Goal: Task Accomplishment & Management: Complete application form

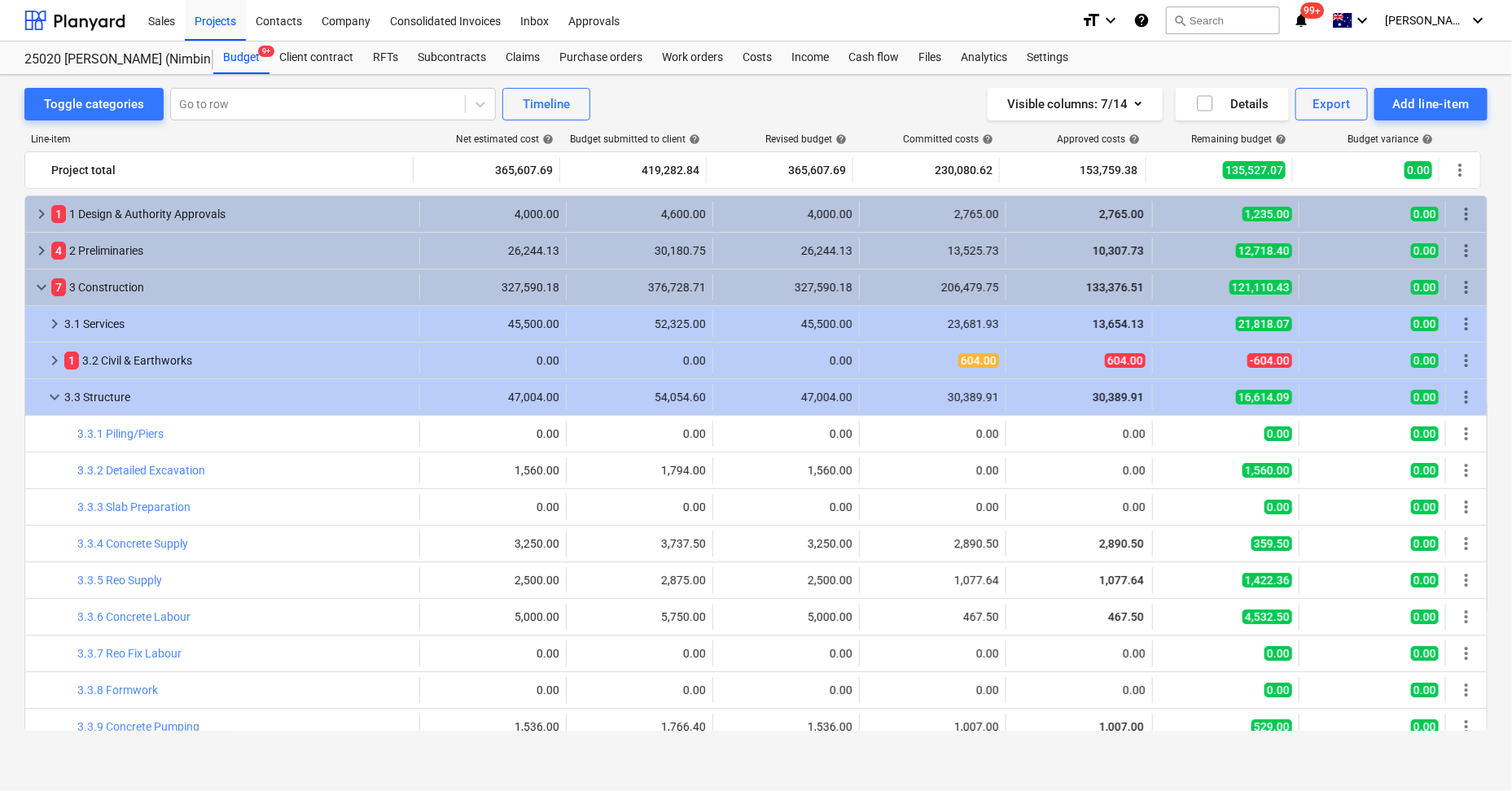
click at [844, 106] on div "Visible columns : 7/14 Details Export Add line-item" at bounding box center [1140, 104] width 696 height 33
click at [605, 61] on div "Purchase orders" at bounding box center [600, 58] width 102 height 33
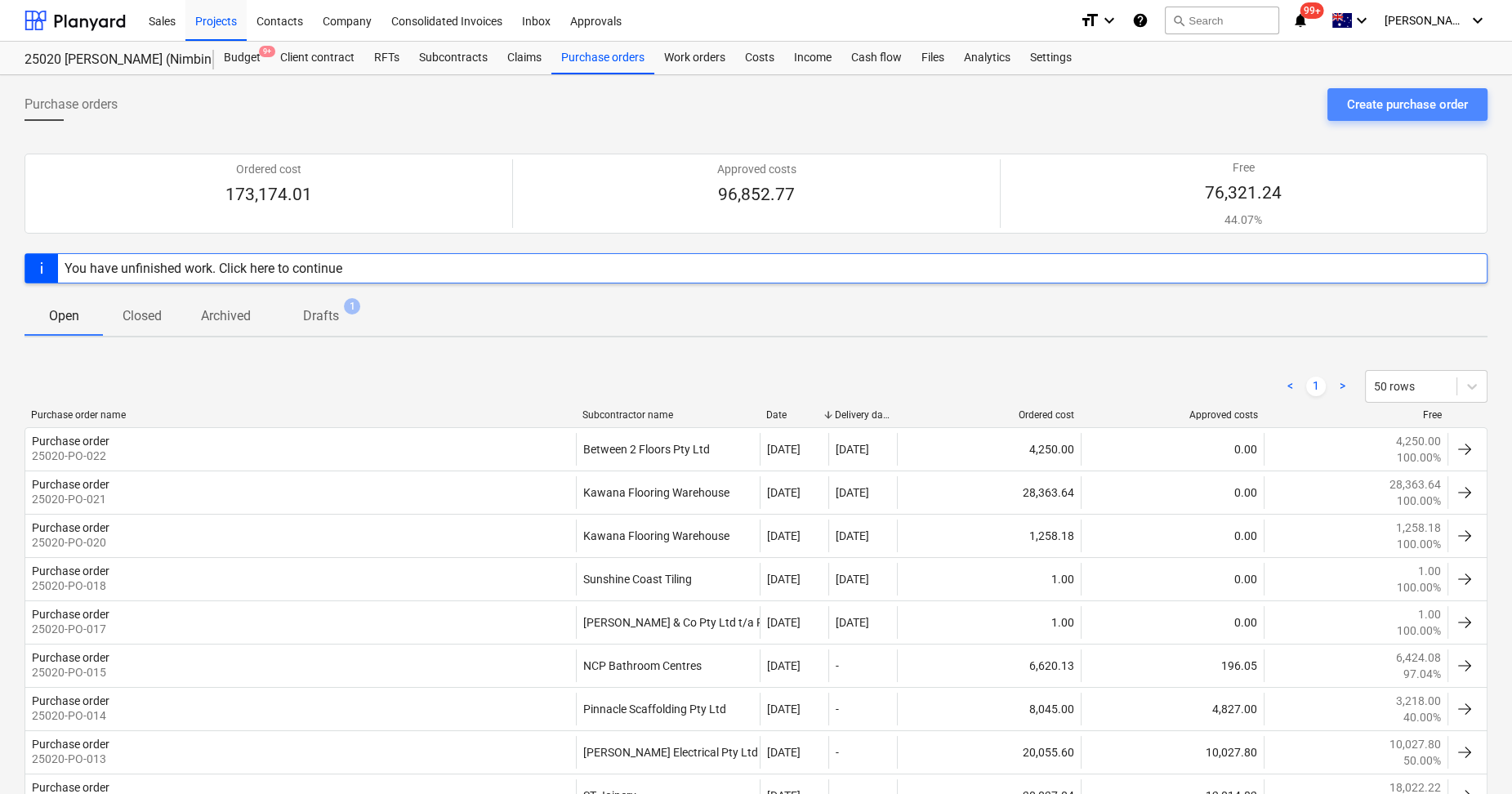
click at [1426, 101] on div "Create purchase order" at bounding box center [1407, 105] width 121 height 22
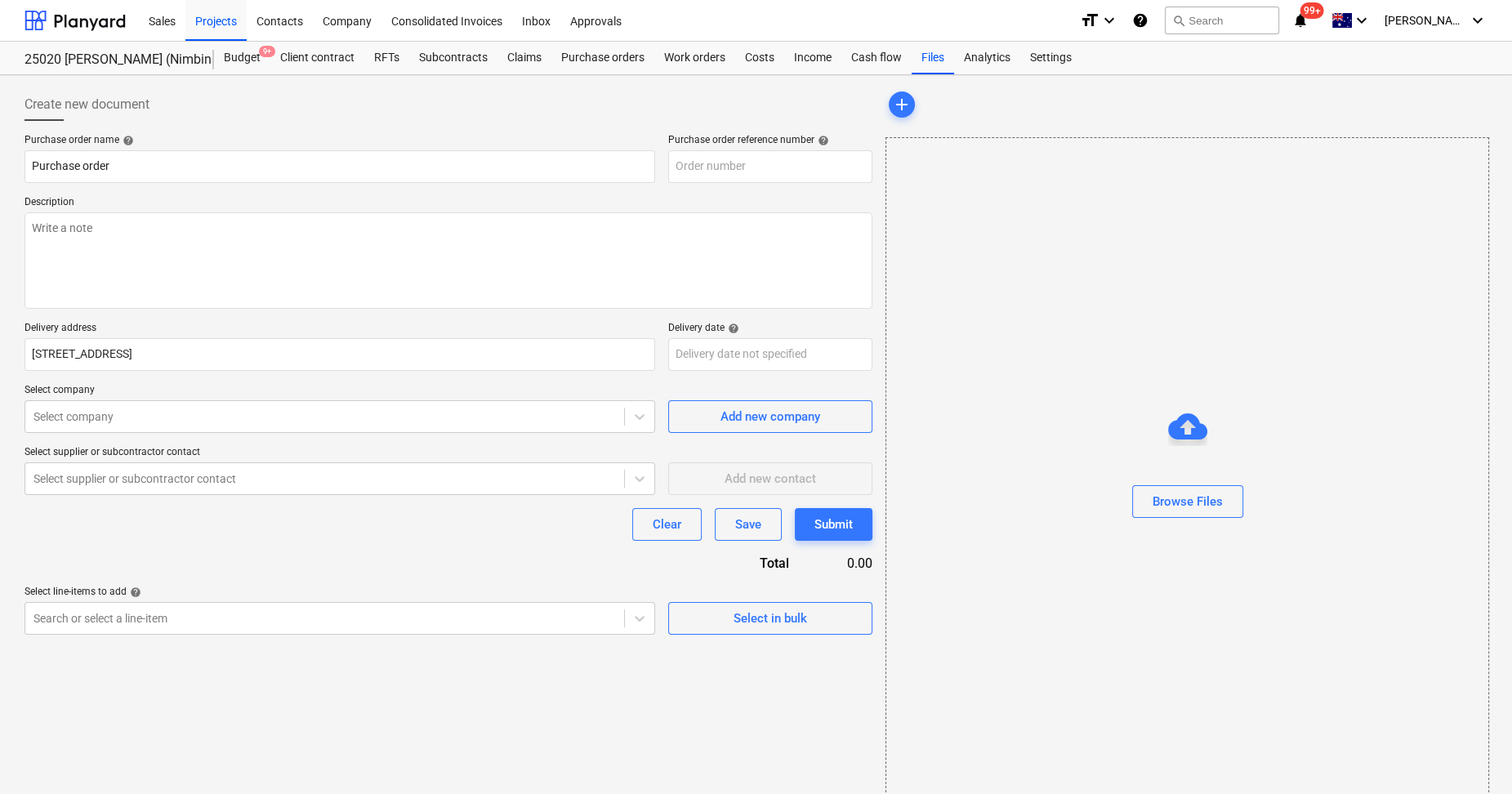
type textarea "x"
type input "25020-PO-023"
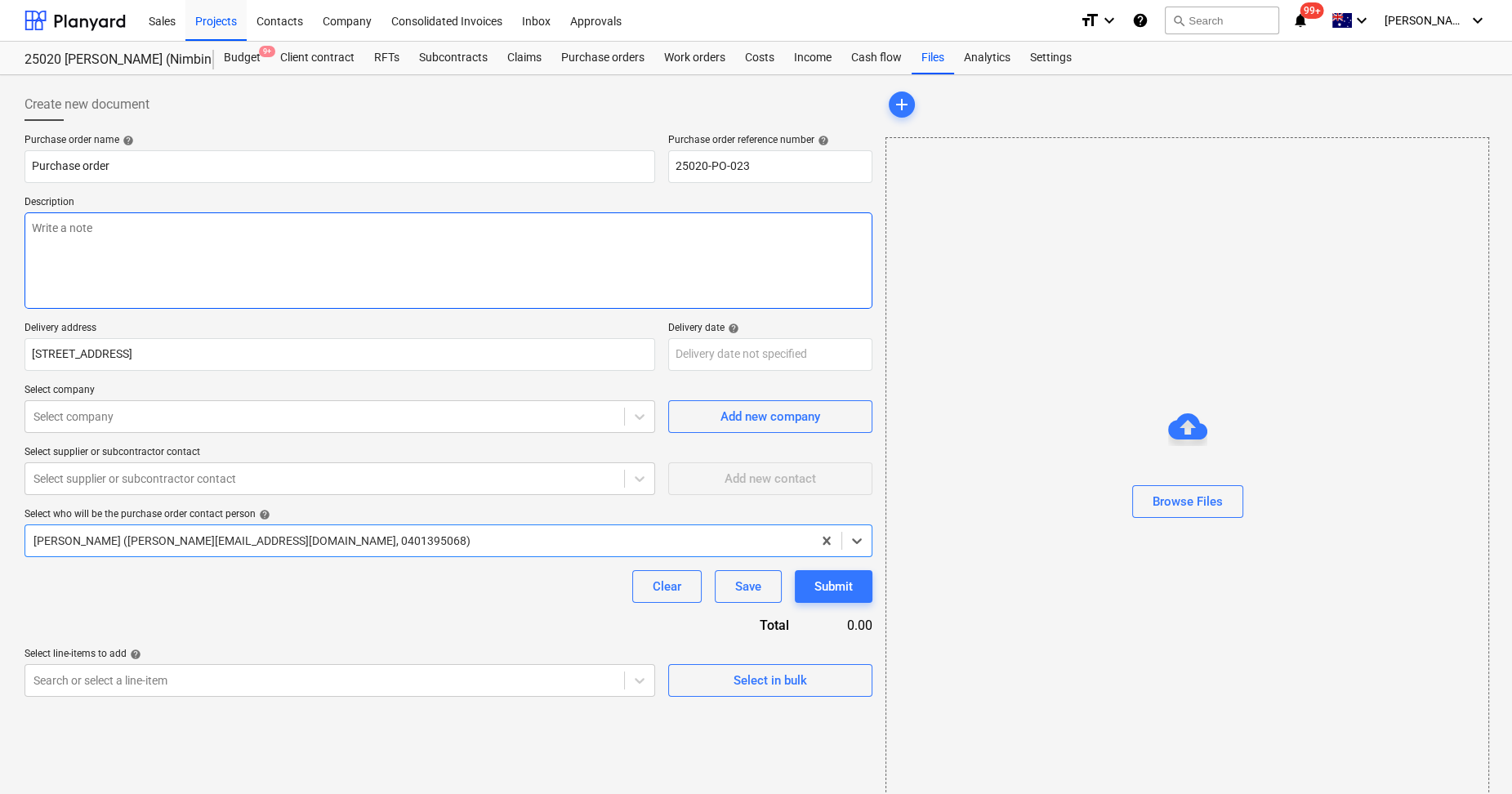
click at [194, 257] on textarea at bounding box center [448, 261] width 848 height 97
type textarea "x"
type textarea "A"
type textarea "x"
type textarea "Ad"
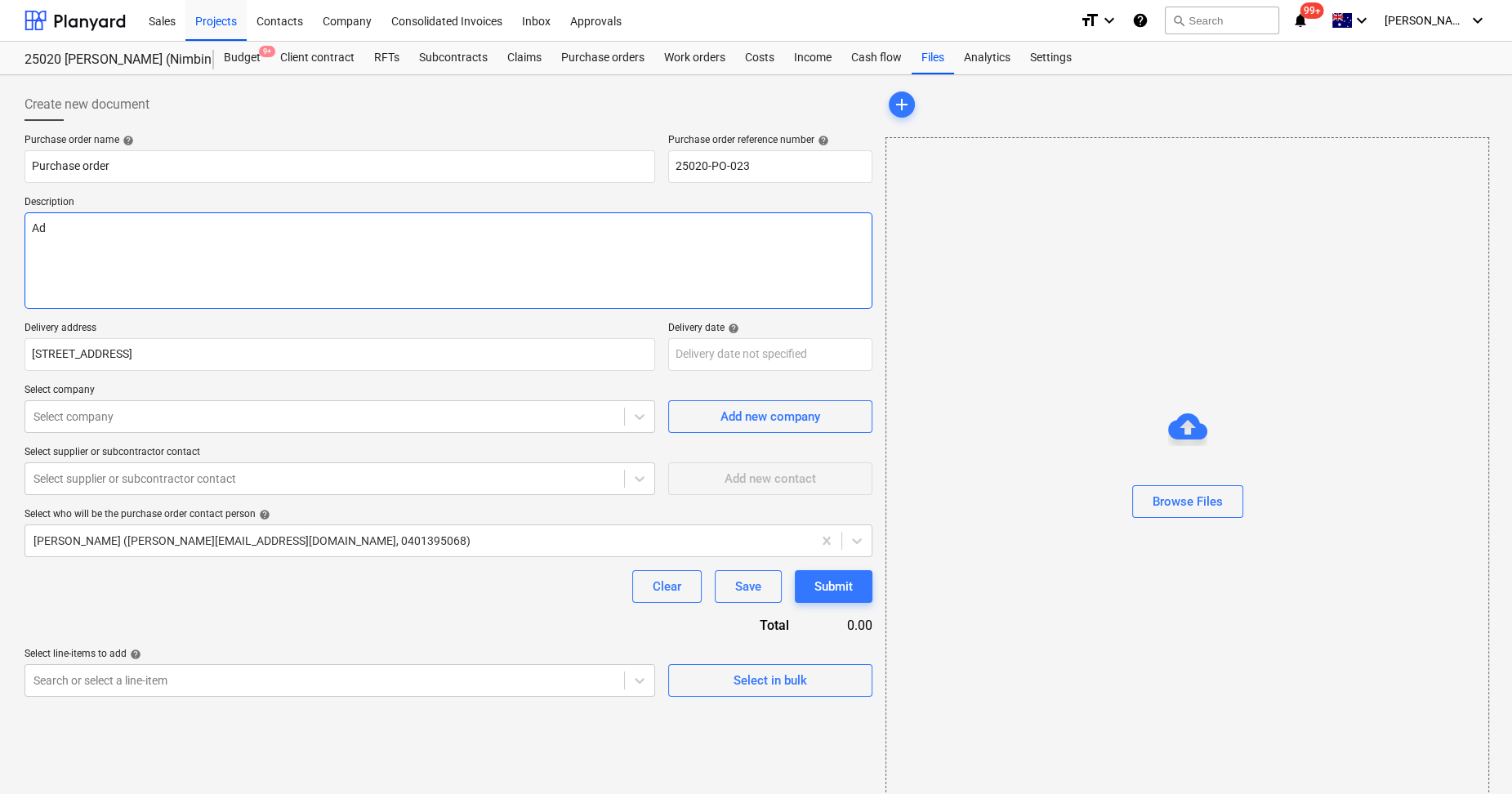
type textarea "x"
type textarea "Add"
type textarea "x"
type textarea "Addi"
type textarea "x"
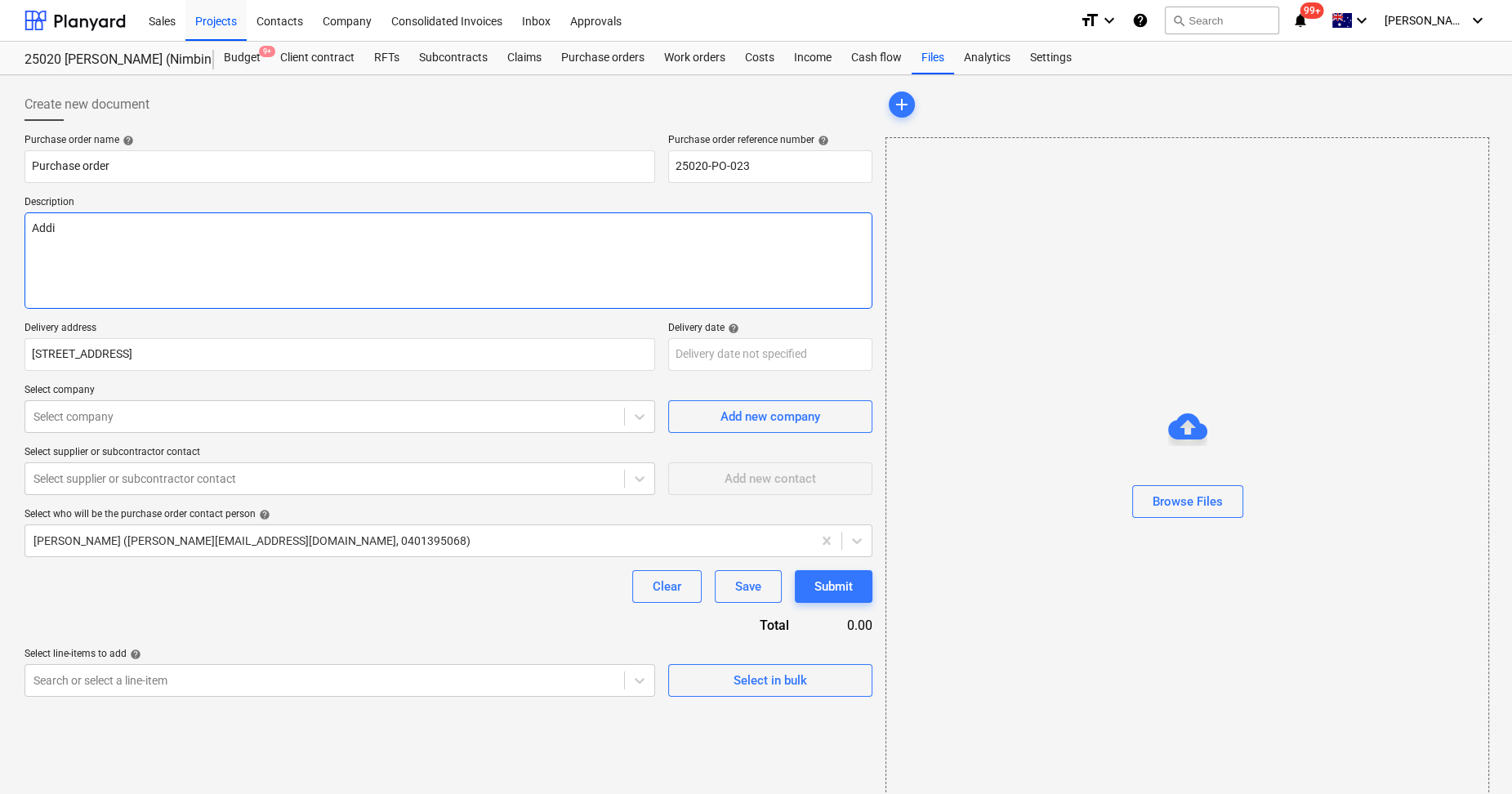
type textarea "Addio"
type textarea "x"
type textarea "Addion"
type textarea "x"
type textarea "Addiont"
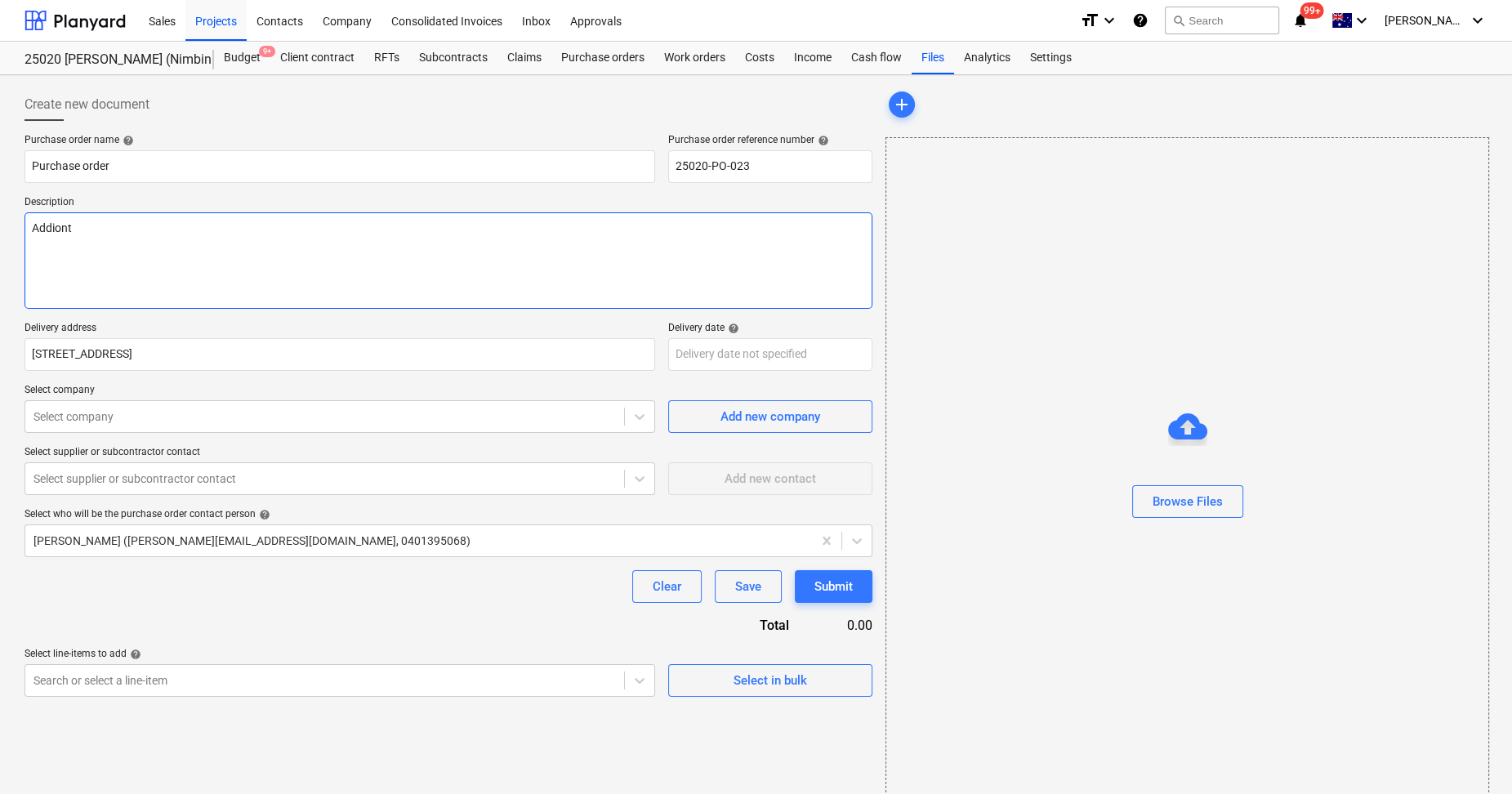
type textarea "x"
type textarea "Addionta"
type textarea "x"
type textarea "Addiontal"
type textarea "x"
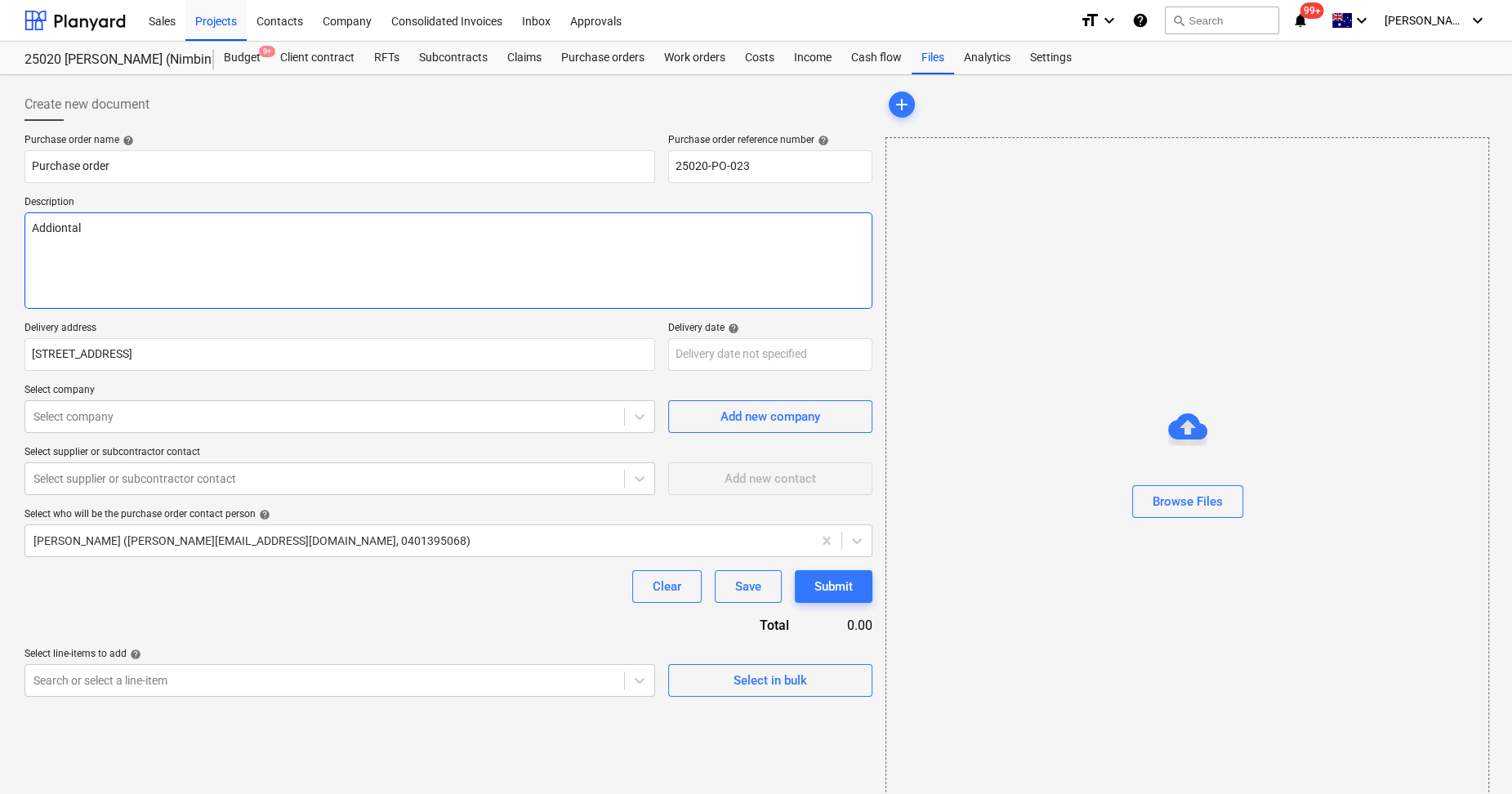
type textarea "Addiontal"
type textarea "x"
type textarea "Addiontal"
type textarea "x"
type textarea "Addionta"
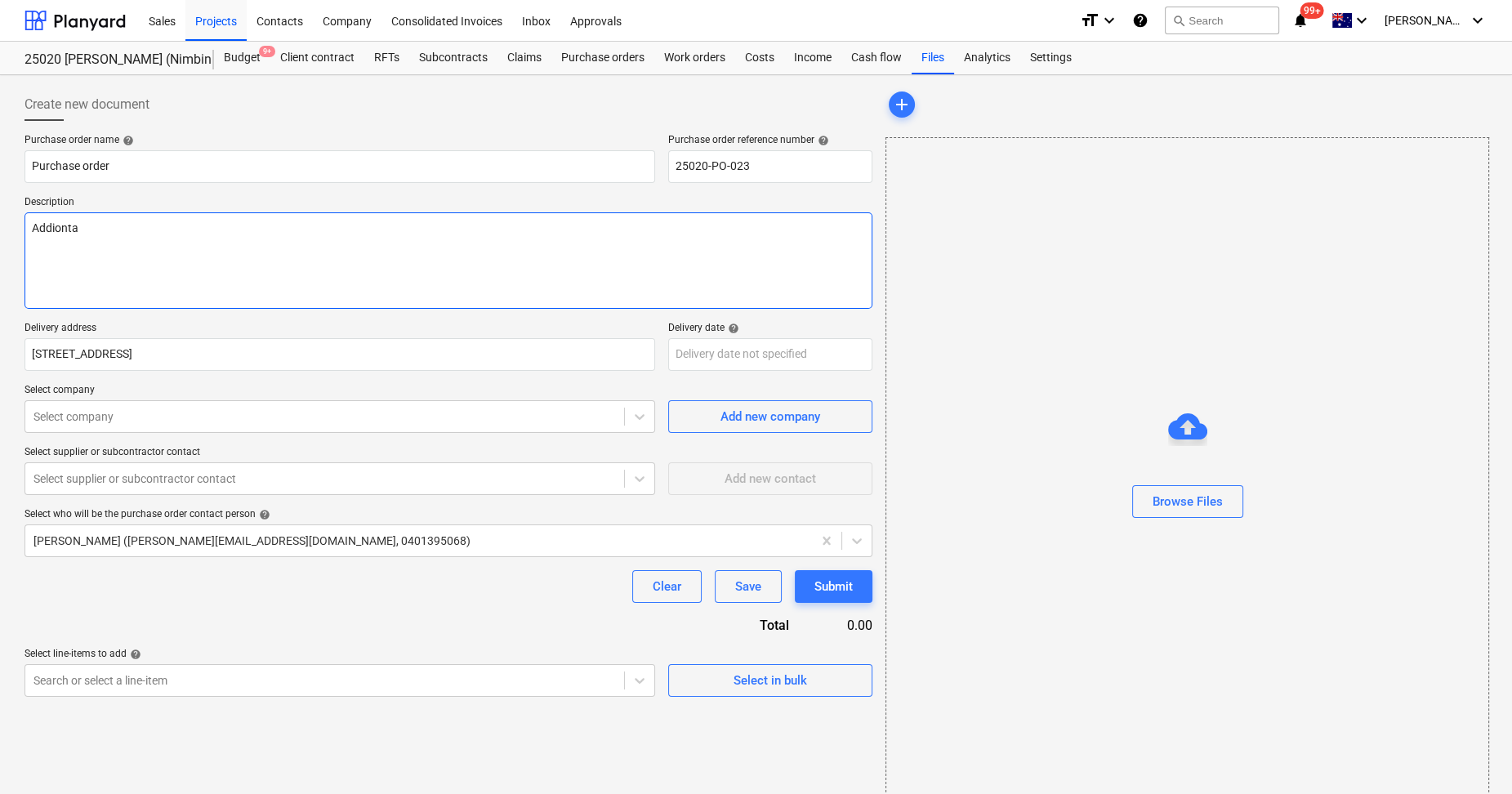
type textarea "x"
type textarea "Addiont"
type textarea "x"
type textarea "Addion"
type textarea "x"
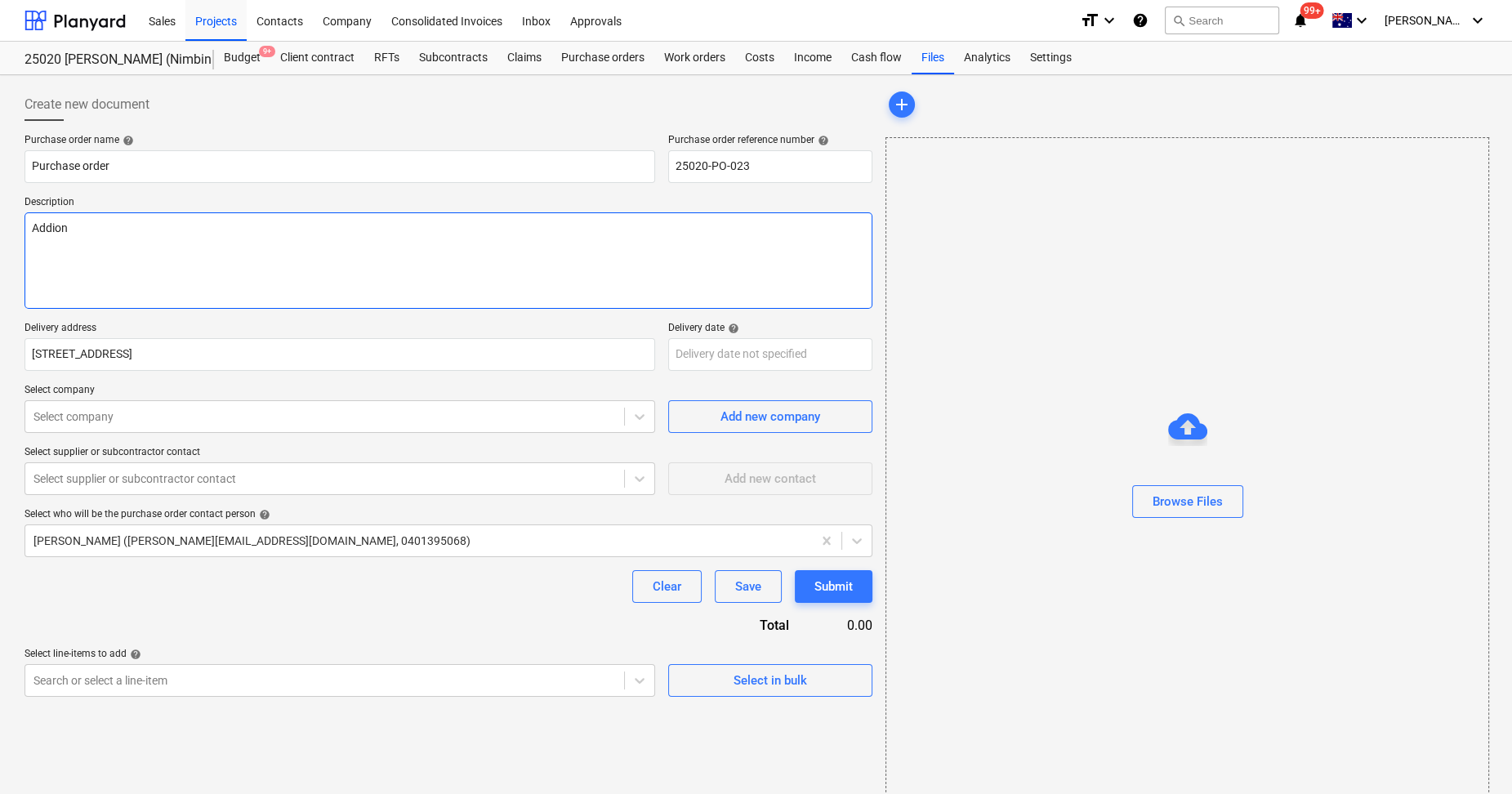
type textarea "Addio"
type textarea "x"
type textarea "Addiot"
type textarea "x"
type textarea "Addio"
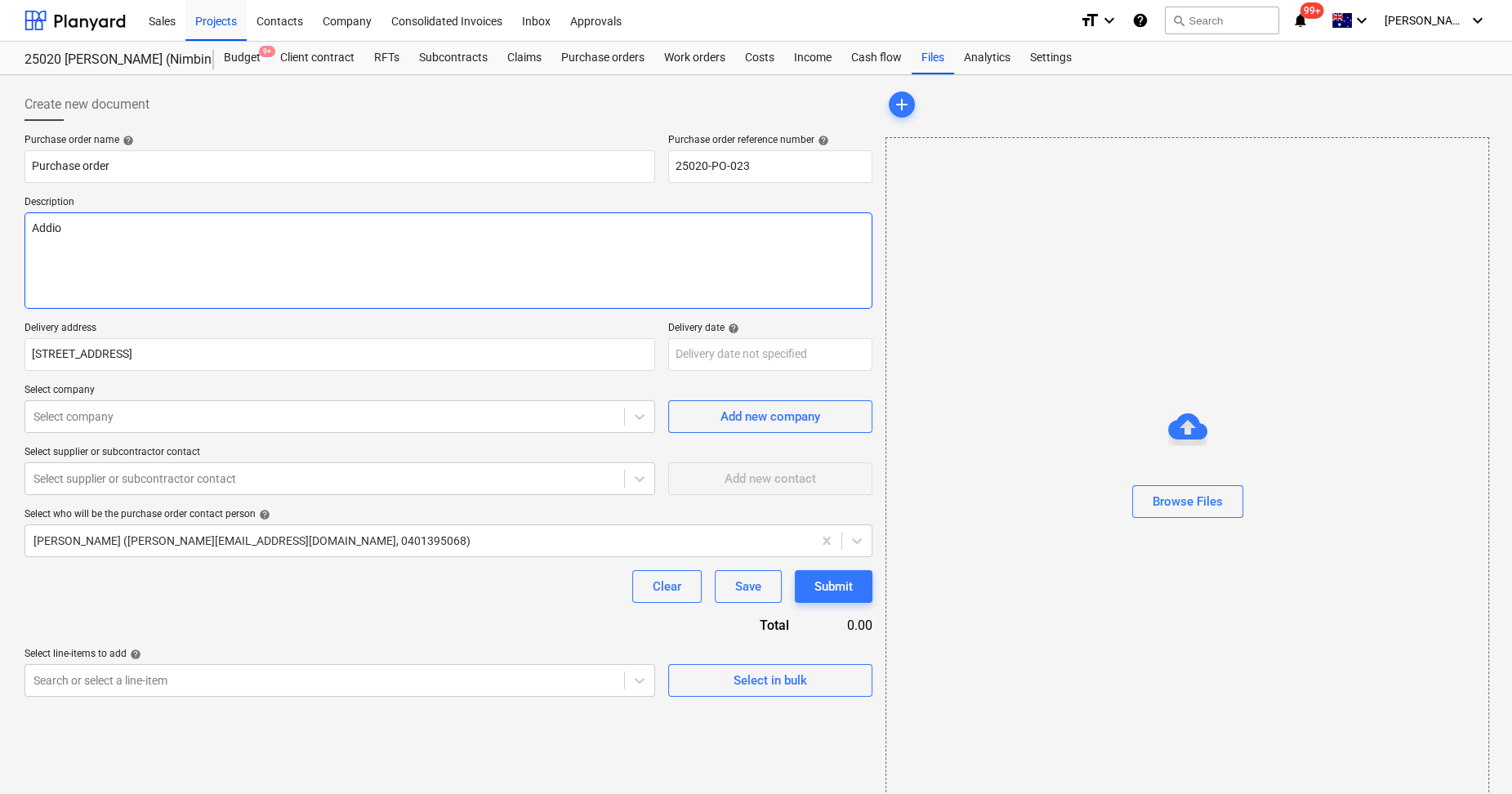
type textarea "x"
type textarea "Addi"
type textarea "x"
type textarea "Addit"
type textarea "x"
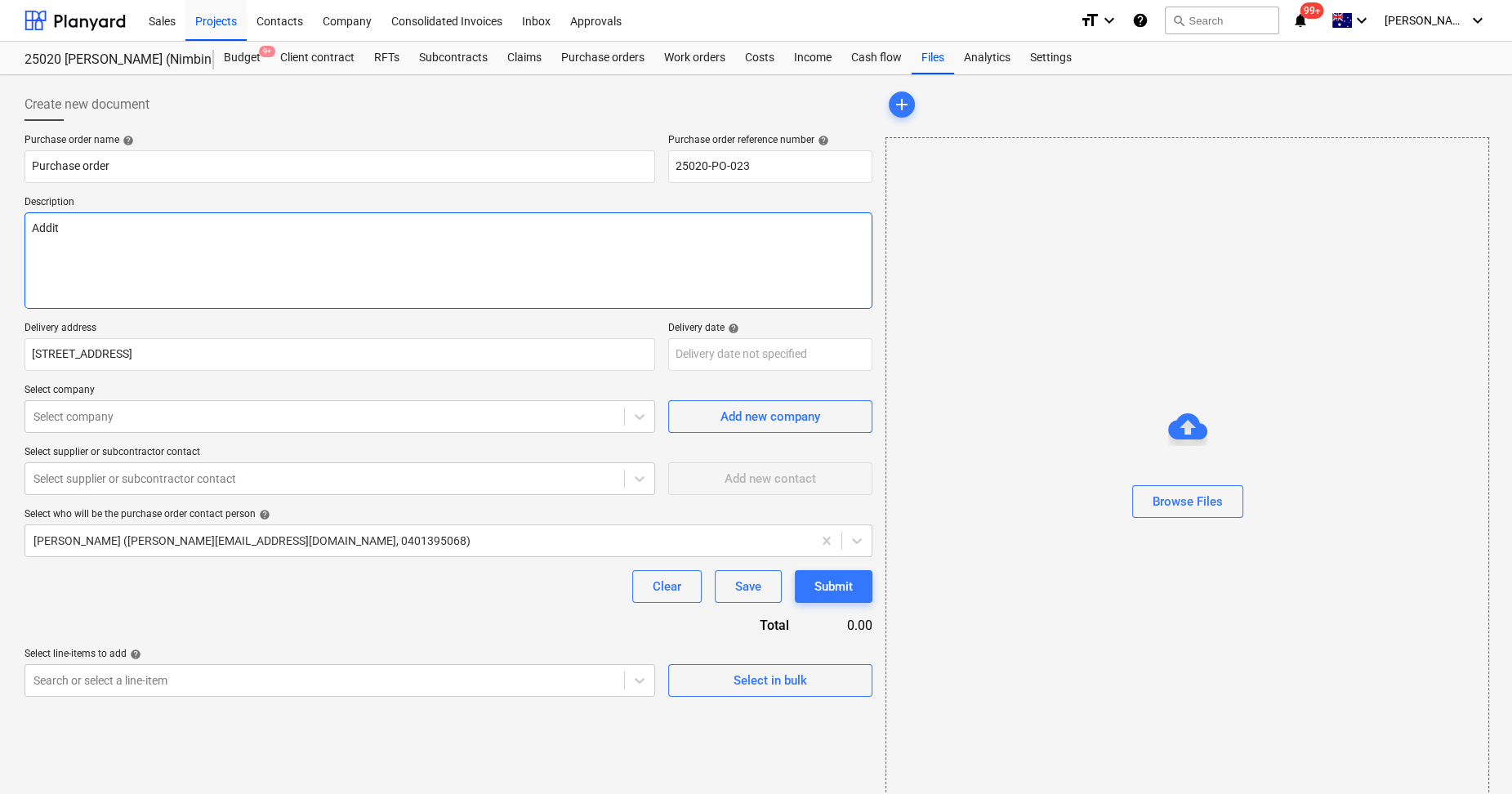
type textarea "[PERSON_NAME]"
type textarea "x"
type textarea "Additio"
type textarea "x"
type textarea "Addition"
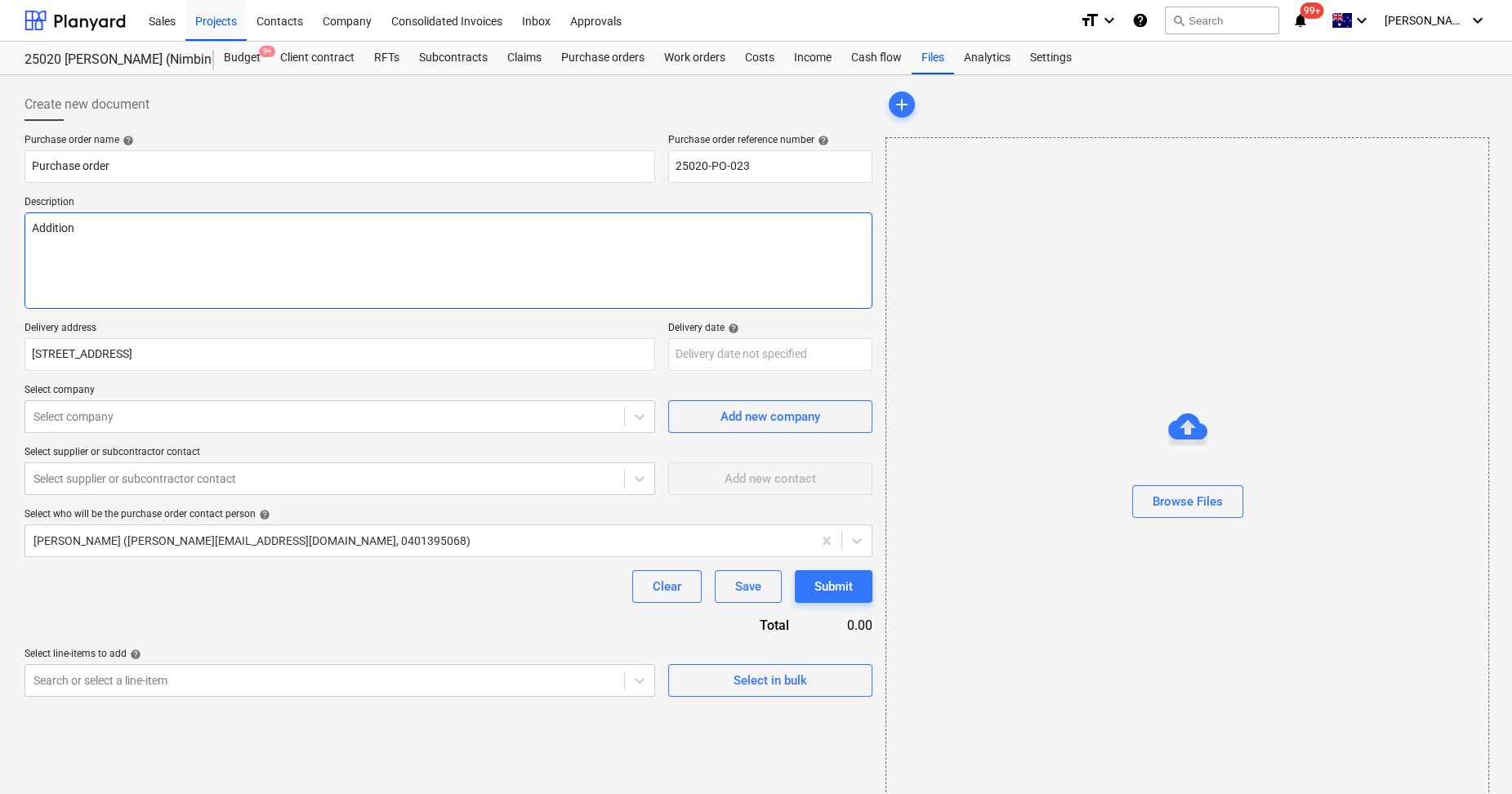
type textarea "x"
type textarea "Additional"
type textarea "x"
type textarea "Additional"
type textarea "x"
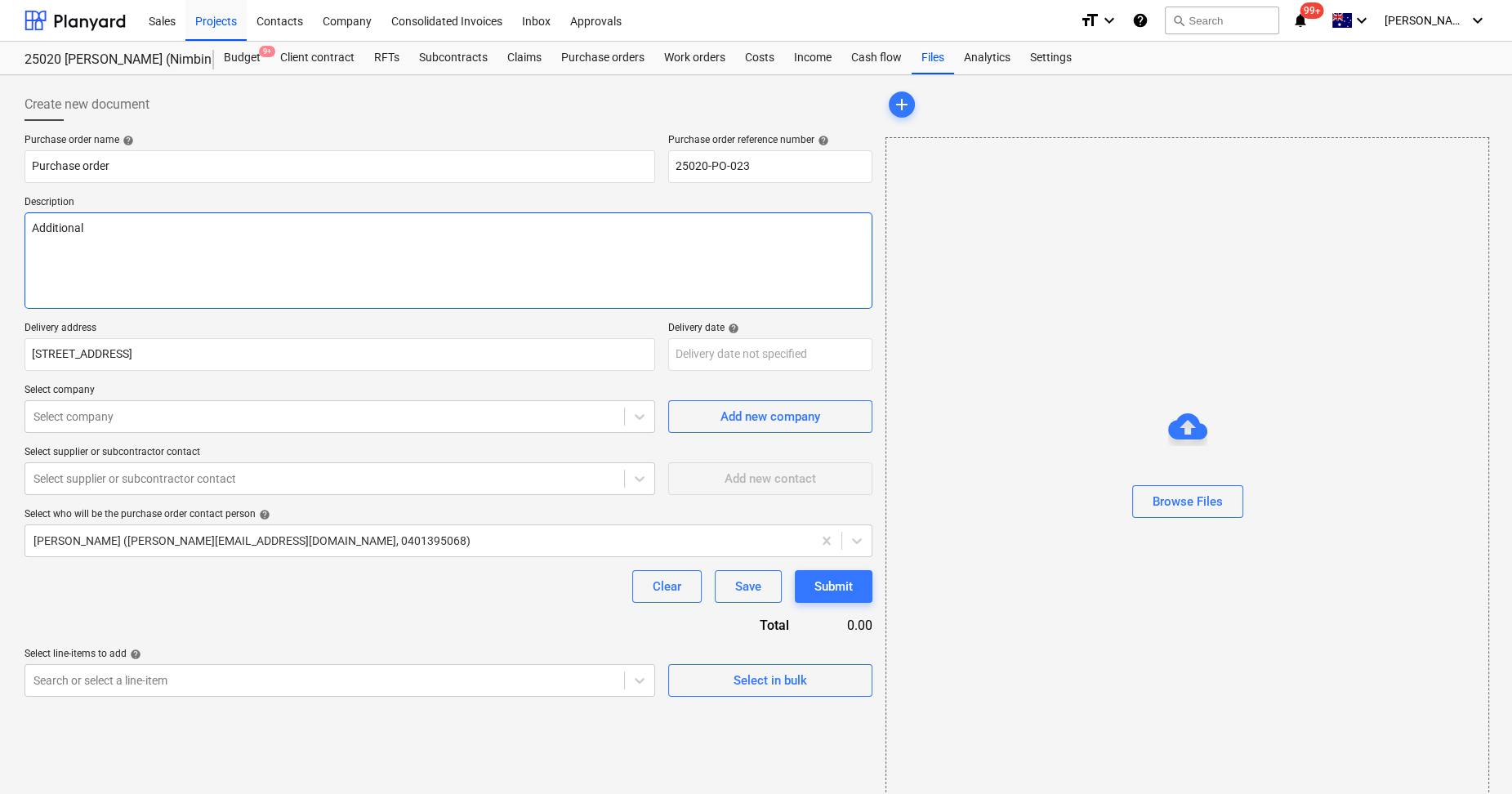
type textarea "Additional l"
type textarea "x"
type textarea "Additional la"
type textarea "x"
type textarea "Additional [PERSON_NAME]"
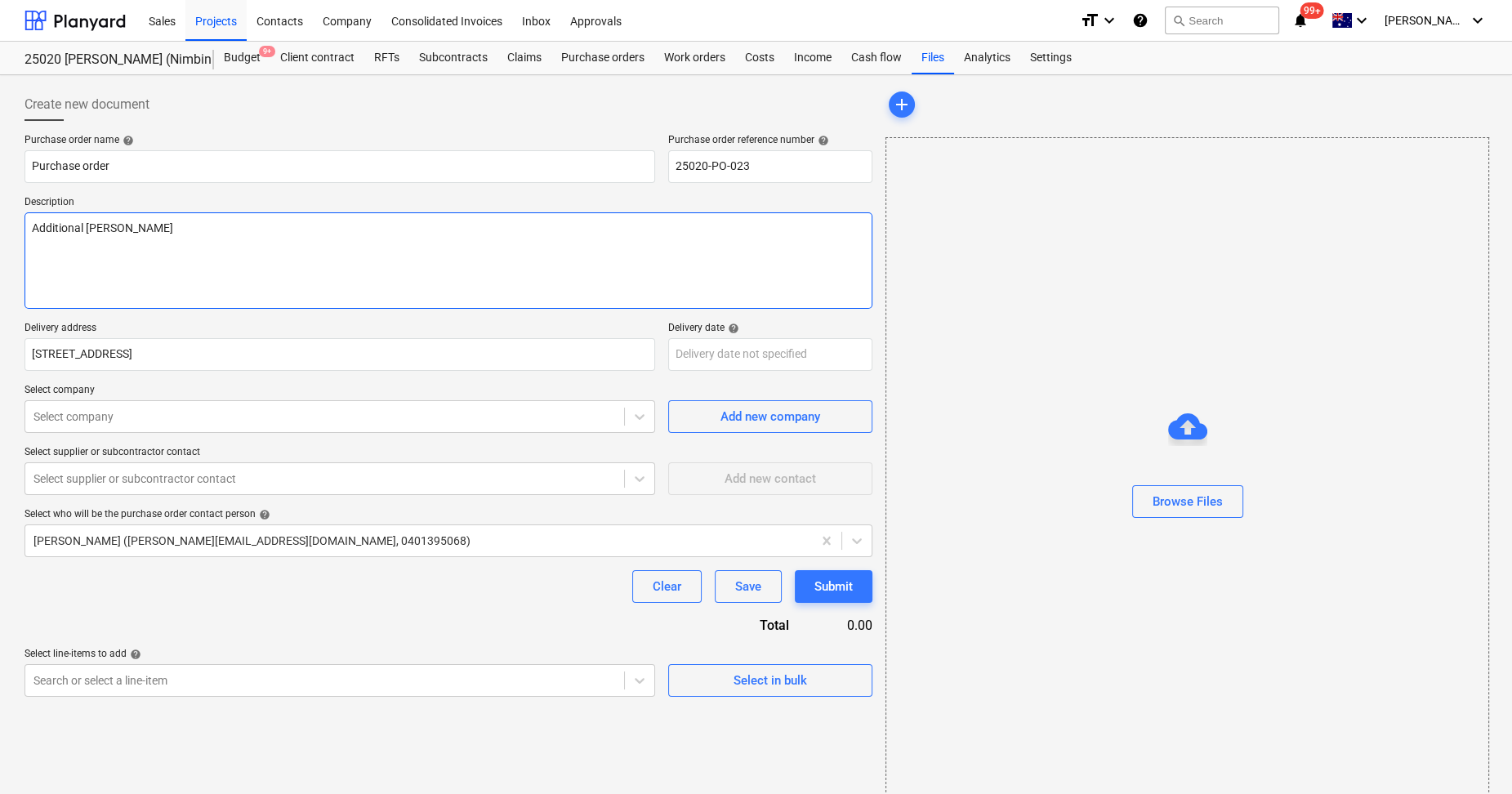
type textarea "x"
type textarea "Additional laun"
type textarea "x"
type textarea "Additional laund"
type textarea "x"
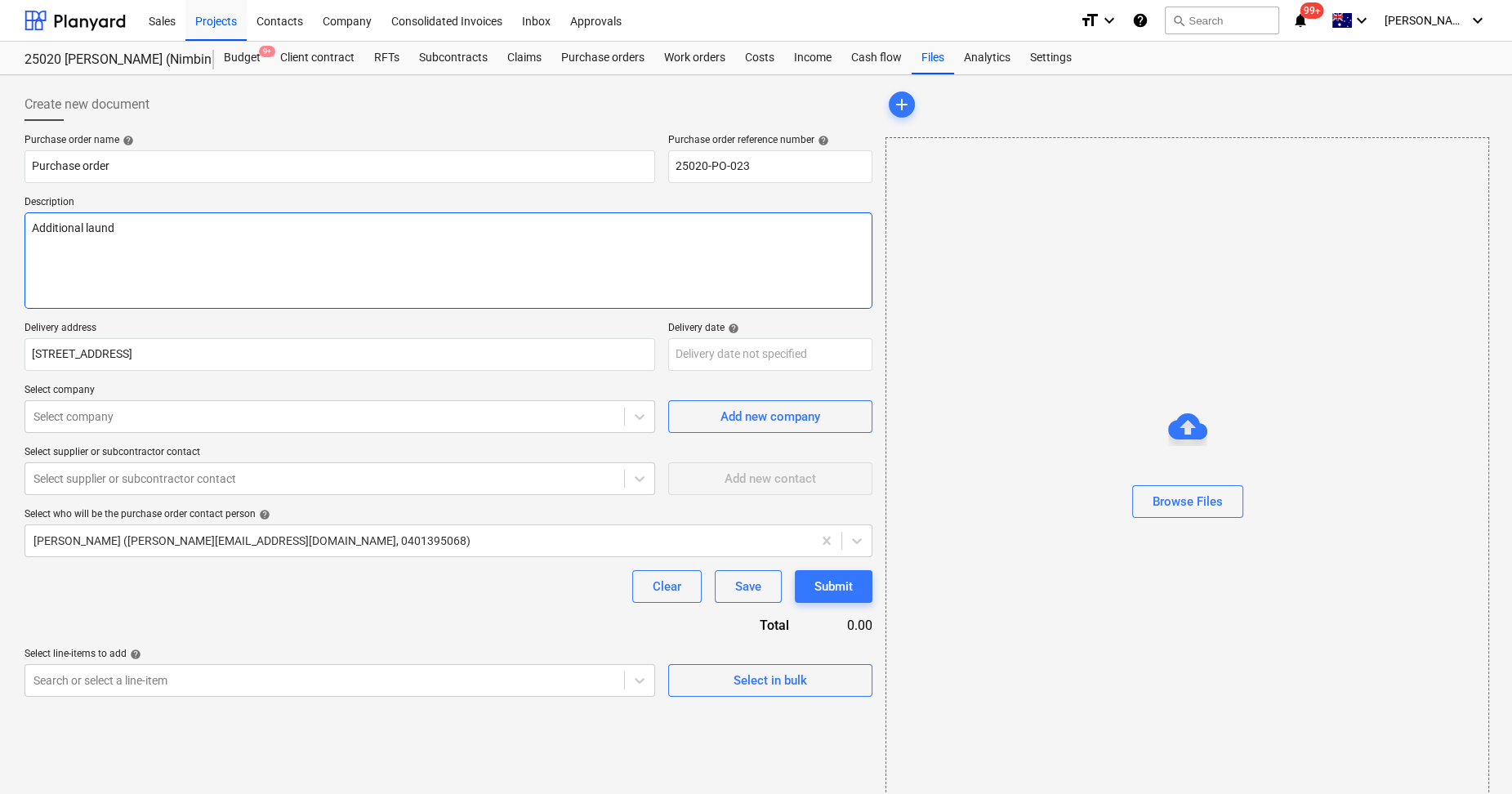
type textarea "Additional laundr"
type textarea "x"
type textarea "Additional laundry"
type textarea "x"
type textarea "Additional laundry"
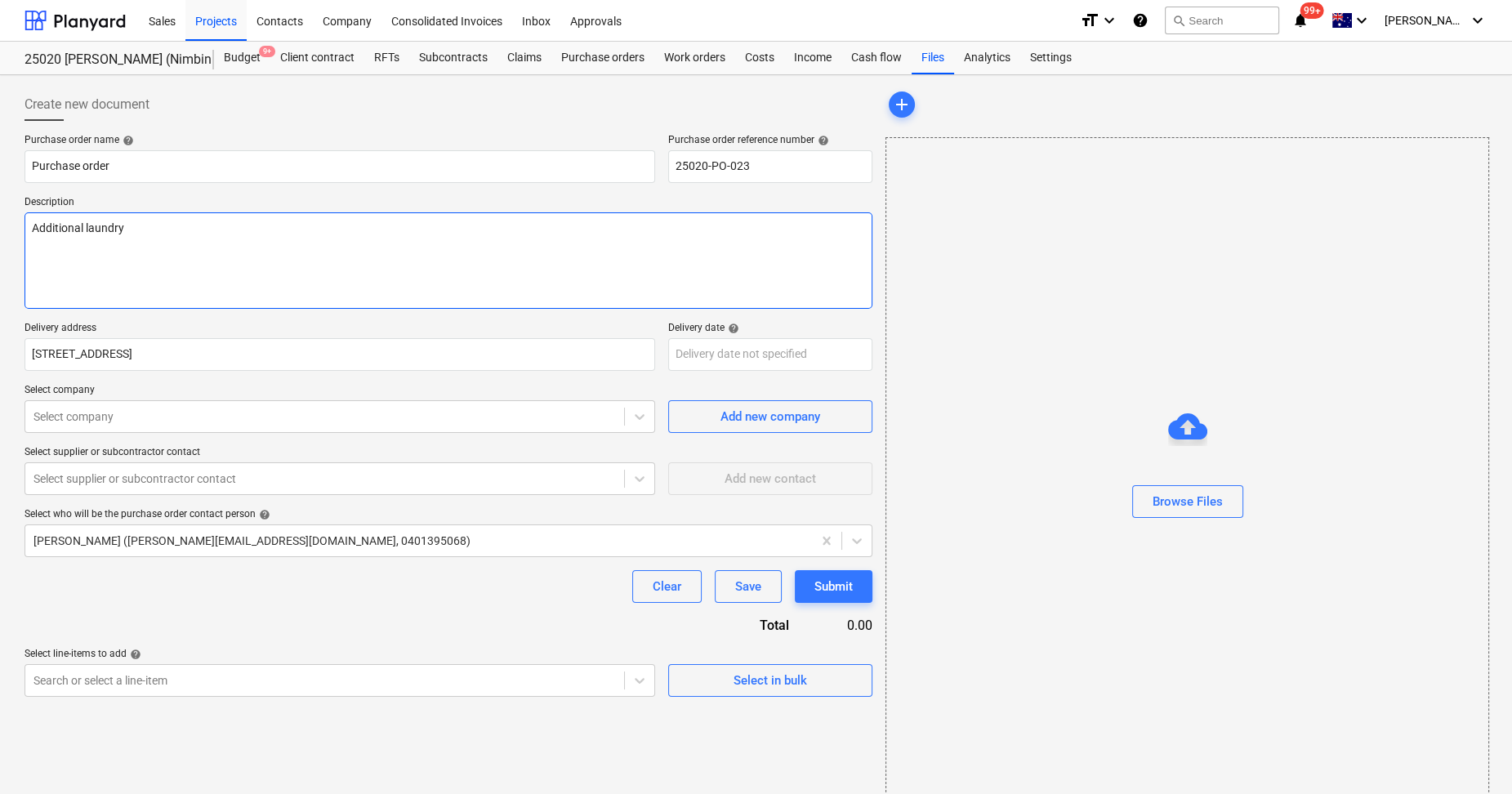
type textarea "x"
type textarea "Additional laundry d"
type textarea "x"
type textarea "Additional laundry do"
type textarea "x"
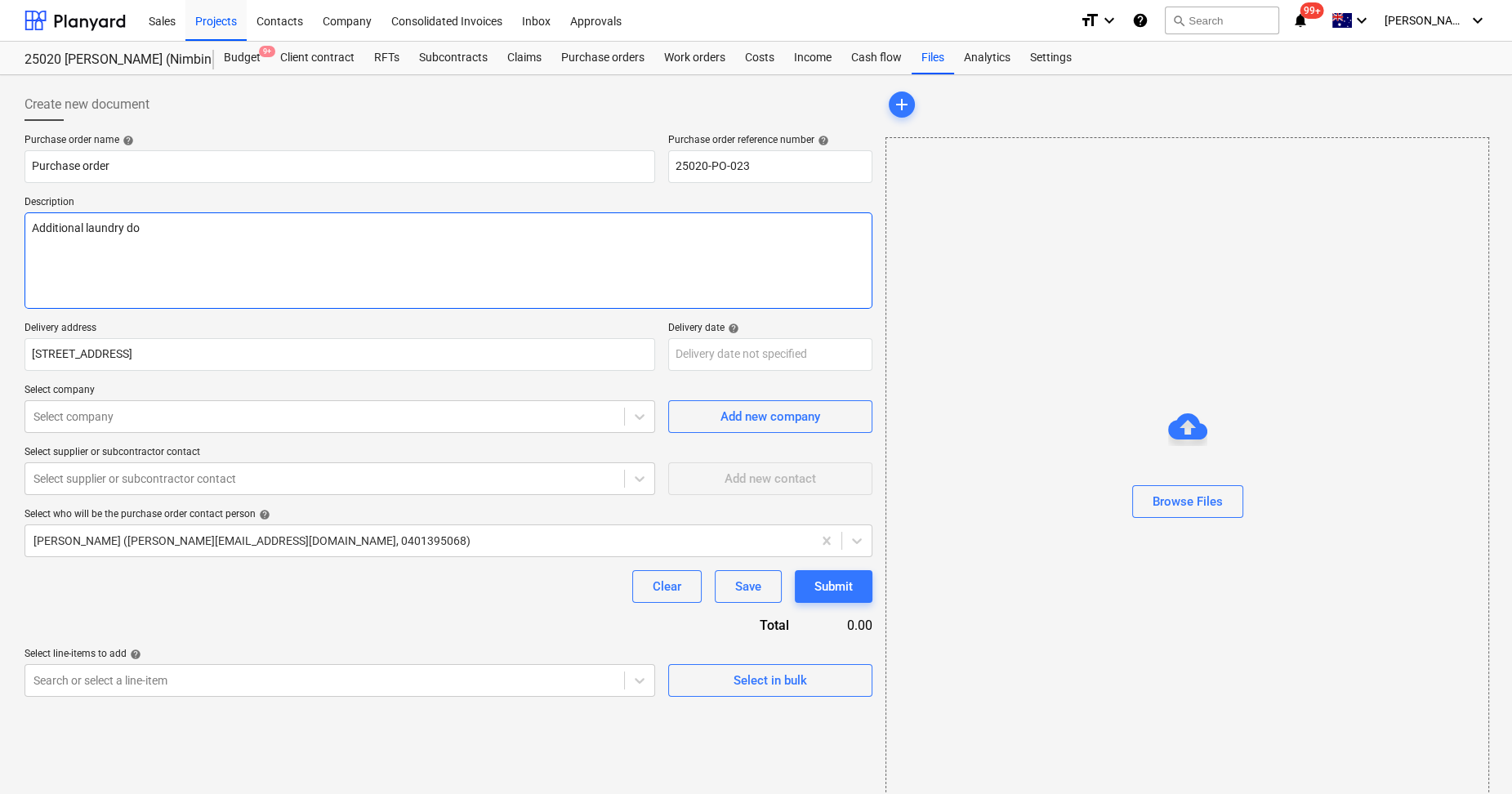
type textarea "Additional laundry doo"
type textarea "x"
type textarea "Additional laundry door"
type textarea "x"
type textarea "Additional laundry door"
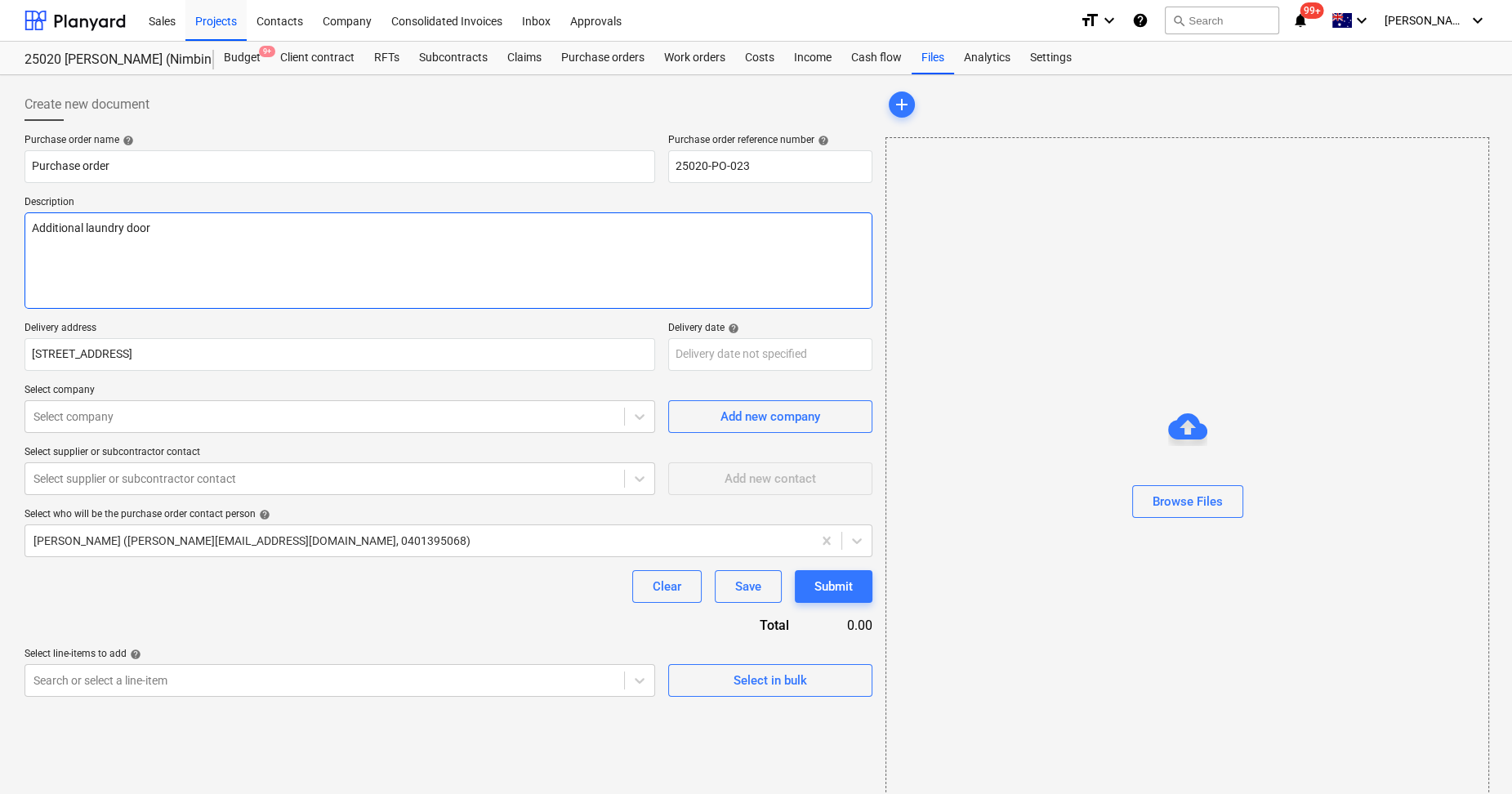
type textarea "x"
type textarea "Additional laundry door a"
type textarea "x"
type textarea "Additional laundry door an"
type textarea "x"
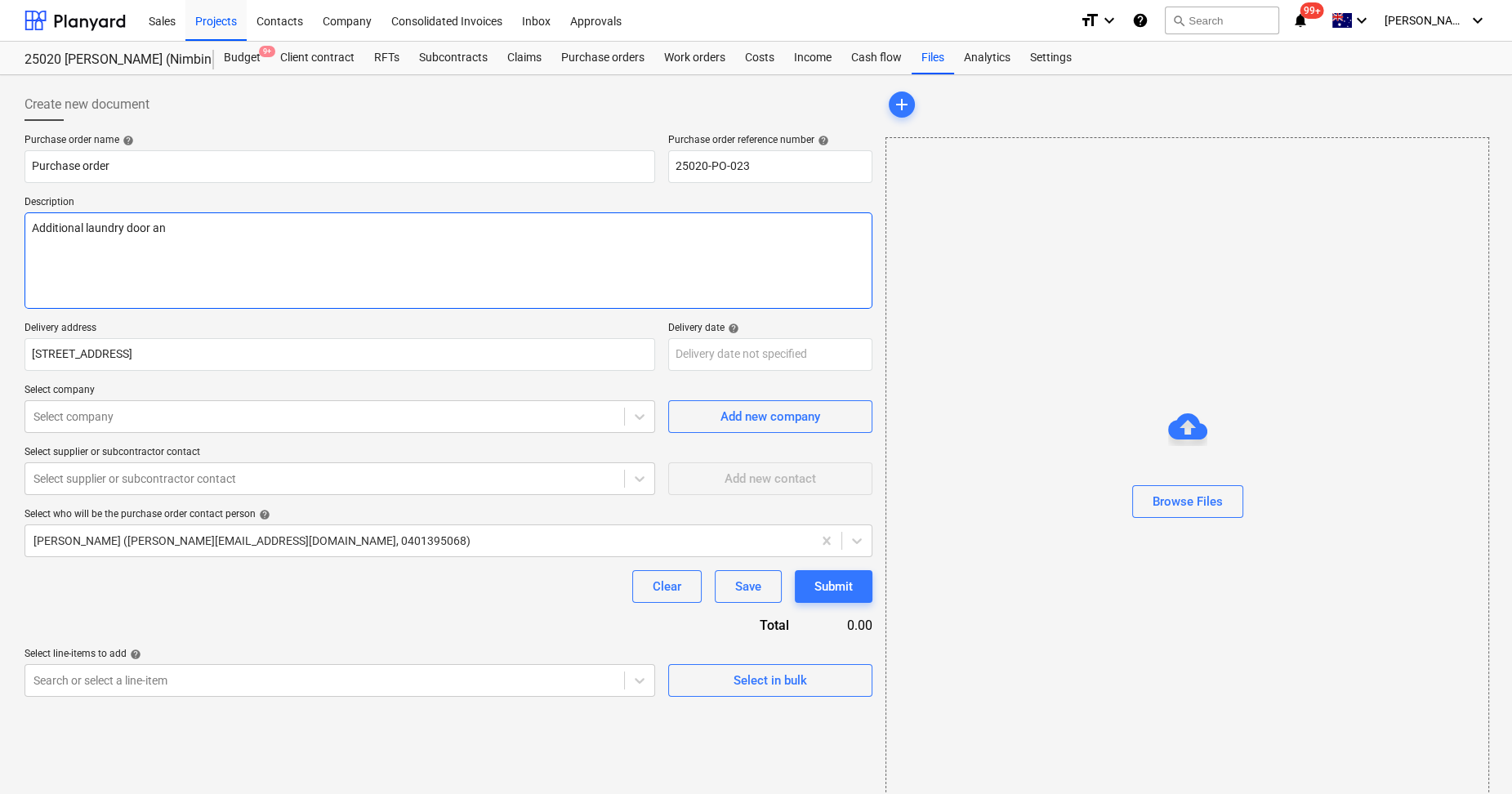
type textarea "Additional laundry door and"
type textarea "x"
type textarea "Additional laundry door and"
type textarea "x"
type textarea "Additional laundry door and s"
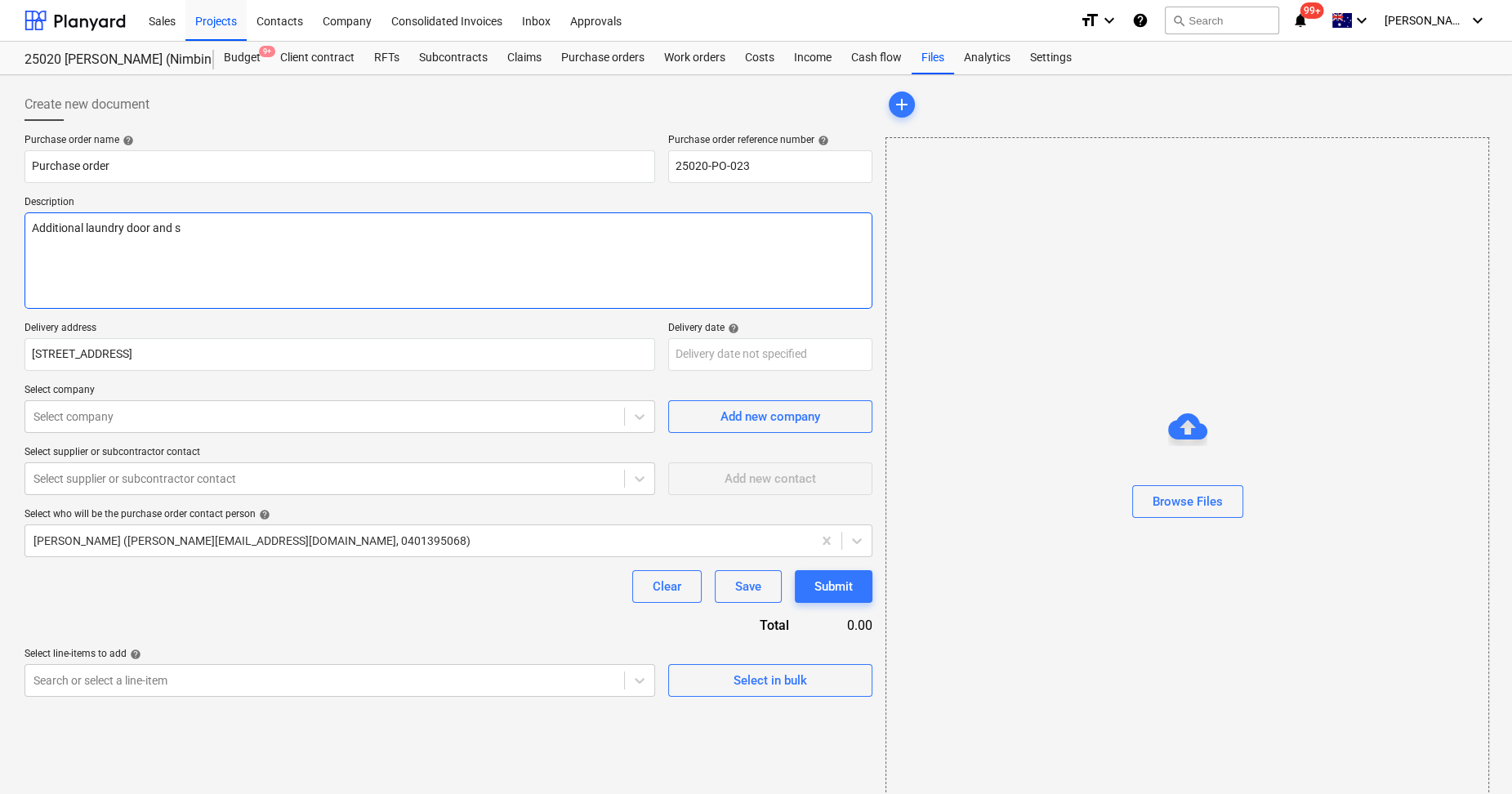
type textarea "x"
type textarea "Additional laundry door and scr"
type textarea "x"
type textarea "Additional laundry door and scre"
type textarea "x"
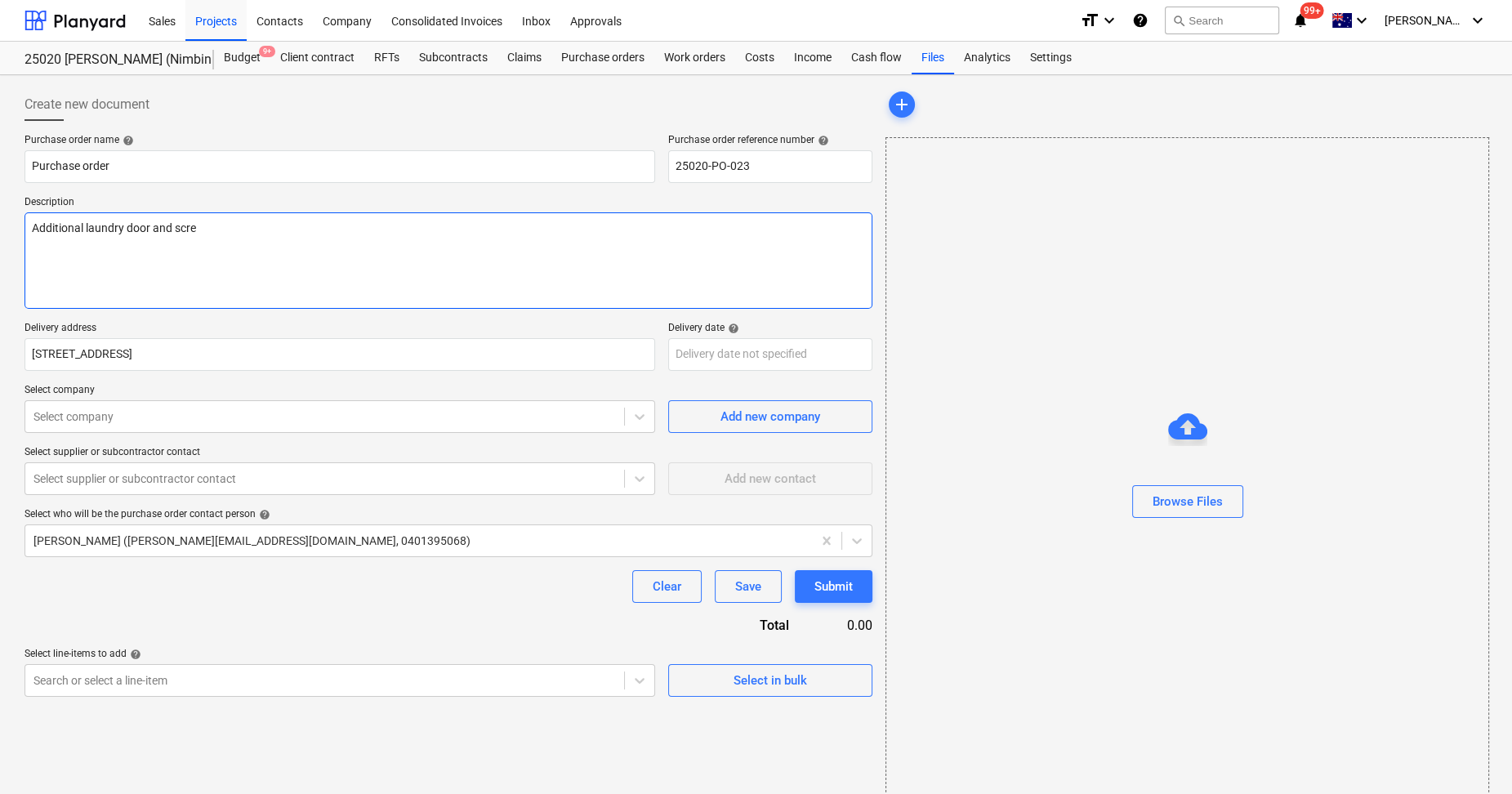
type textarea "Additional laundry door and scren"
type textarea "x"
type textarea "Additional laundry door and scren"
type textarea "x"
type textarea "Additional laundry door and scren"
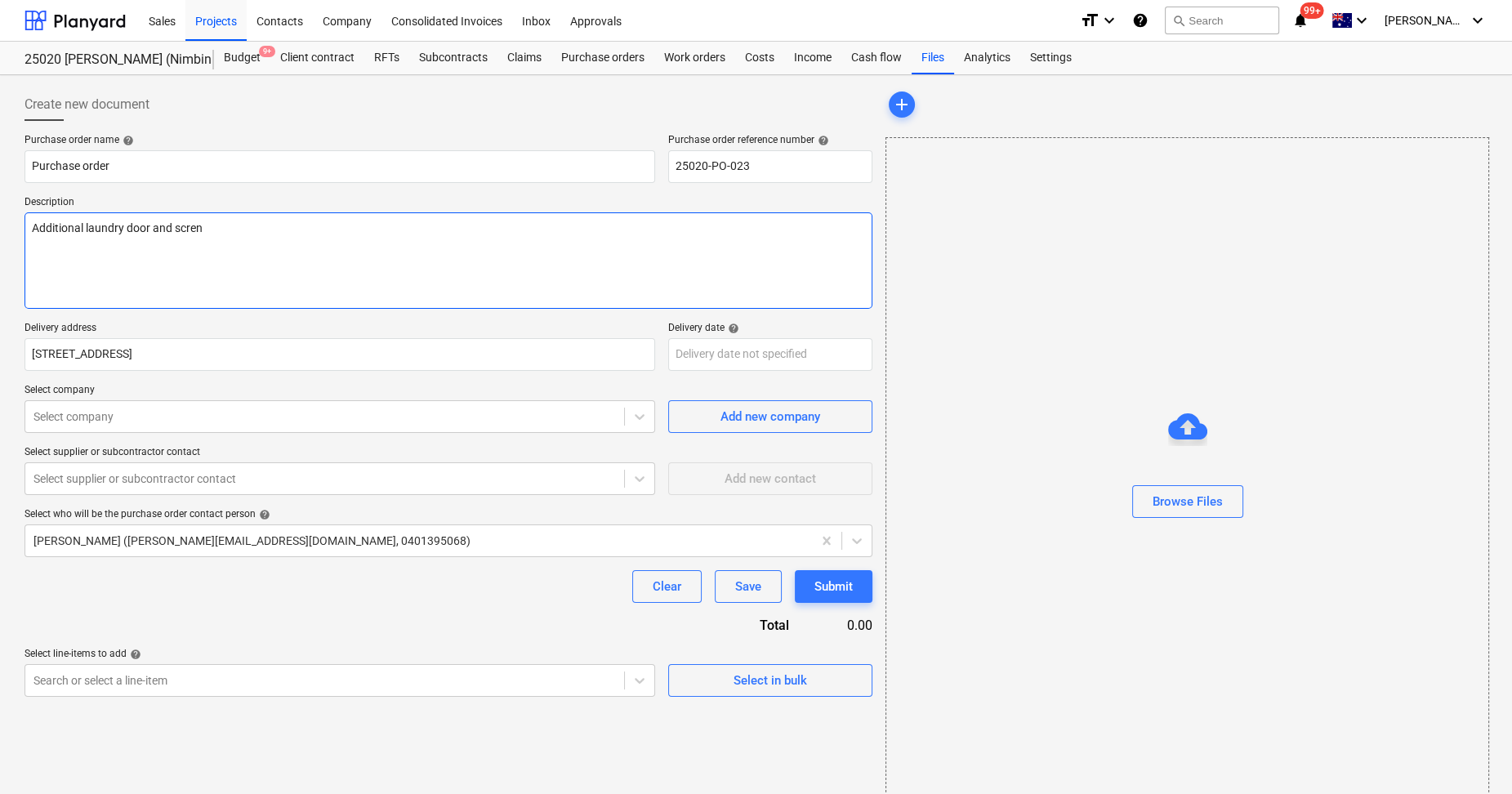
type textarea "x"
type textarea "Additional laundry door and scre"
type textarea "x"
type textarea "Additional laundry door and scree"
type textarea "x"
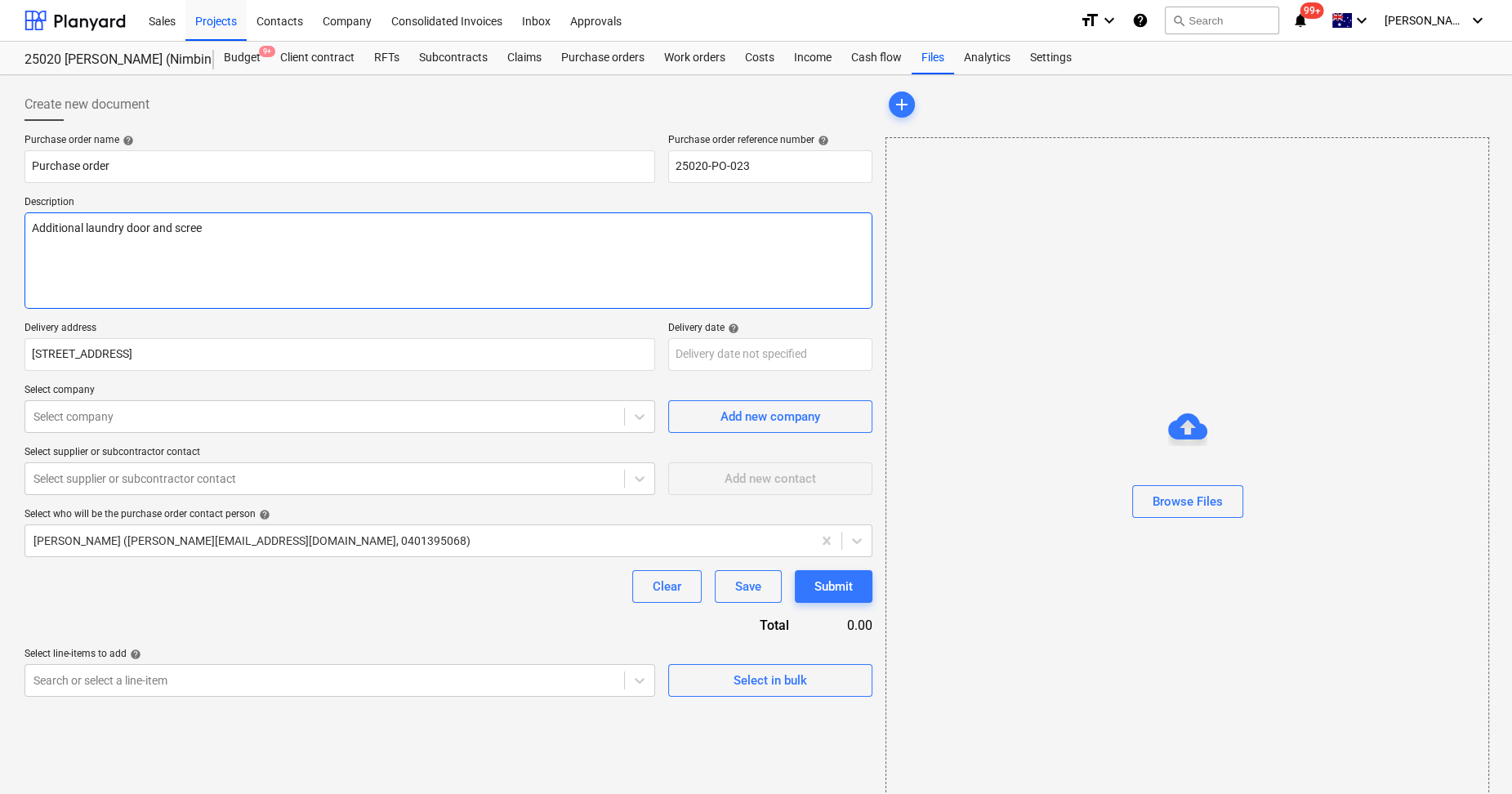
type textarea "Additional laundry door and screen"
type textarea "x"
type textarea "Additional laundry door and screen."
type textarea "x"
type textarea "Additional laundry door and screen."
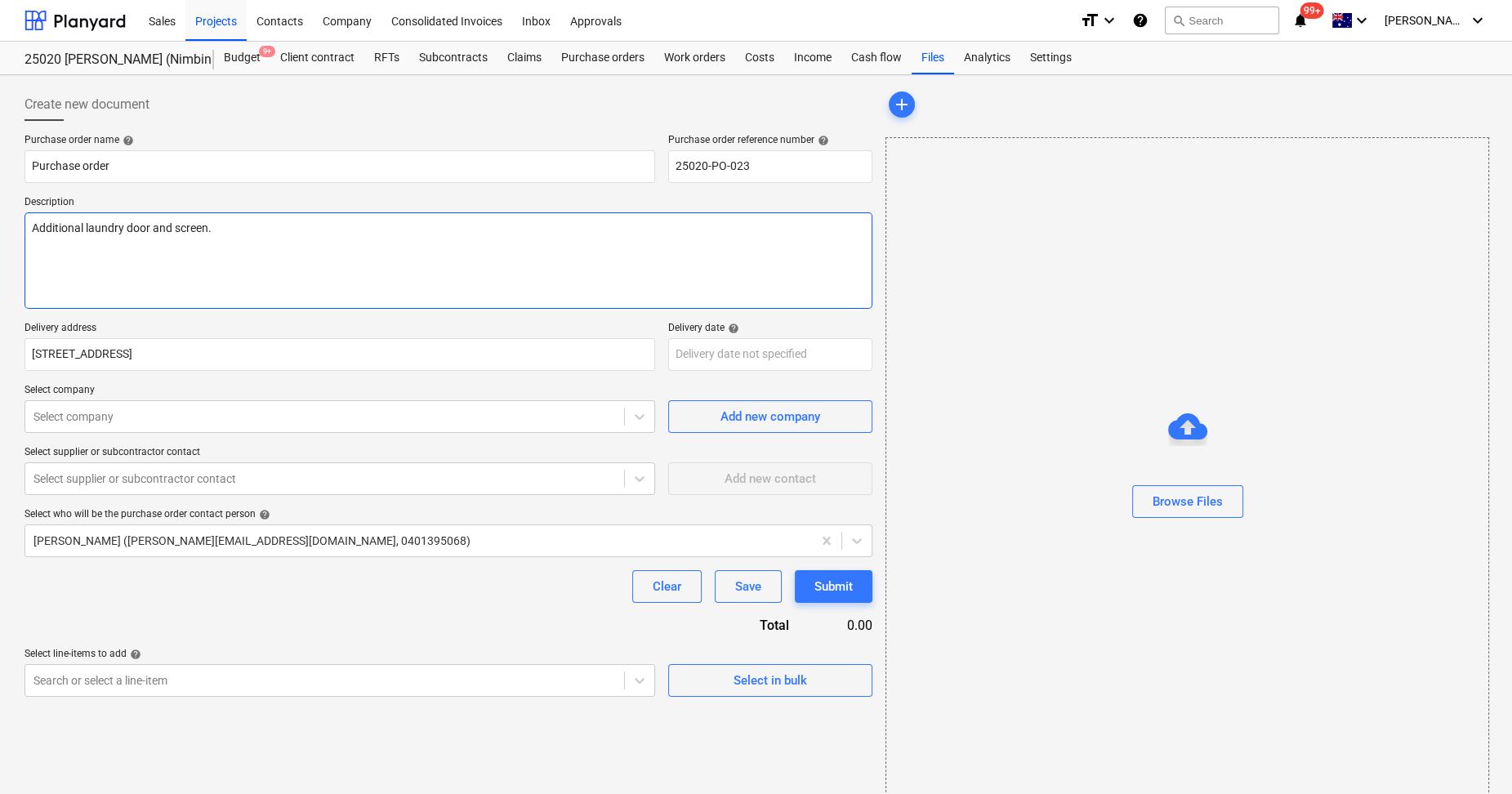
type textarea "x"
type textarea "Additional laundry door and screen."
type textarea "x"
type textarea "Additional laundry door and screen. q"
type textarea "x"
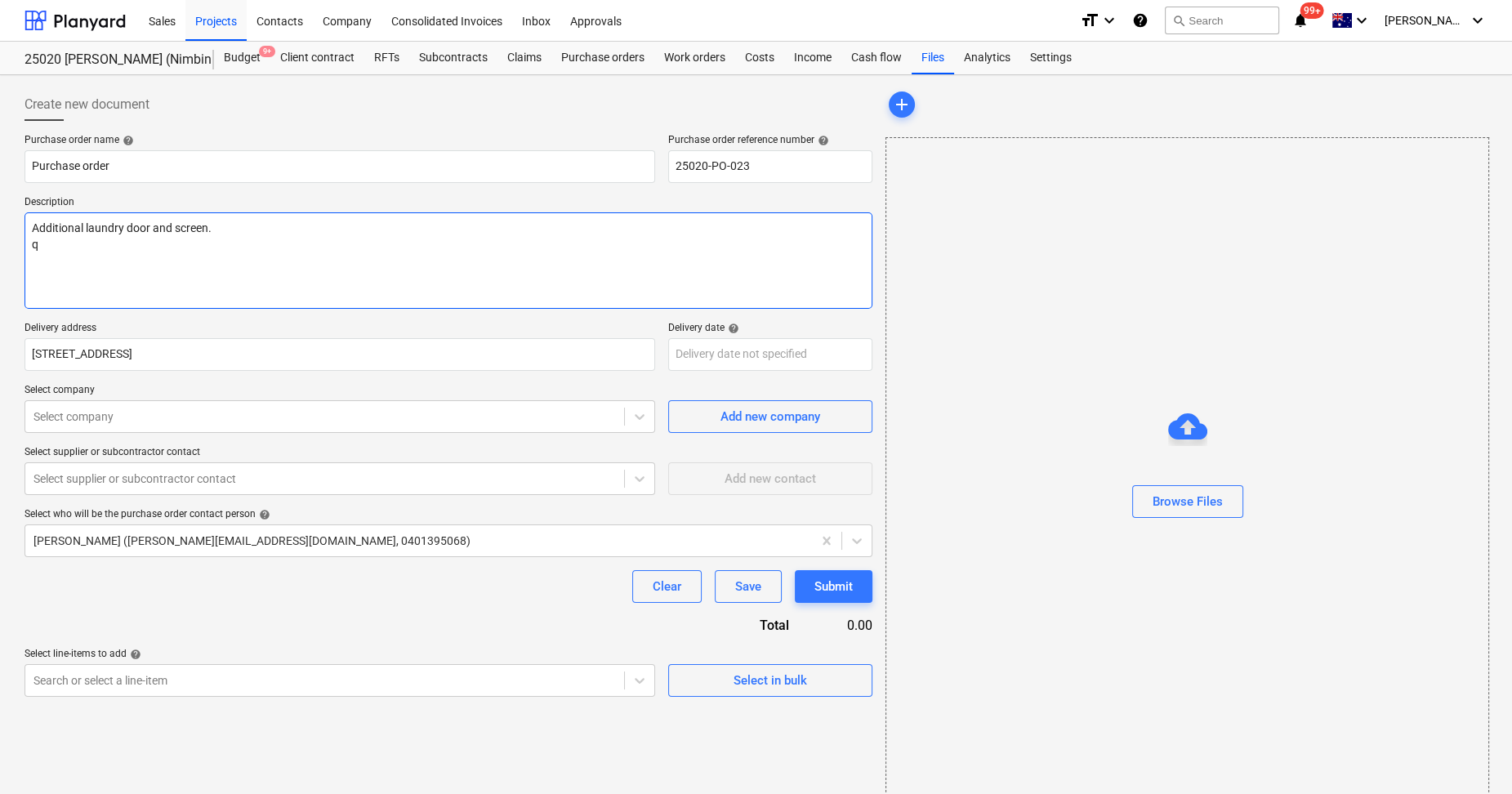
type textarea "Additional laundry door and screen. qu"
type textarea "x"
type textarea "Additional laundry door and screen. quo"
type textarea "x"
type textarea "Additional laundry door and screen. quot"
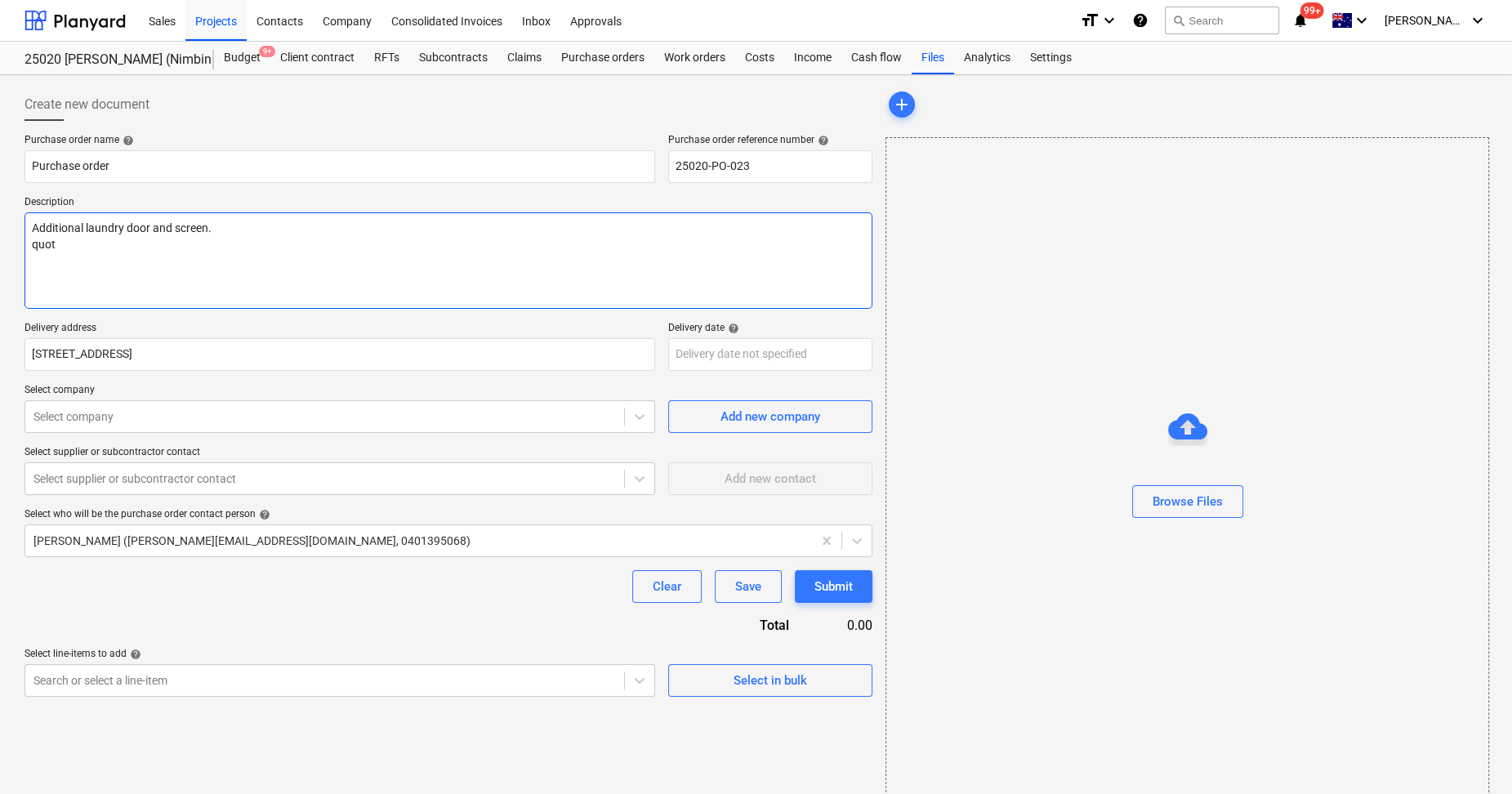
type textarea "x"
type textarea "Additional laundry door and screen. quote"
type textarea "x"
type textarea "Additional laundry door and screen. quoted"
type textarea "x"
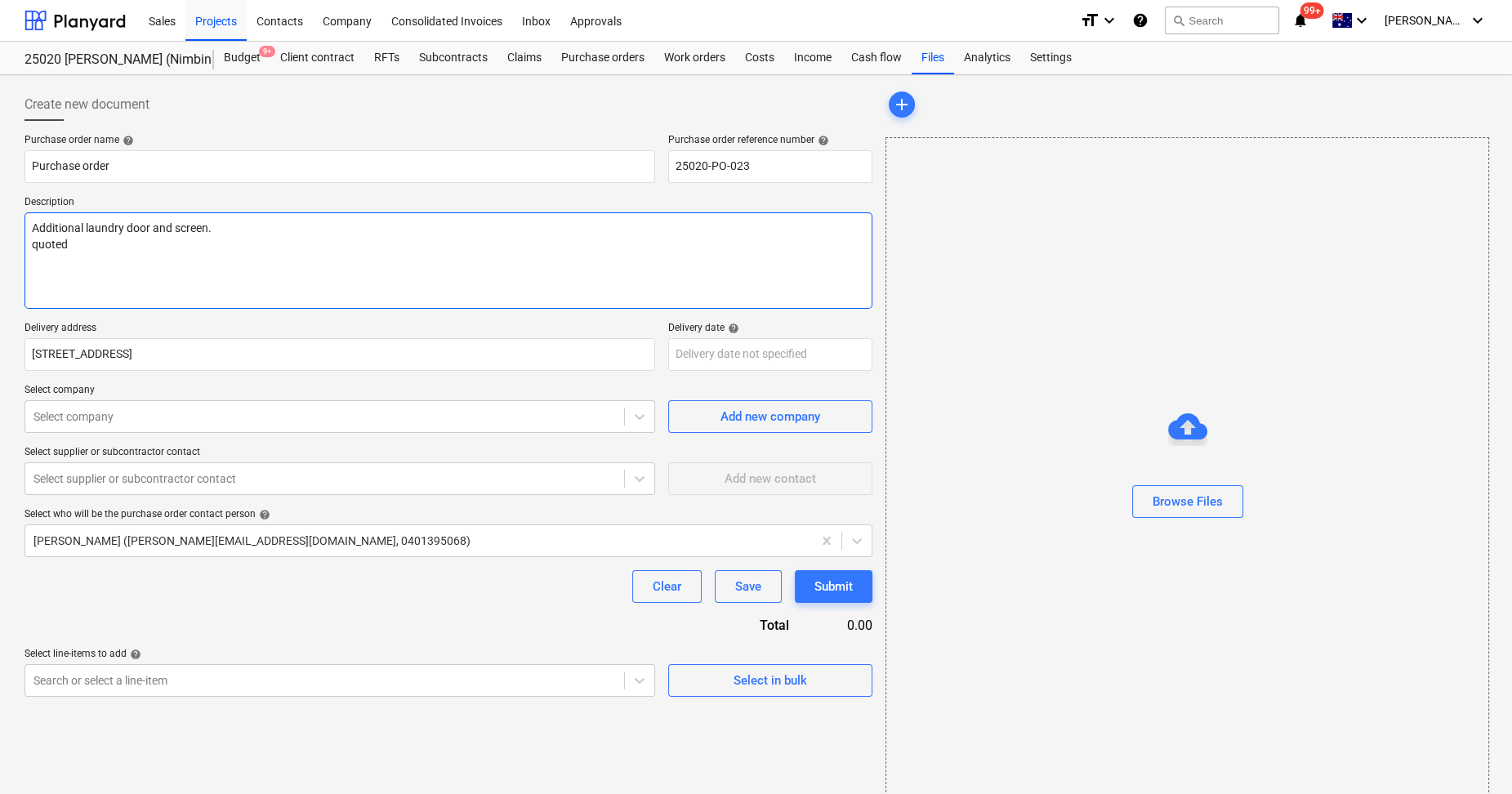
type textarea "Additional laundry door and screen. quoted:"
type textarea "x"
type textarea "Additional laundry door and screen. quoted:"
type textarea "x"
type textarea "Additional laundry door and screen. quoted: 9"
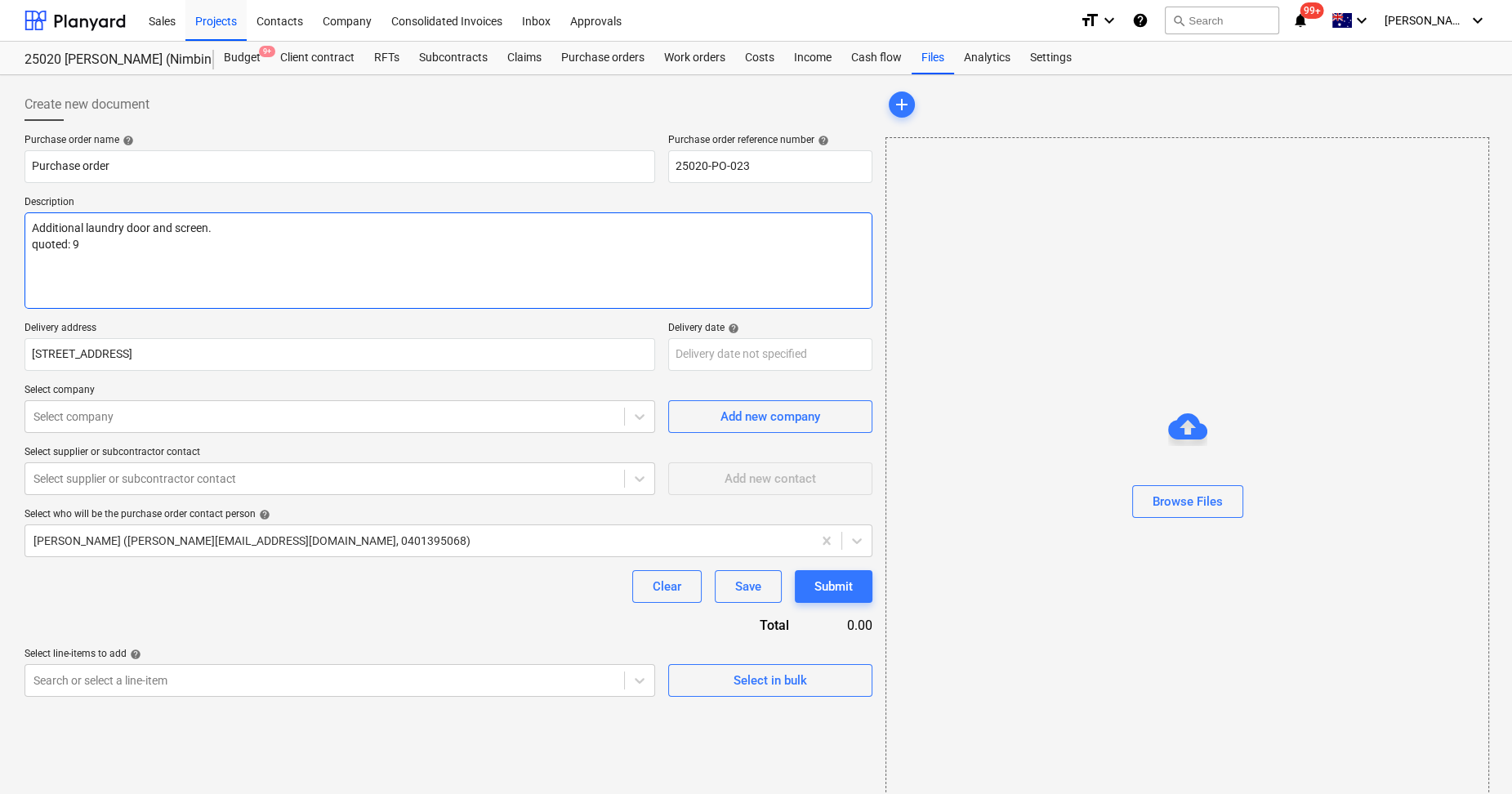
type textarea "x"
type textarea "Additional laundry door and screen. quoted: 9/"
type textarea "x"
type textarea "Additional laundry door and screen. quoted: 9/0"
type textarea "x"
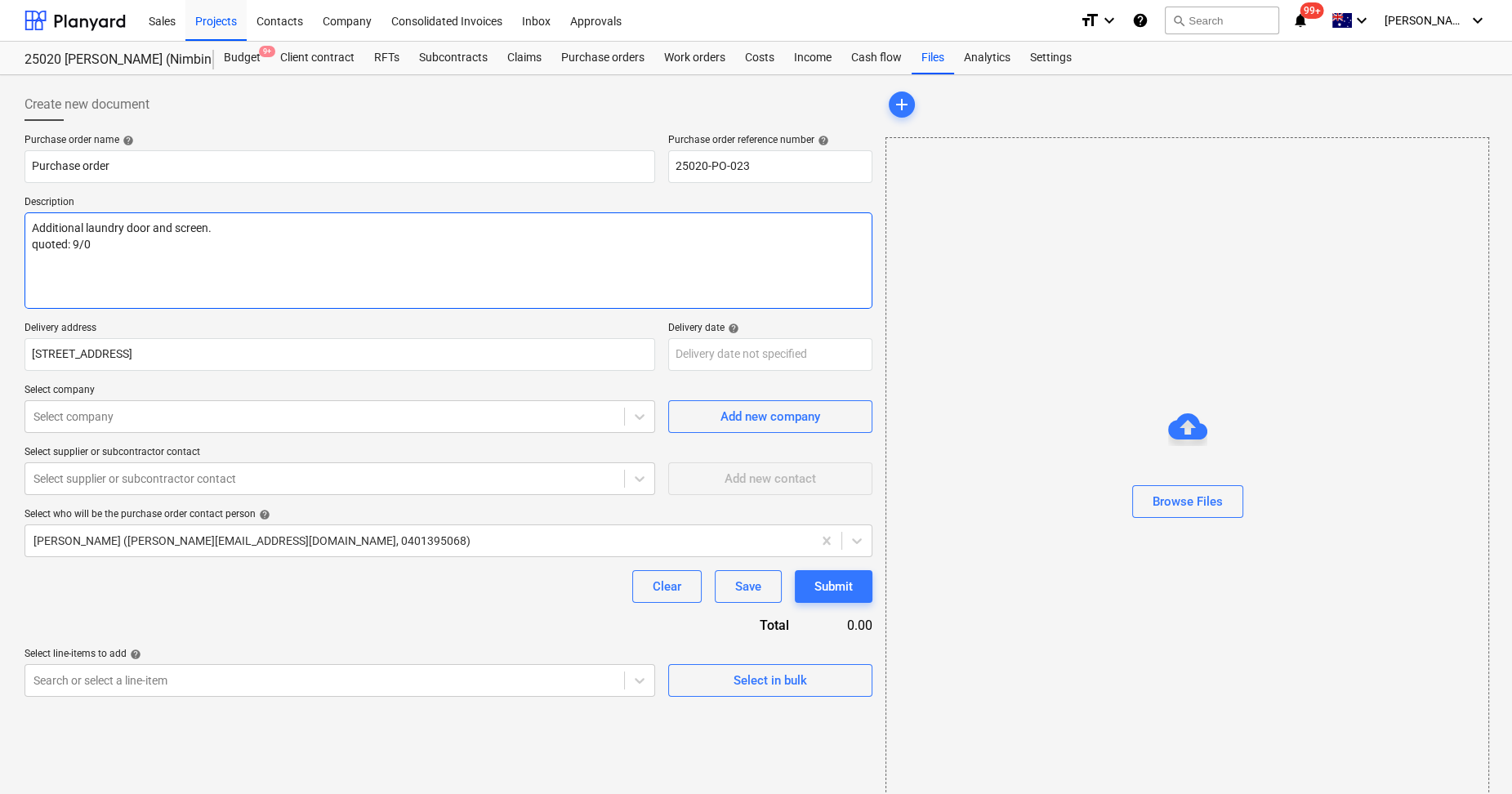
type textarea "Additional laundry door and screen. quoted: 9/09"
type textarea "x"
type textarea "Additional laundry door and screen. quoted: 9/09/"
type textarea "x"
type textarea "Additional laundry door and screen. quoted: 9/09/2"
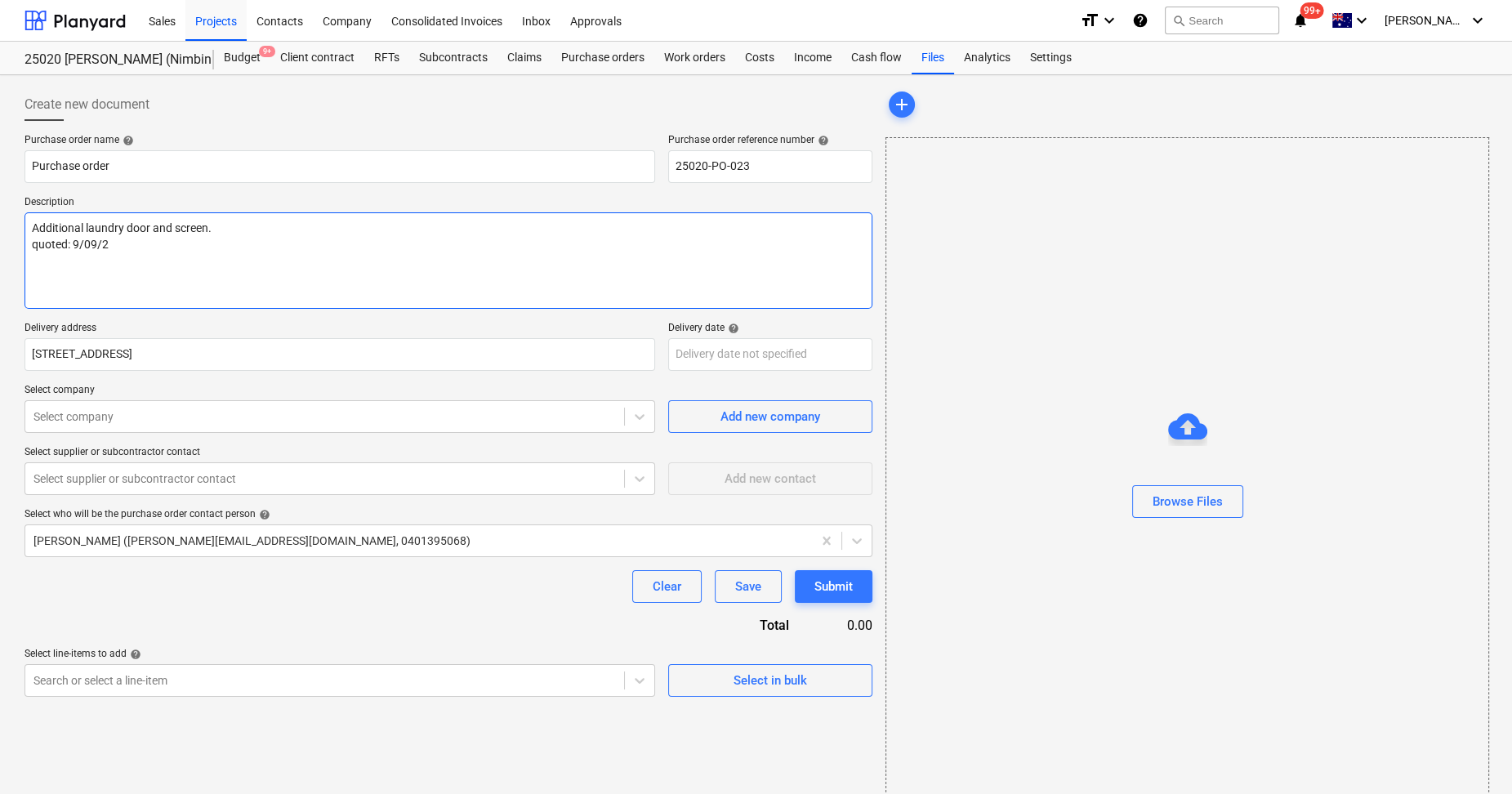
type textarea "x"
type textarea "Additional laundry door and screen. quoted: [DATE]"
type textarea "x"
type textarea "Additional laundry door and screen. quoted: 9/09/202"
type textarea "x"
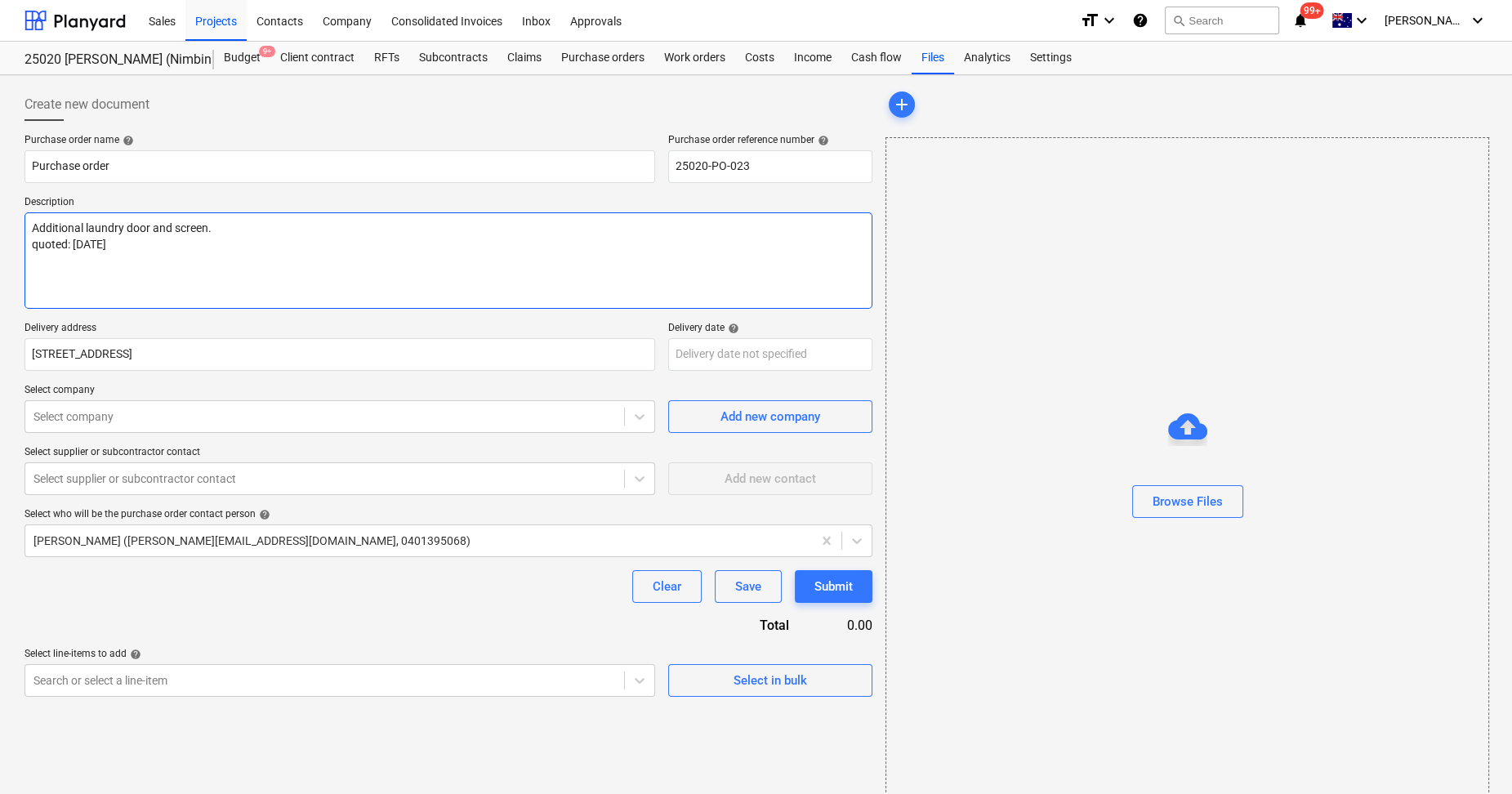
click at [37, 269] on textarea "Additional laundry door and screen. quoted: [DATE]" at bounding box center [448, 261] width 848 height 97
click at [180, 274] on textarea "Additional laundry door and screen. quoted: [DATE]" at bounding box center [448, 261] width 848 height 97
type textarea "Additional laundry door and screen. quoted: [DATE]"
type textarea "x"
type textarea "Additional laundry door and screen. quoted: [DATE] \"
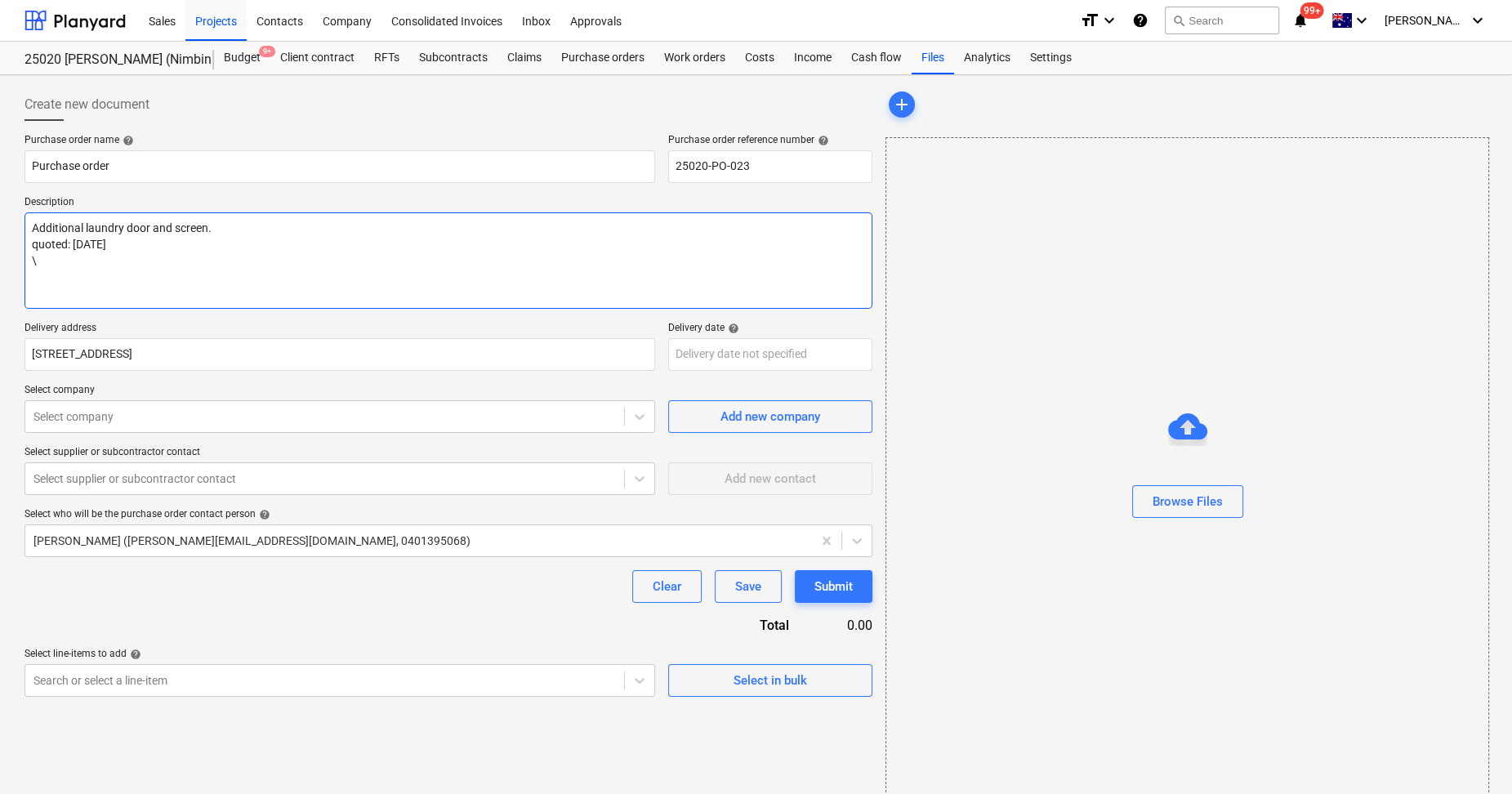
type textarea "x"
type textarea "Additional laundry door and screen. quoted: [DATE] \D"
type textarea "x"
type textarea "Additional laundry door and screen. quoted: [DATE] \DA"
type textarea "x"
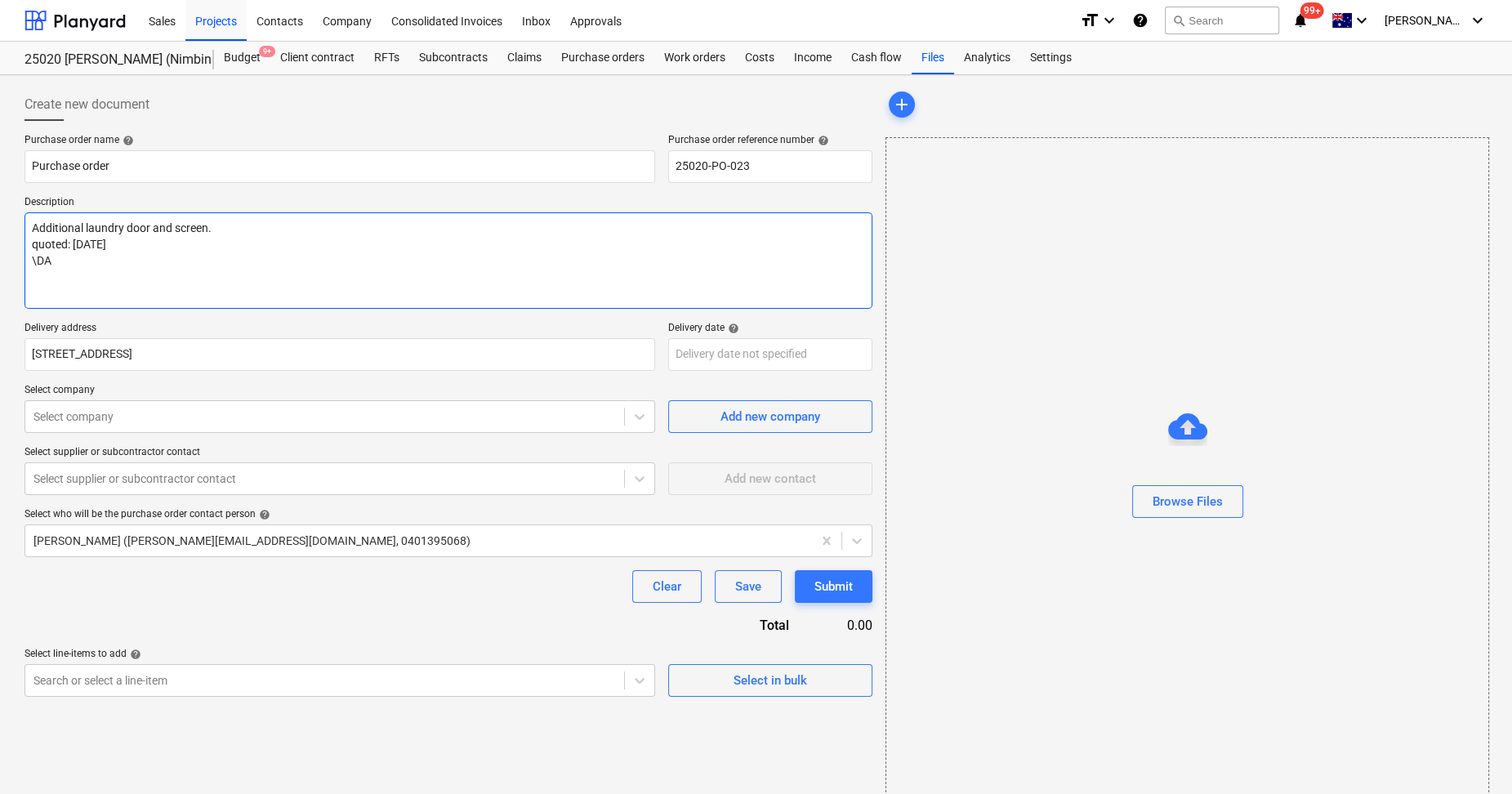
type textarea "Additional laundry door and screen. quoted: [DATE] \DAt"
type textarea "x"
type textarea "Additional laundry door and screen. quoted: [DATE] \DAte"
type textarea "x"
type textarea "Additional laundry door and screen. quoted: [DATE] \DAted"
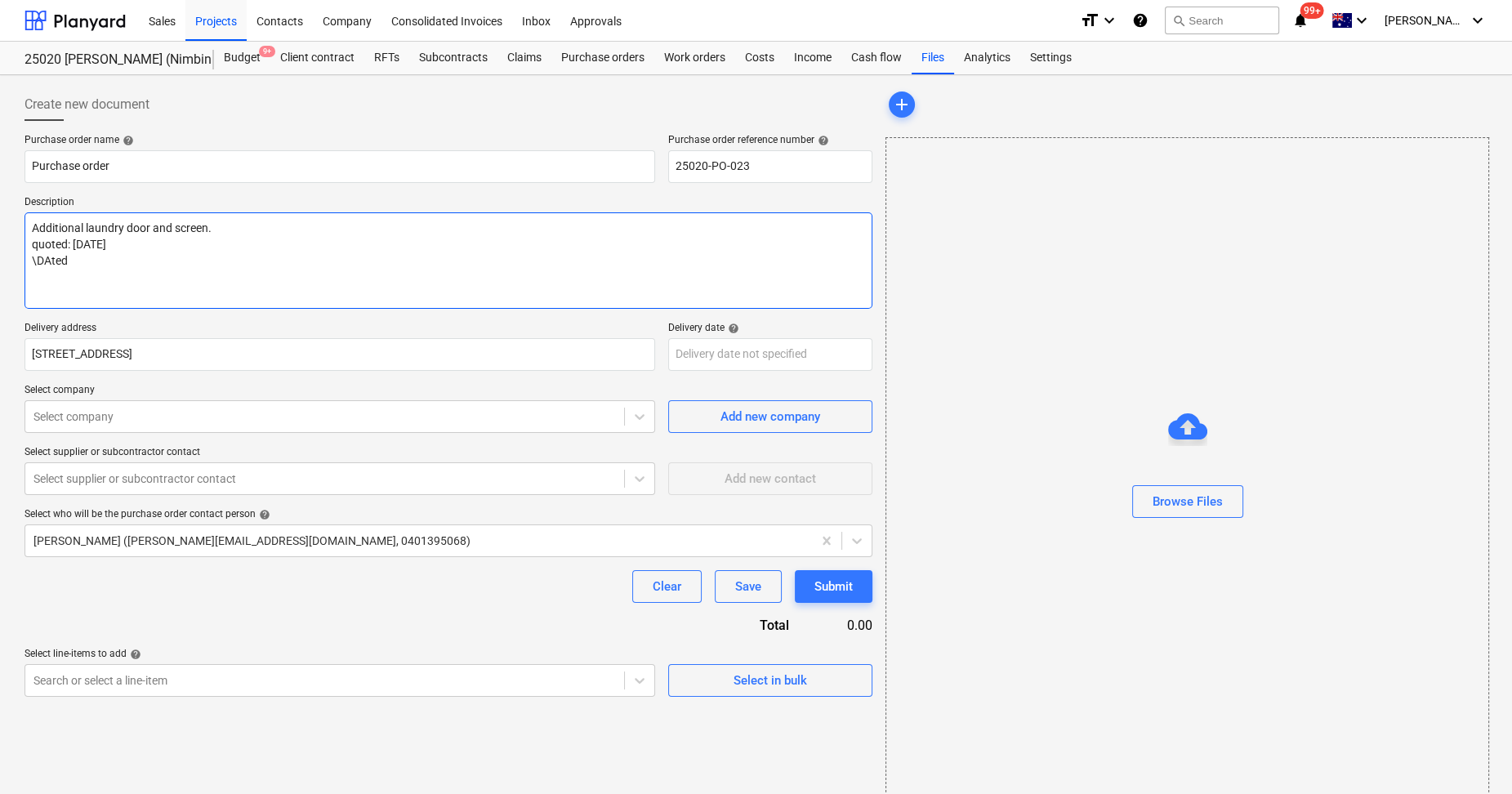
type textarea "x"
type textarea "Additional laundry door and screen. quoted: [DATE] \DAte"
type textarea "x"
type textarea "Additional laundry door and screen. quoted: [DATE] \DAt"
type textarea "x"
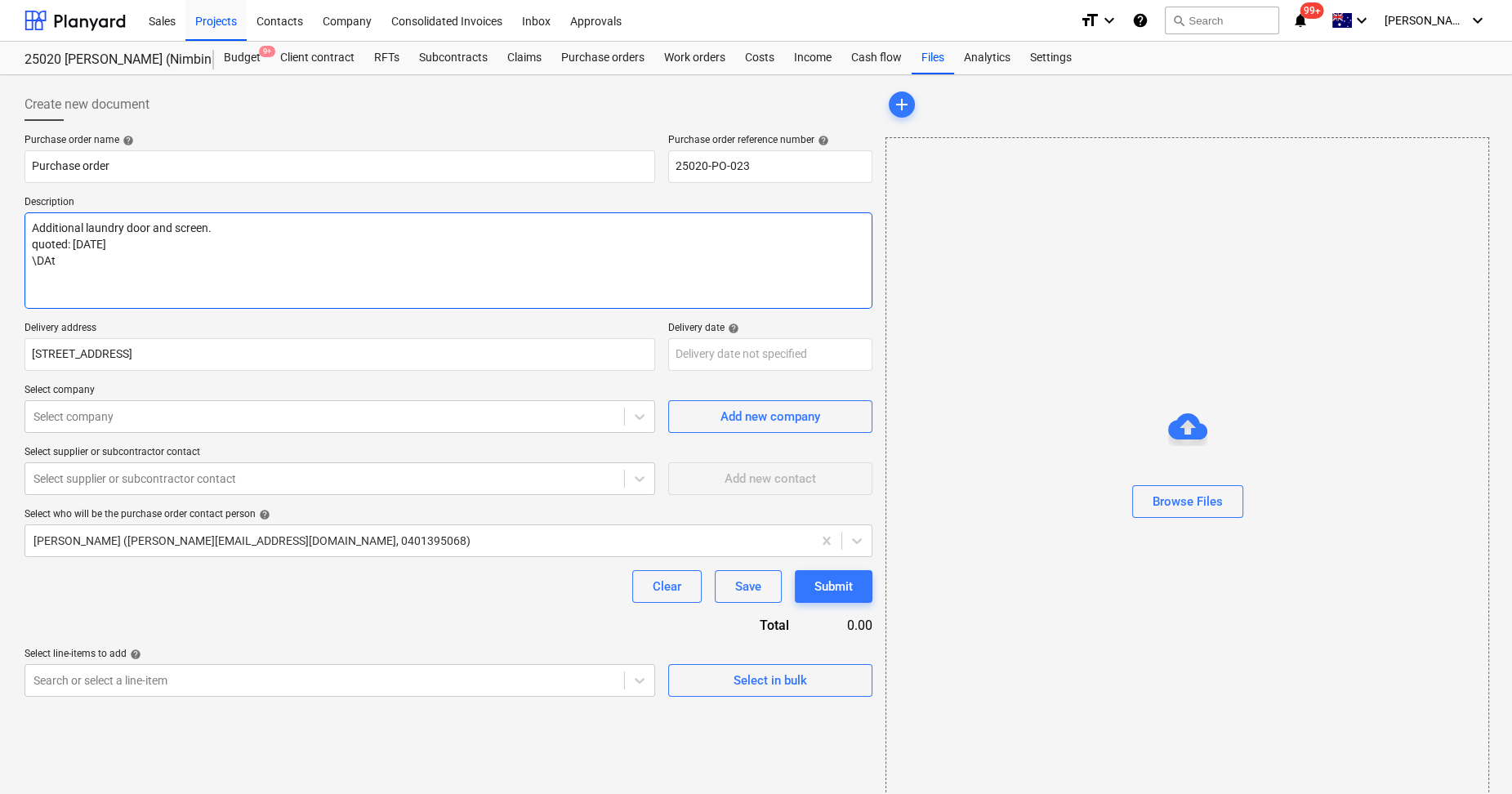
type textarea "Additional laundry door and screen. quoted: [DATE] \DA"
type textarea "x"
type textarea "Additional laundry door and screen. quoted: [DATE] \D"
type textarea "x"
type textarea "Additional laundry door and screen. quoted: [DATE] \"
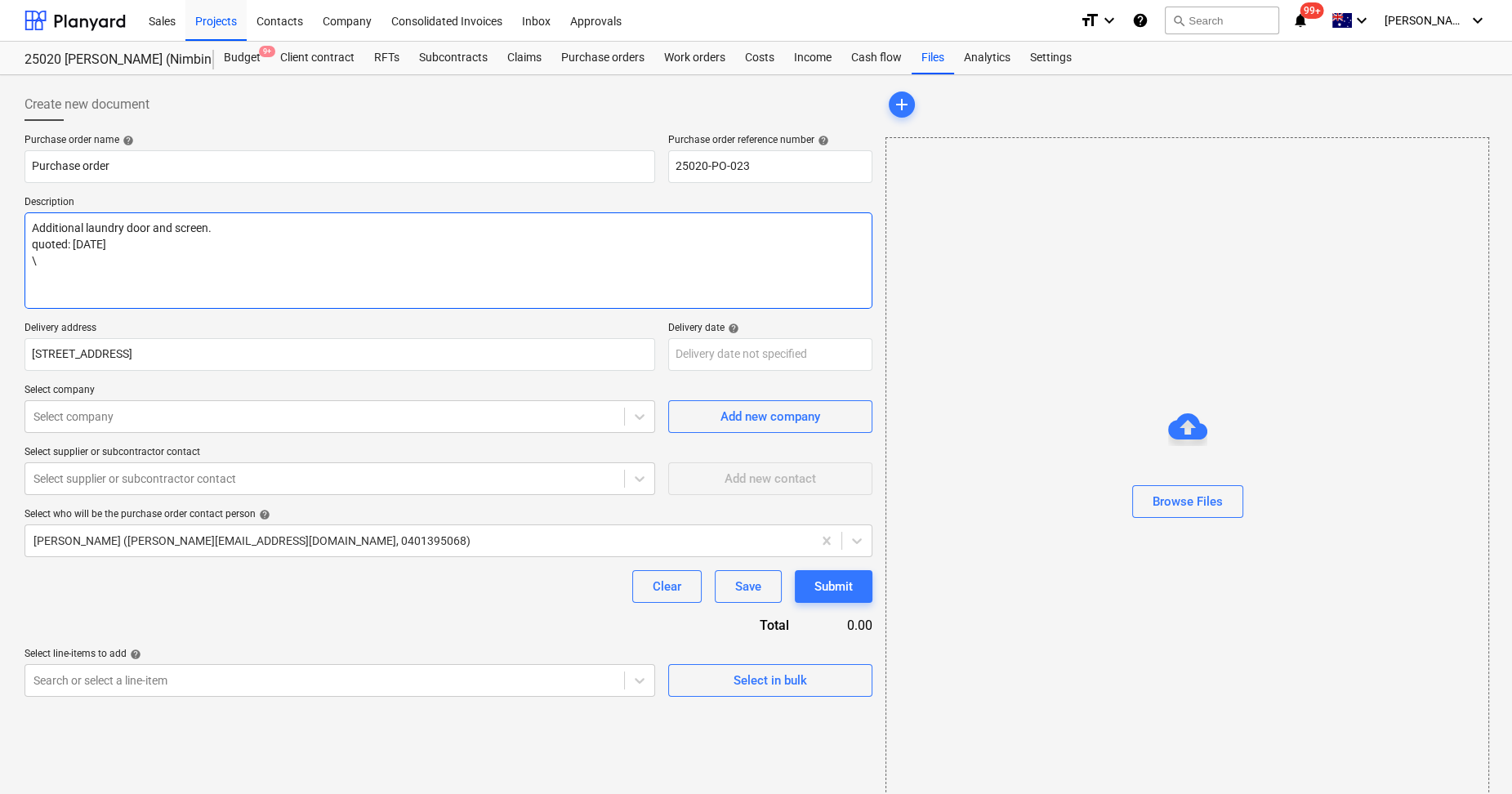
type textarea "x"
type textarea "Additional laundry door and screen. quoted: [DATE]"
type textarea "x"
type textarea "Additional laundry door and screen. quoted: [DATE] DA"
type textarea "x"
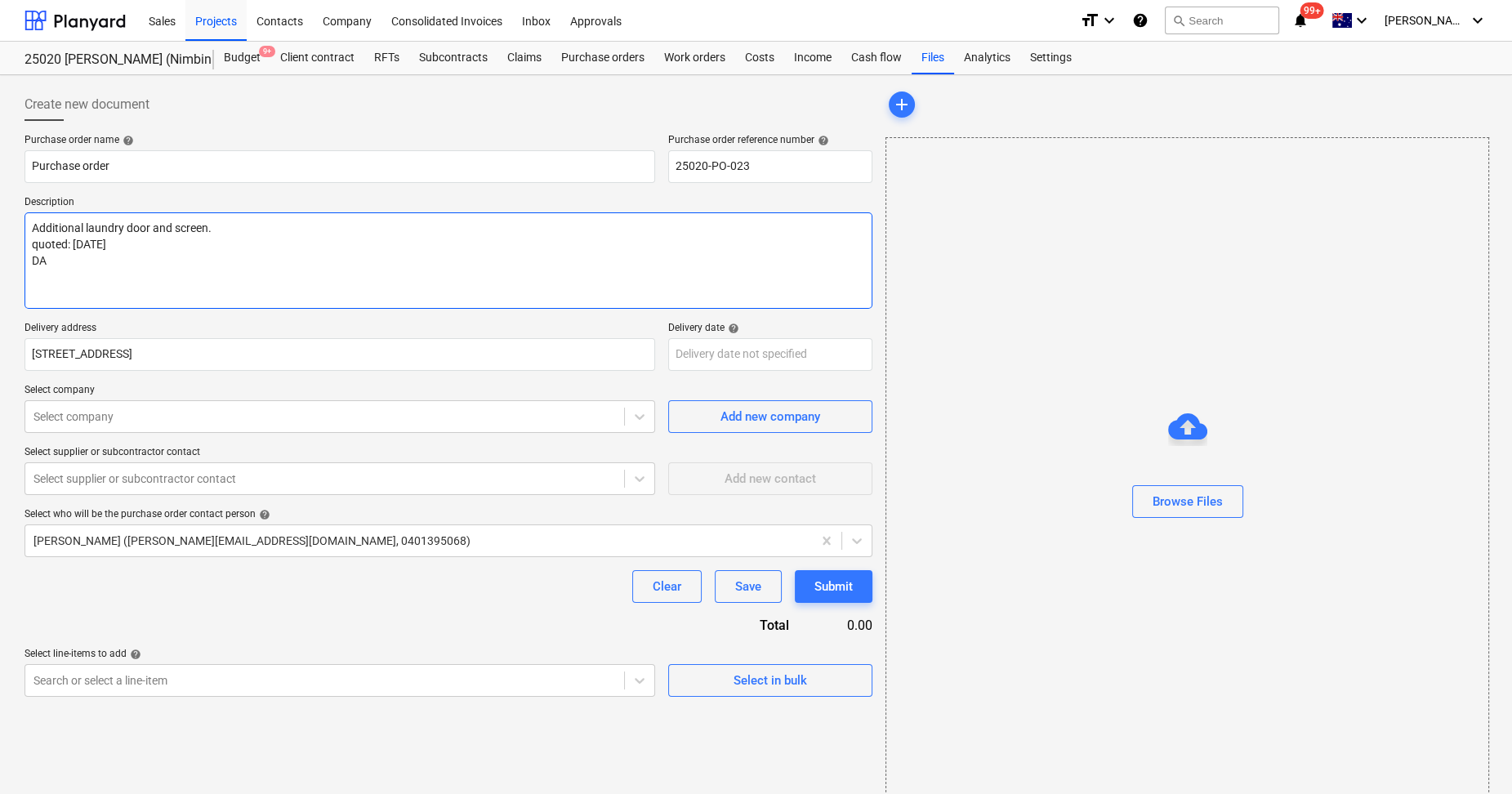
type textarea "Additional laundry door and screen. quoted: [DATE] DAt"
type textarea "x"
type textarea "Additional laundry door and screen. quoted: [DATE] DAte"
type textarea "x"
type textarea "Additional laundry door and screen. quoted: [DATE] DAted"
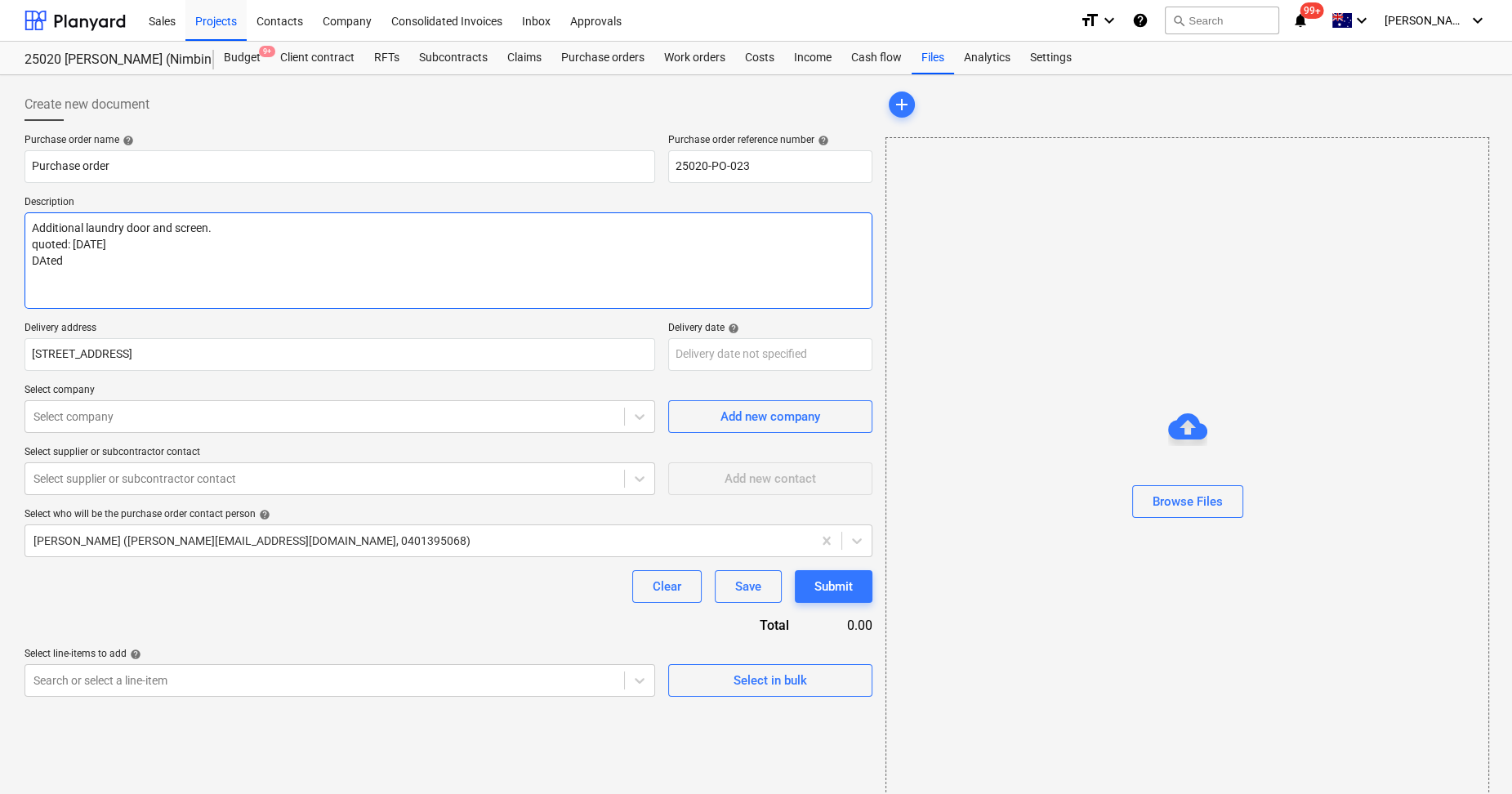
type textarea "x"
type textarea "Additional laundry door and screen. quoted: [DATE] DAte"
type textarea "x"
type textarea "Additional laundry door and screen. quoted: [DATE] DAt"
type textarea "x"
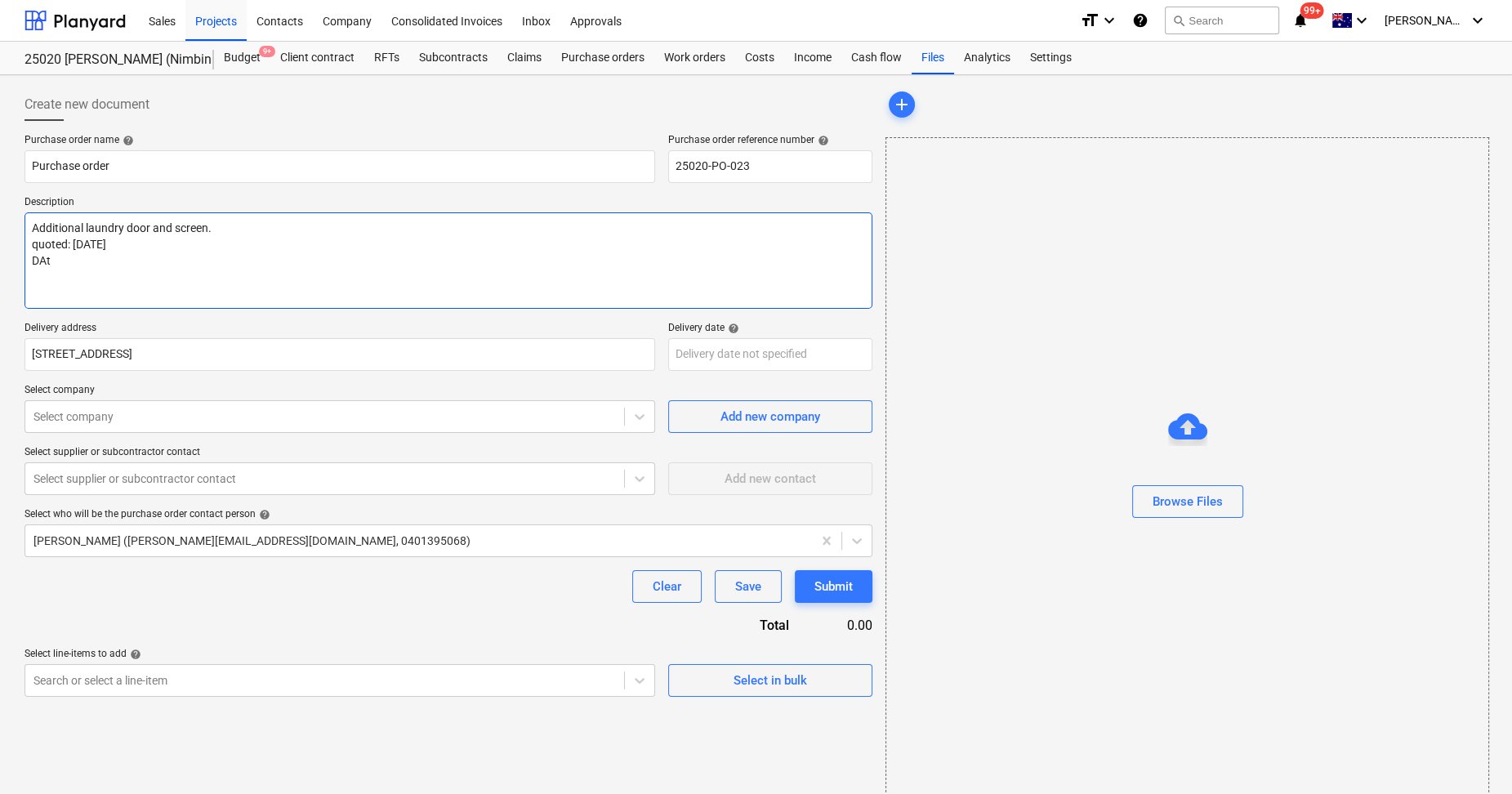
type textarea "Additional laundry door and screen. quoted: [DATE] DA"
type textarea "x"
type textarea "Additional laundry door and screen. quoted: [DATE] D"
type textarea "x"
type textarea "Additional laundry door and screen. quoted: [DATE] Da"
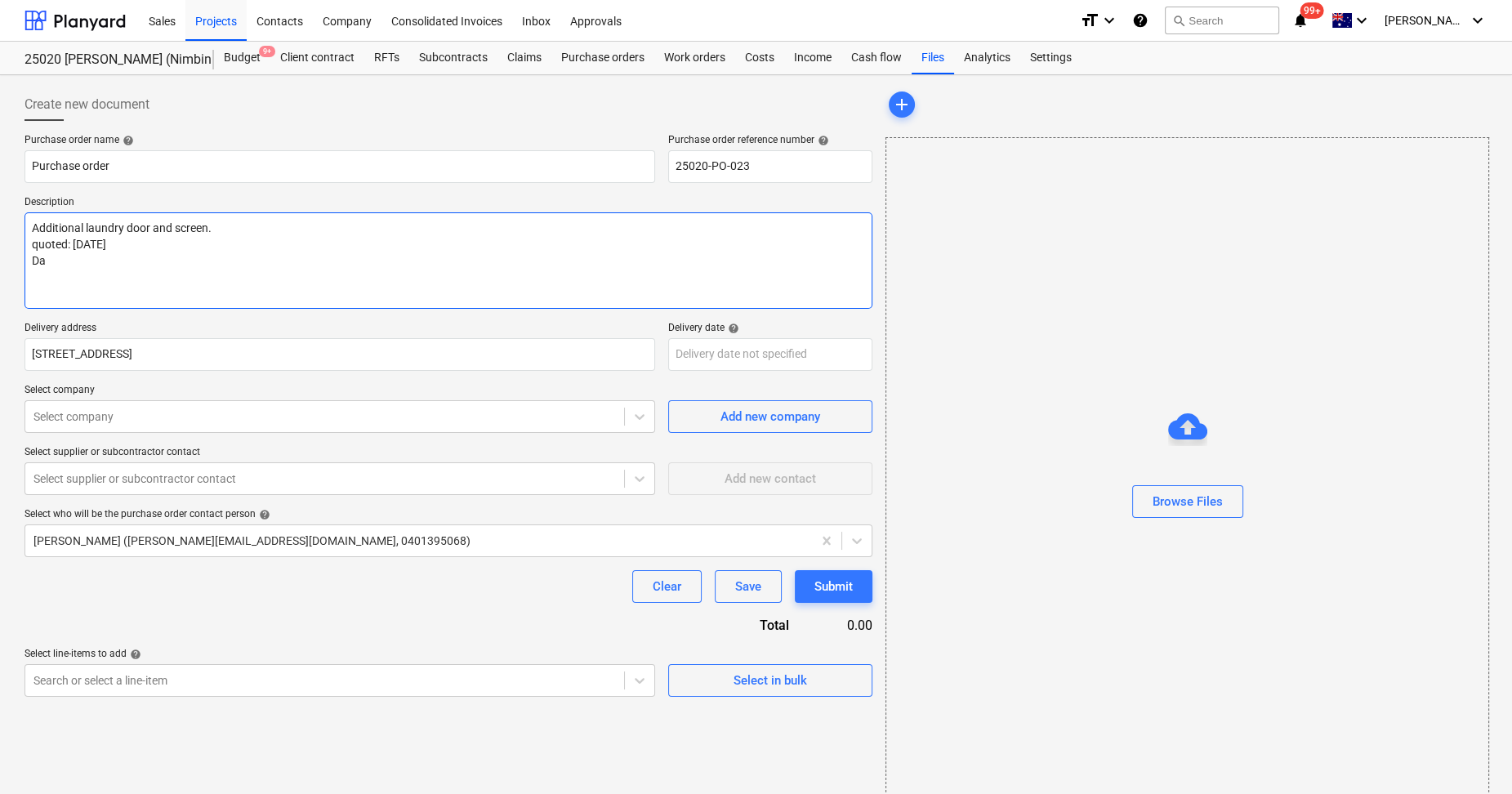
type textarea "x"
type textarea "Additional laundry door and screen. quoted: [DATE] Dat"
type textarea "x"
type textarea "Additional laundry door and screen. quoted: [DATE] Date"
type textarea "x"
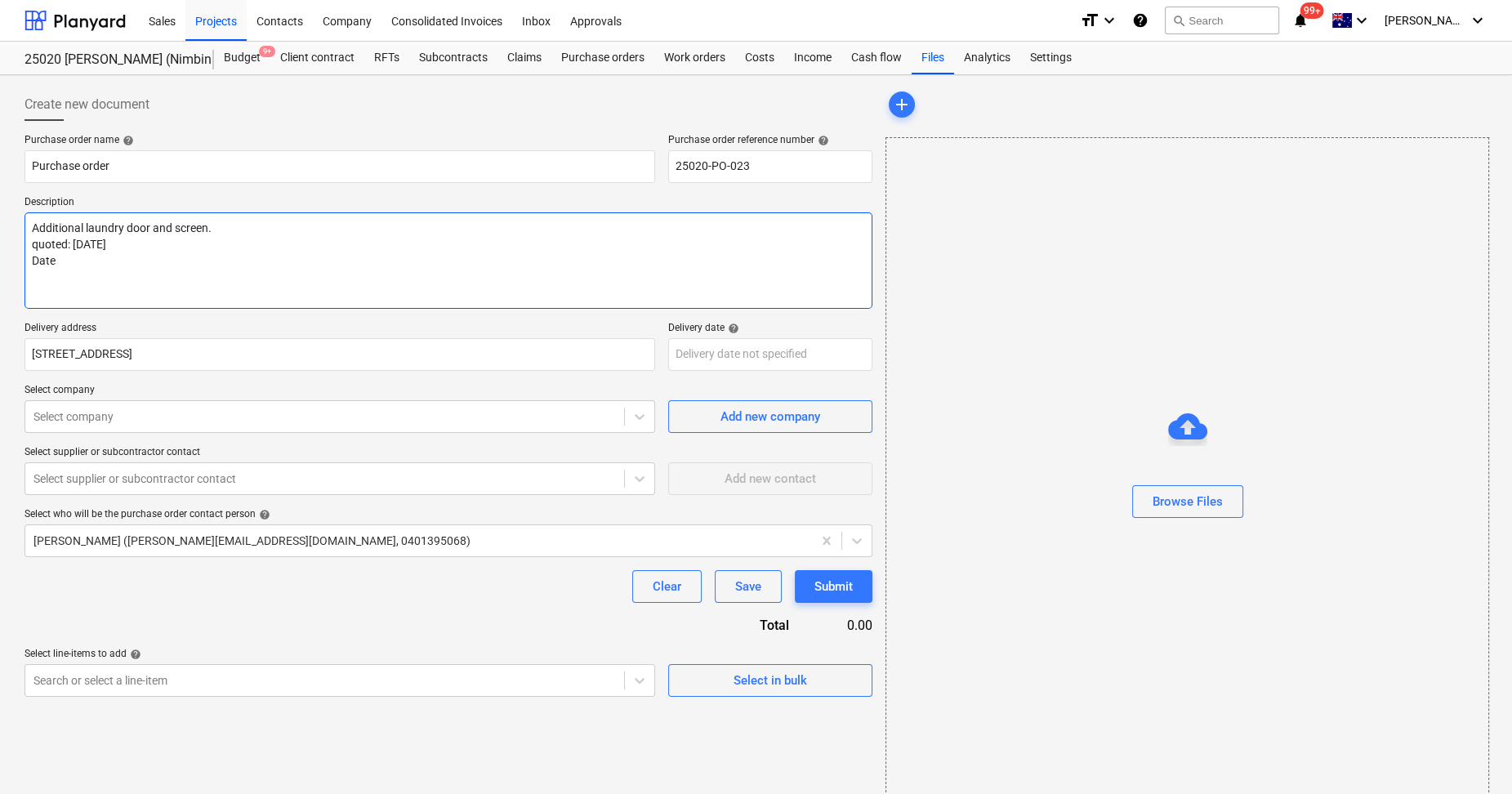
type textarea "Additional laundry door and screen. quoted: [DATE] Dated"
type textarea "x"
type textarea "Additional laundry door and screen. quoted: [DATE] Dated:"
click at [118, 240] on textarea "Additional laundry door and screen. quoted: [DATE] Dated:" at bounding box center [448, 261] width 848 height 97
drag, startPoint x: 128, startPoint y: 247, endPoint x: 72, endPoint y: 249, distance: 56.0
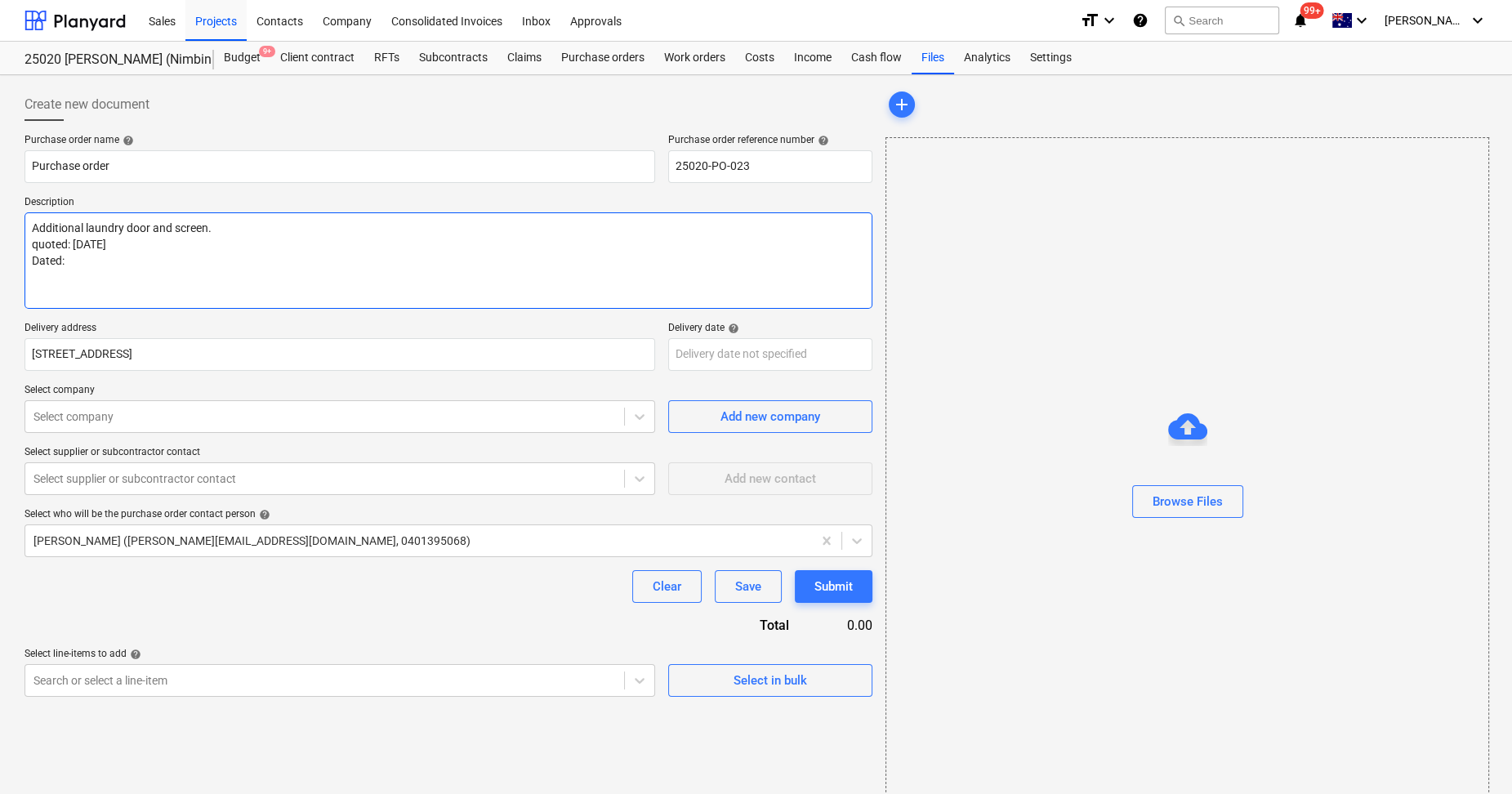
click at [72, 249] on textarea "Additional laundry door and screen. quoted: [DATE] Dated:" at bounding box center [448, 261] width 848 height 97
type textarea "x"
type textarea "Additional laundry door and screen. quoted: Dated:"
click at [32, 282] on textarea "Additional laundry door and screen. quoted: Dated:" at bounding box center [448, 261] width 848 height 97
type textarea "x"
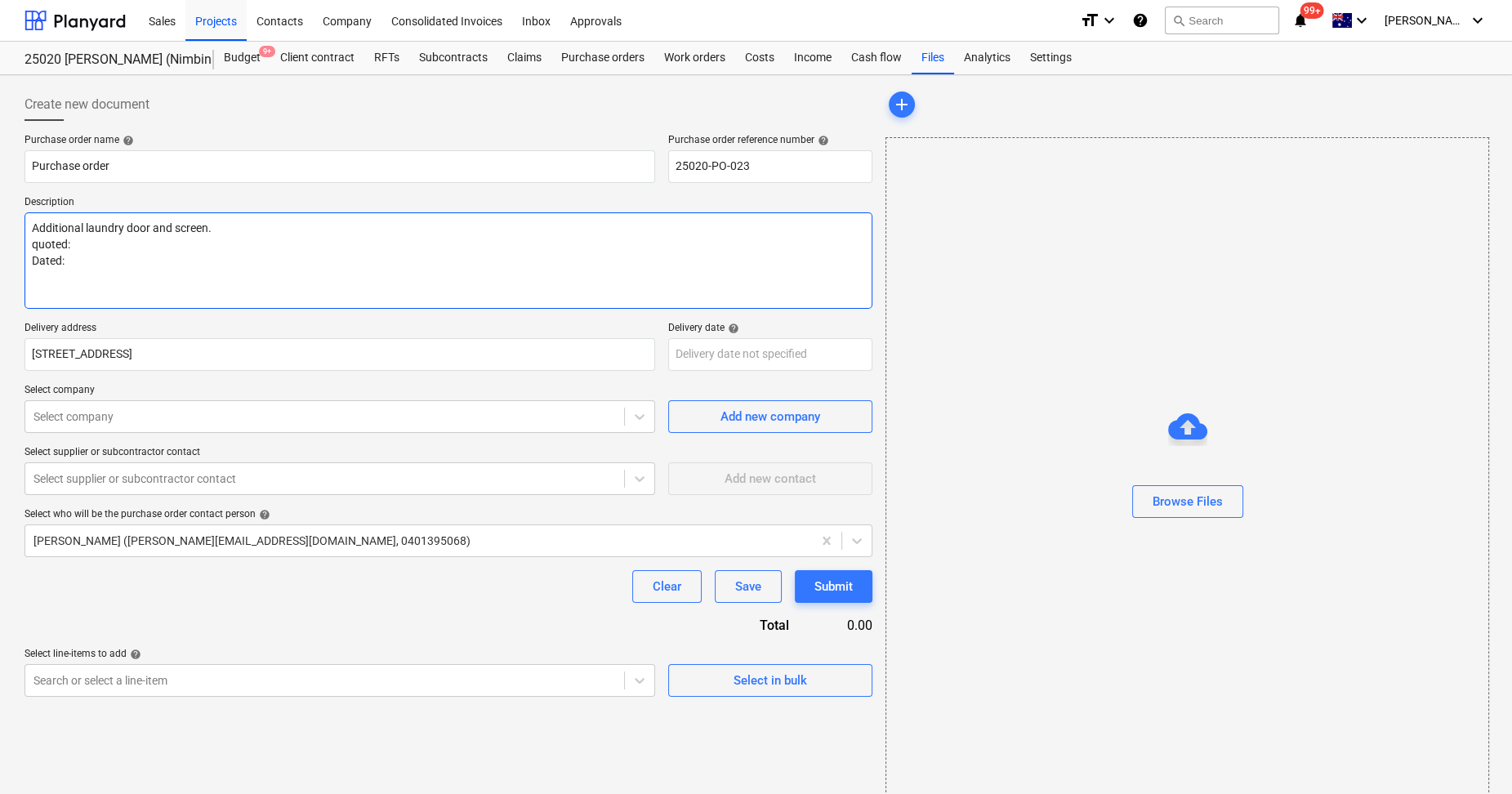
type textarea "Additional laundry door and screen. quoted: Dated:"
paste textarea "[DATE]"
type textarea "x"
type textarea "Additional laundry door and screen. quoted: Dated: [DATE]"
click at [41, 238] on textarea "Additional laundry door and screen. quoted: Dated: [DATE]" at bounding box center [448, 261] width 848 height 97
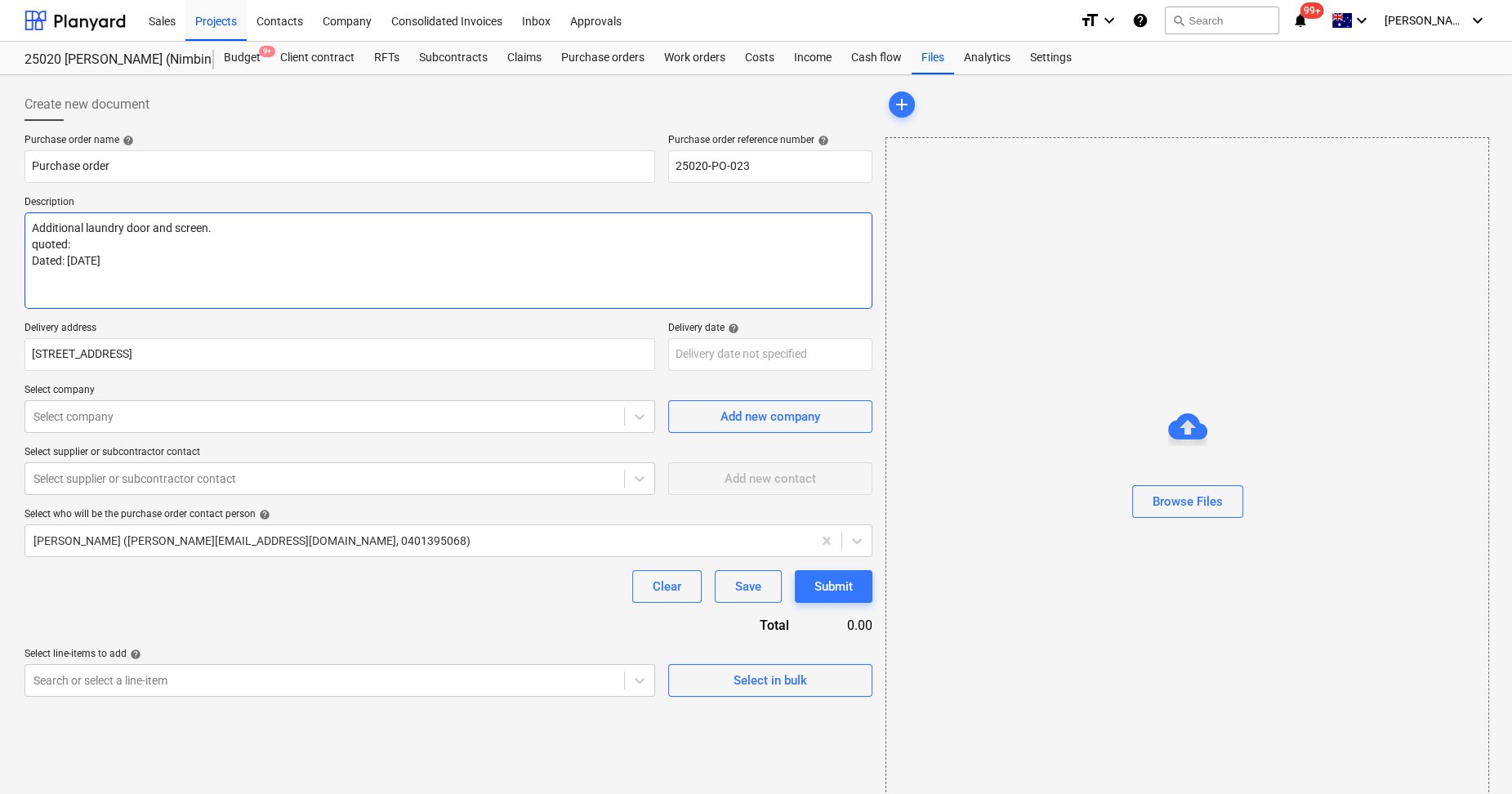
type textarea "x"
type textarea "Additional laundry door and screen. uoted: Dated: [DATE]"
click at [67, 242] on textarea "Additional laundry door and screen. Quoted: Dated: [DATE]" at bounding box center [448, 261] width 848 height 97
click at [86, 243] on textarea "Additional laundry door and screen. Quote: Dated: [DATE]" at bounding box center [448, 261] width 848 height 97
click at [151, 228] on textarea "Additional laundry door and screen. Quote: 3478234 - Dated: [DATE]" at bounding box center [448, 261] width 848 height 97
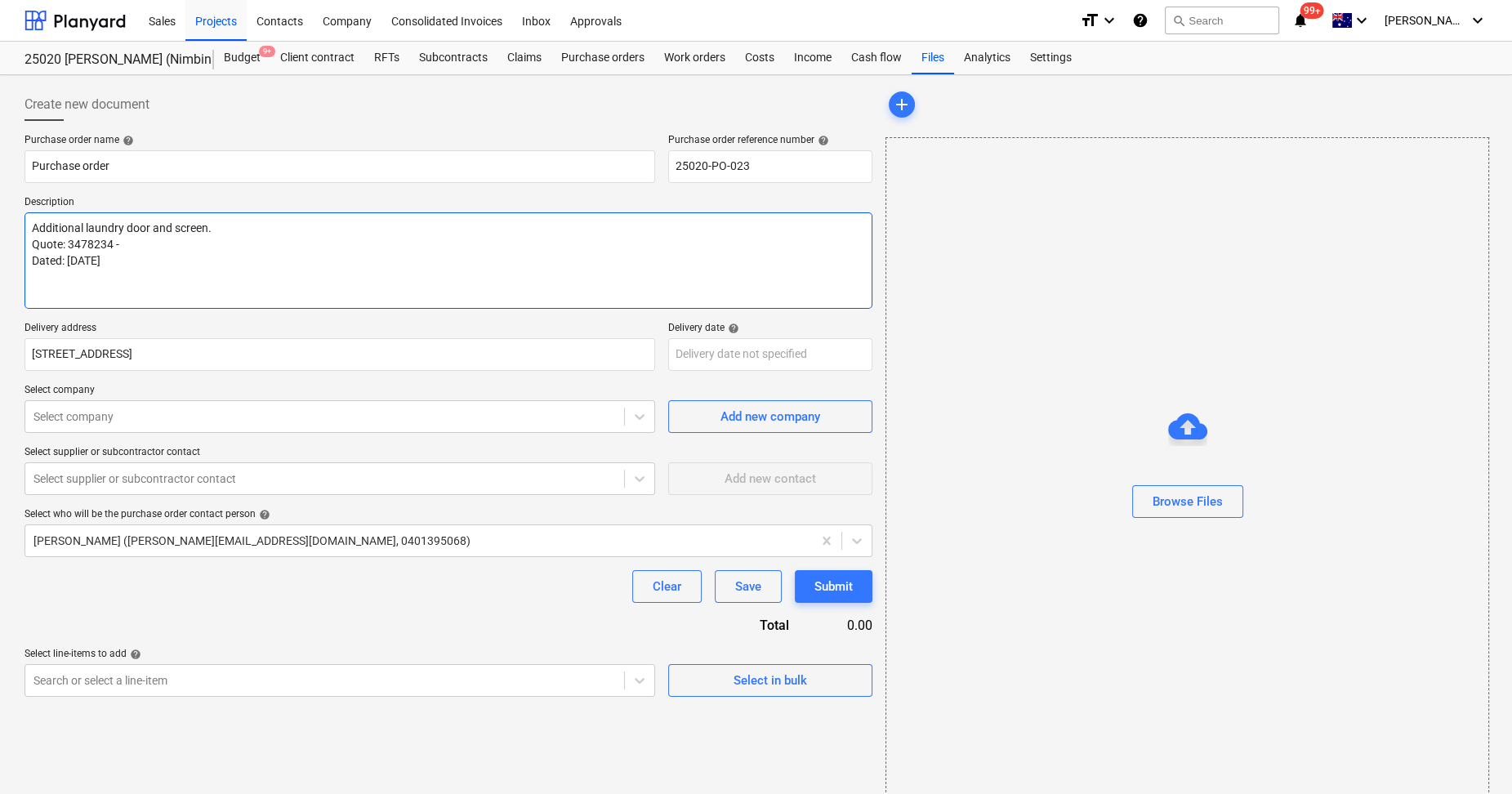
click at [149, 286] on textarea "Additional laundry door and screen. Quote: 3478234 - Dated: [DATE]" at bounding box center [448, 261] width 848 height 97
drag, startPoint x: 126, startPoint y: 245, endPoint x: 143, endPoint y: 238, distance: 18.4
click at [127, 245] on textarea "Additional laundry door and screen. Quote: 3478234 - Dated: [DATE]" at bounding box center [448, 261] width 848 height 97
click at [734, 326] on span "help" at bounding box center [732, 328] width 15 height 11
click at [841, 359] on body "Sales Projects Contacts Company Consolidated Invoices Inbox Approvals format_si…" at bounding box center [756, 397] width 1512 height 794
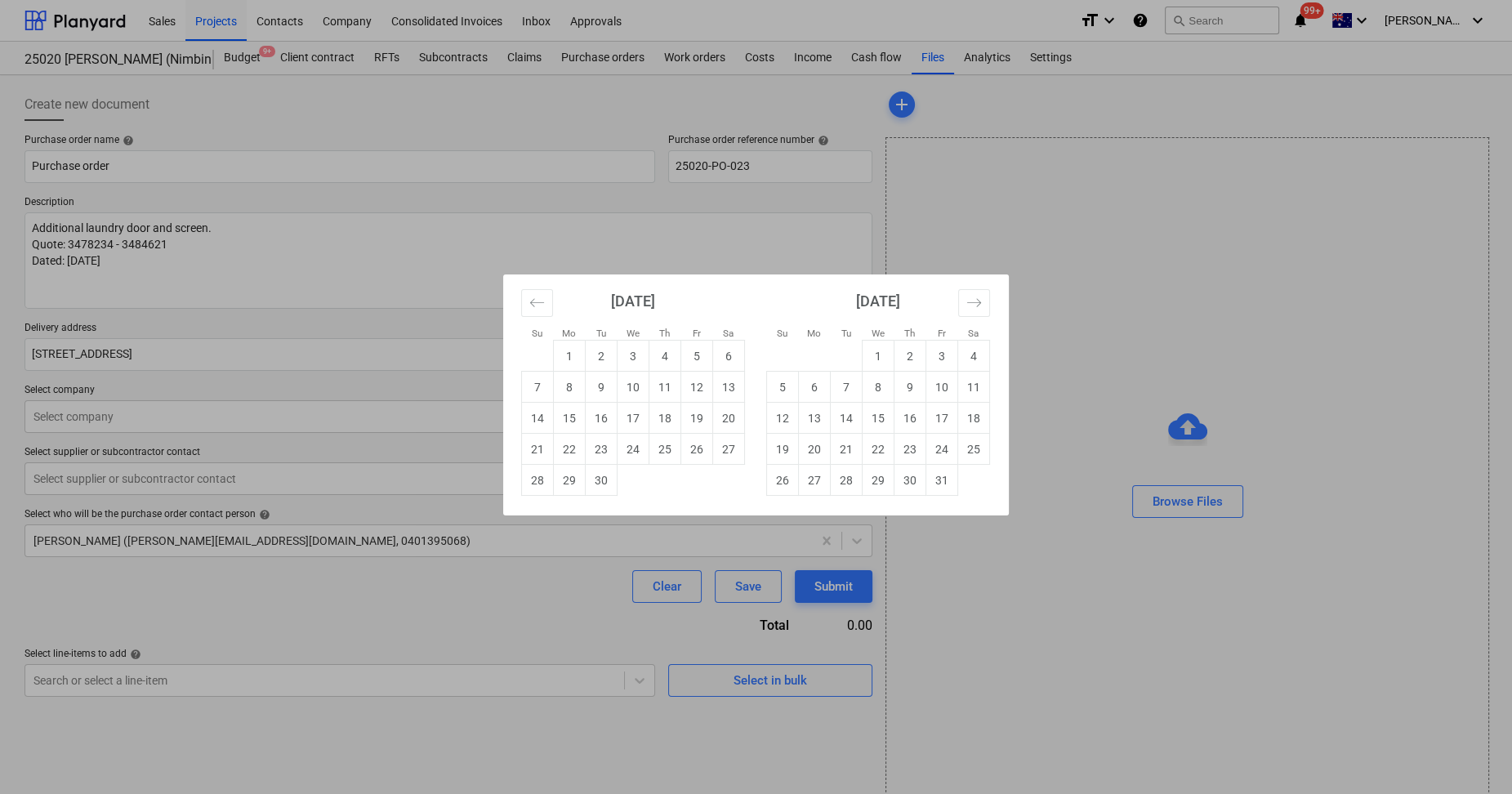
click at [537, 454] on td "21" at bounding box center [537, 449] width 32 height 31
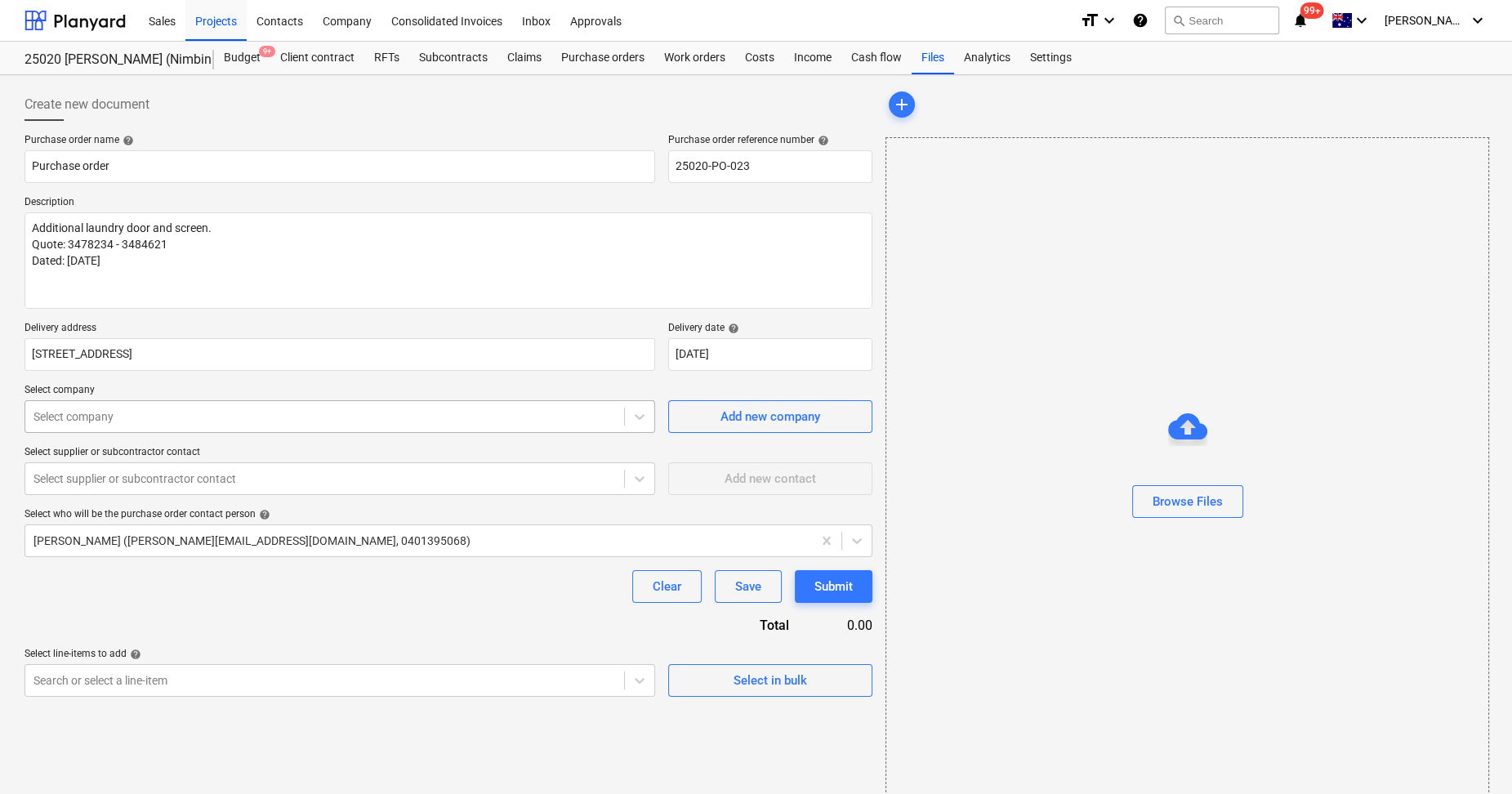
click at [118, 412] on div at bounding box center [325, 416] width 582 height 16
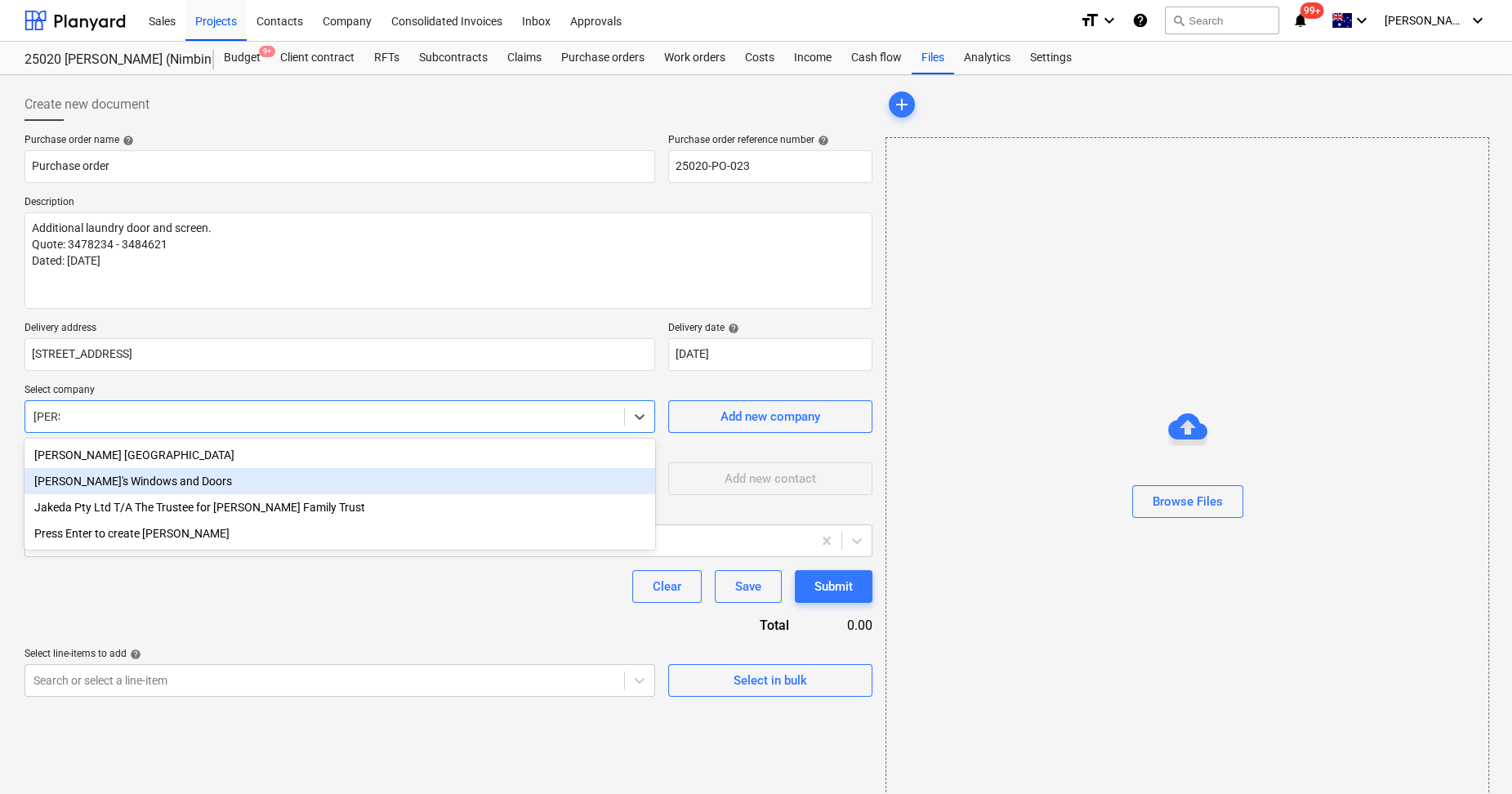
click at [149, 483] on div "[PERSON_NAME]'s Windows and Doors" at bounding box center [340, 481] width 631 height 26
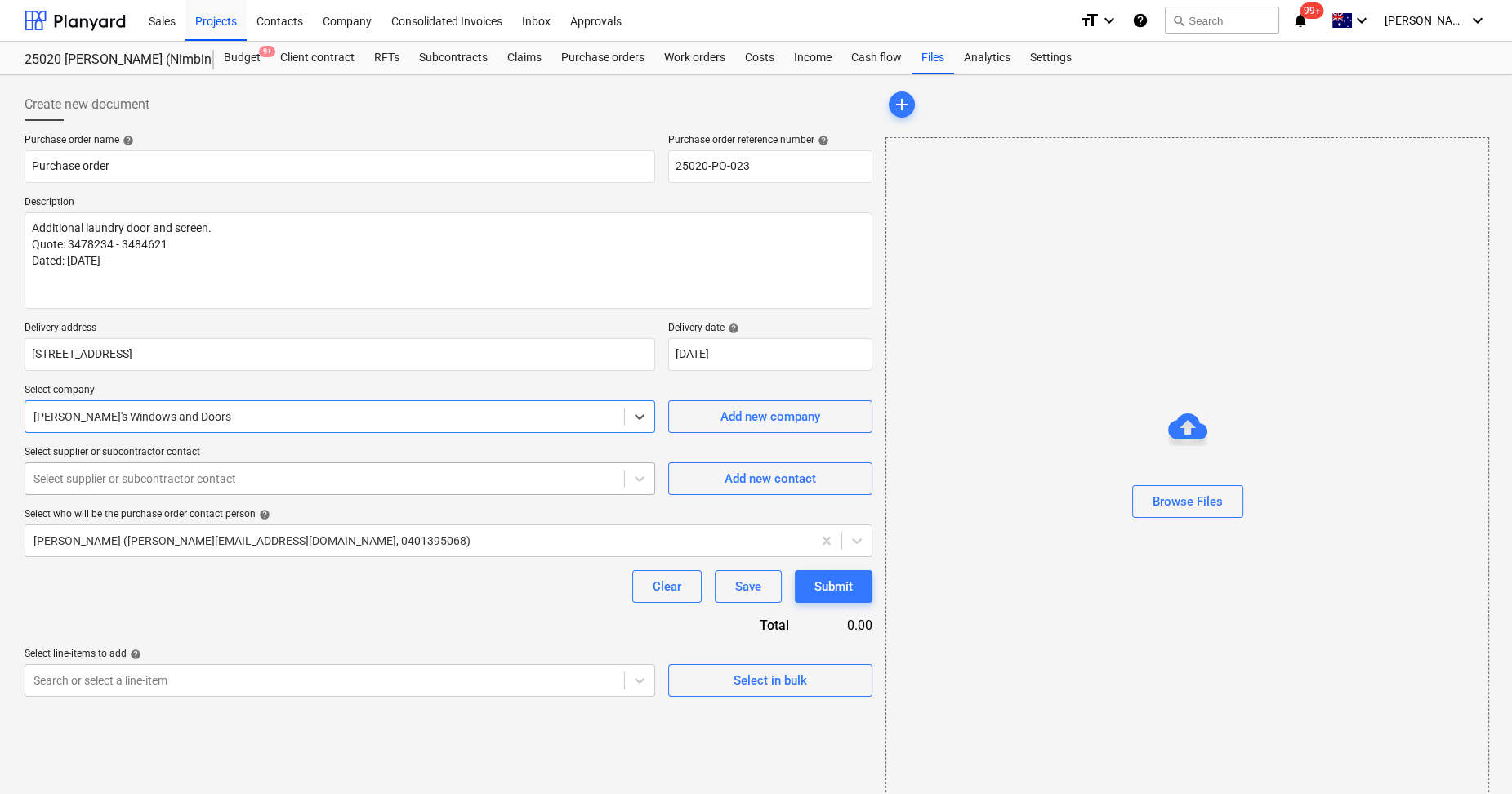
click at [143, 490] on div "Select supplier or subcontractor contact" at bounding box center [340, 479] width 631 height 33
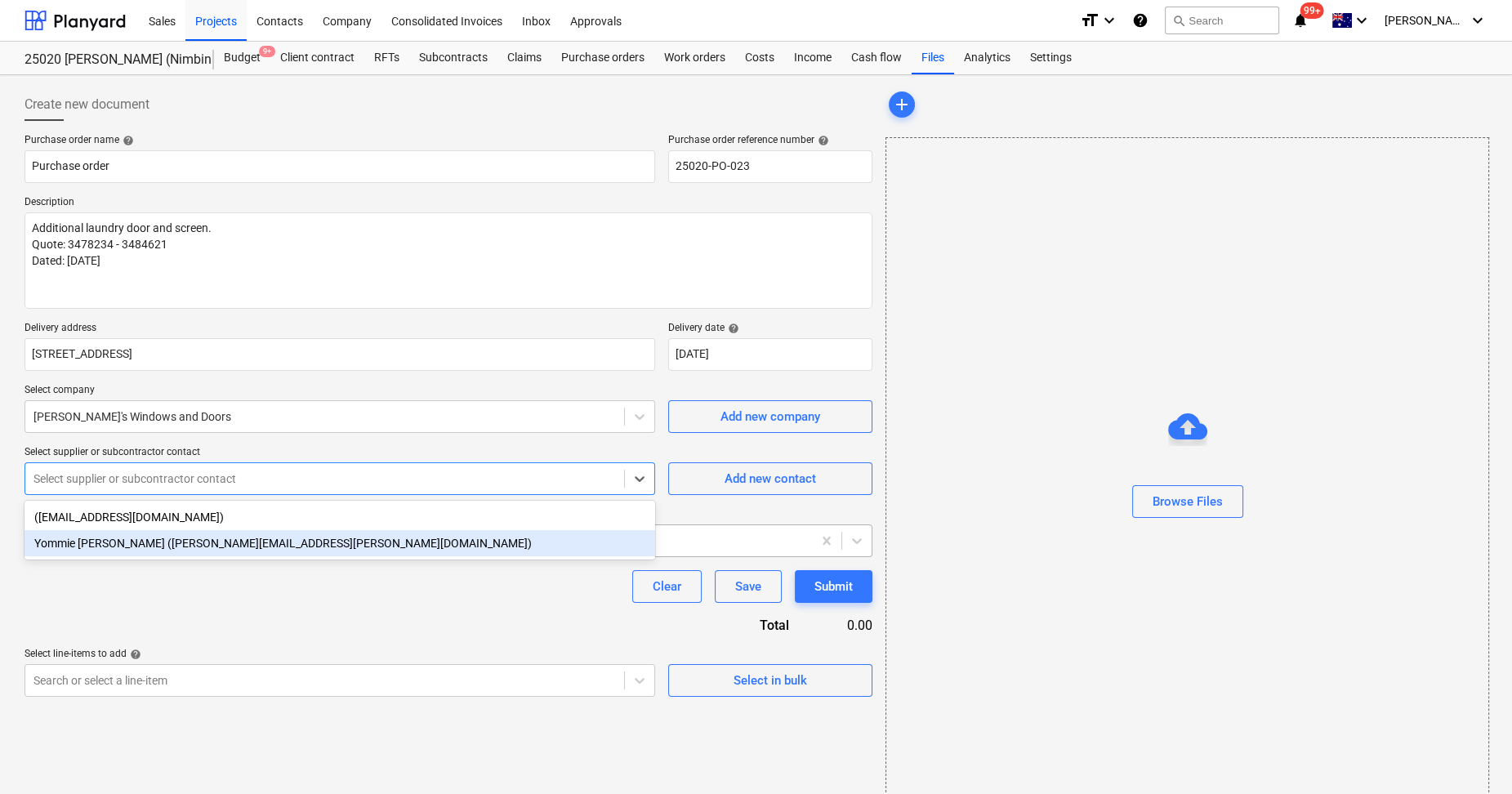
click at [141, 545] on div "Yommie [PERSON_NAME] ([PERSON_NAME][EMAIL_ADDRESS][PERSON_NAME][DOMAIN_NAME])" at bounding box center [340, 543] width 631 height 26
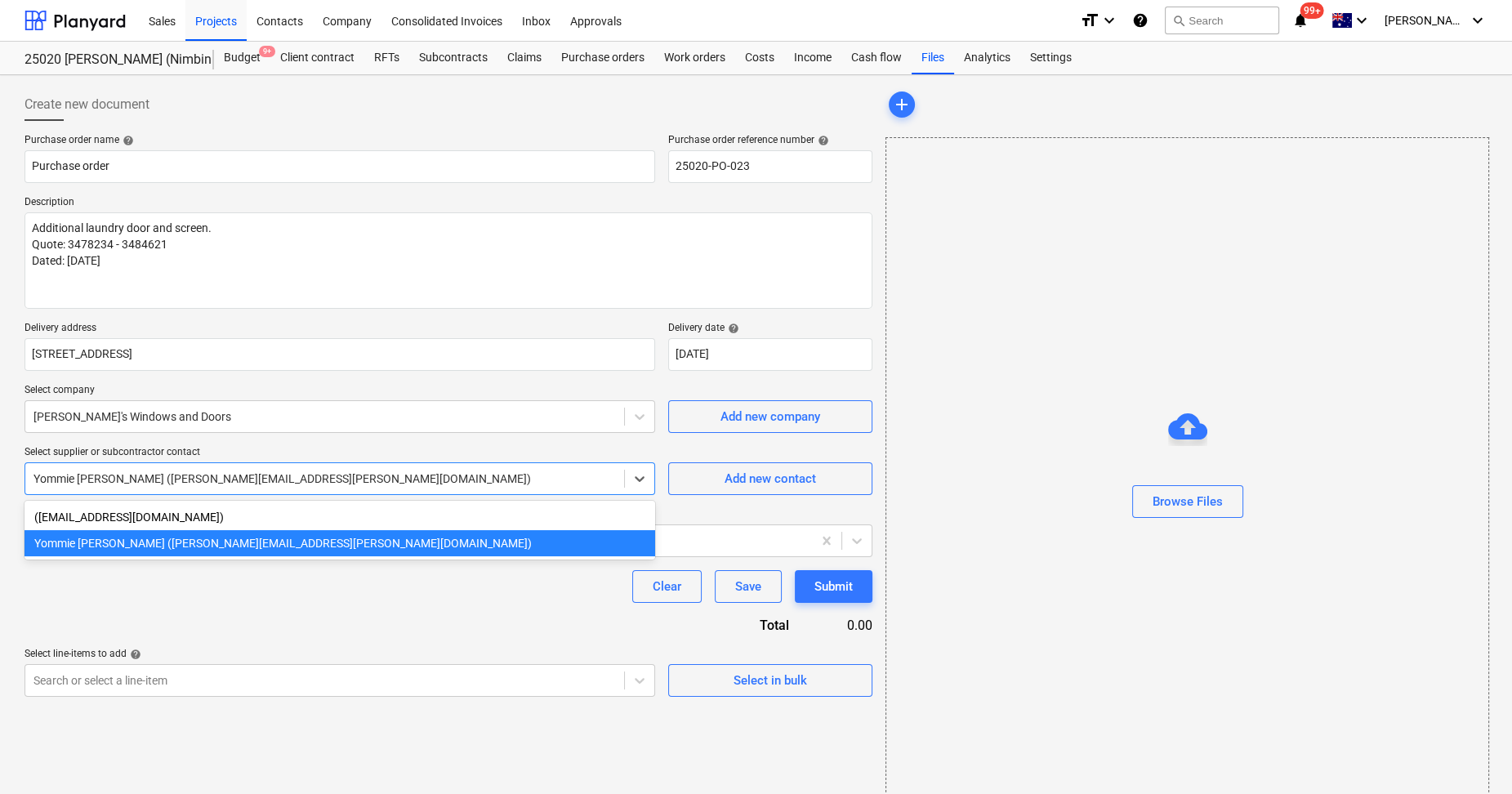
click at [527, 480] on div at bounding box center [325, 479] width 582 height 16
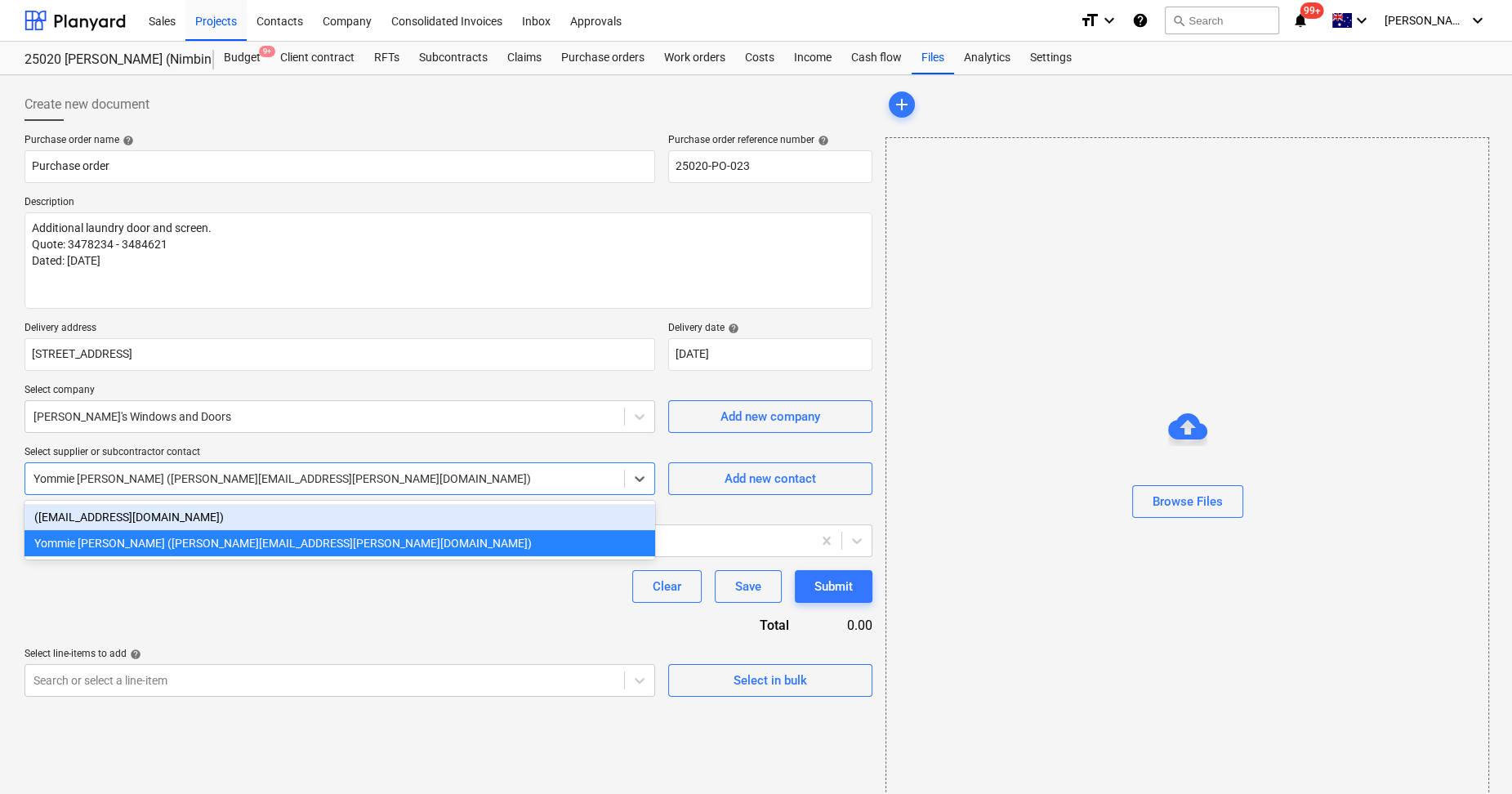
click at [251, 623] on div "Purchase order name help Purchase order Purchase order reference number help 25…" at bounding box center [448, 416] width 848 height 563
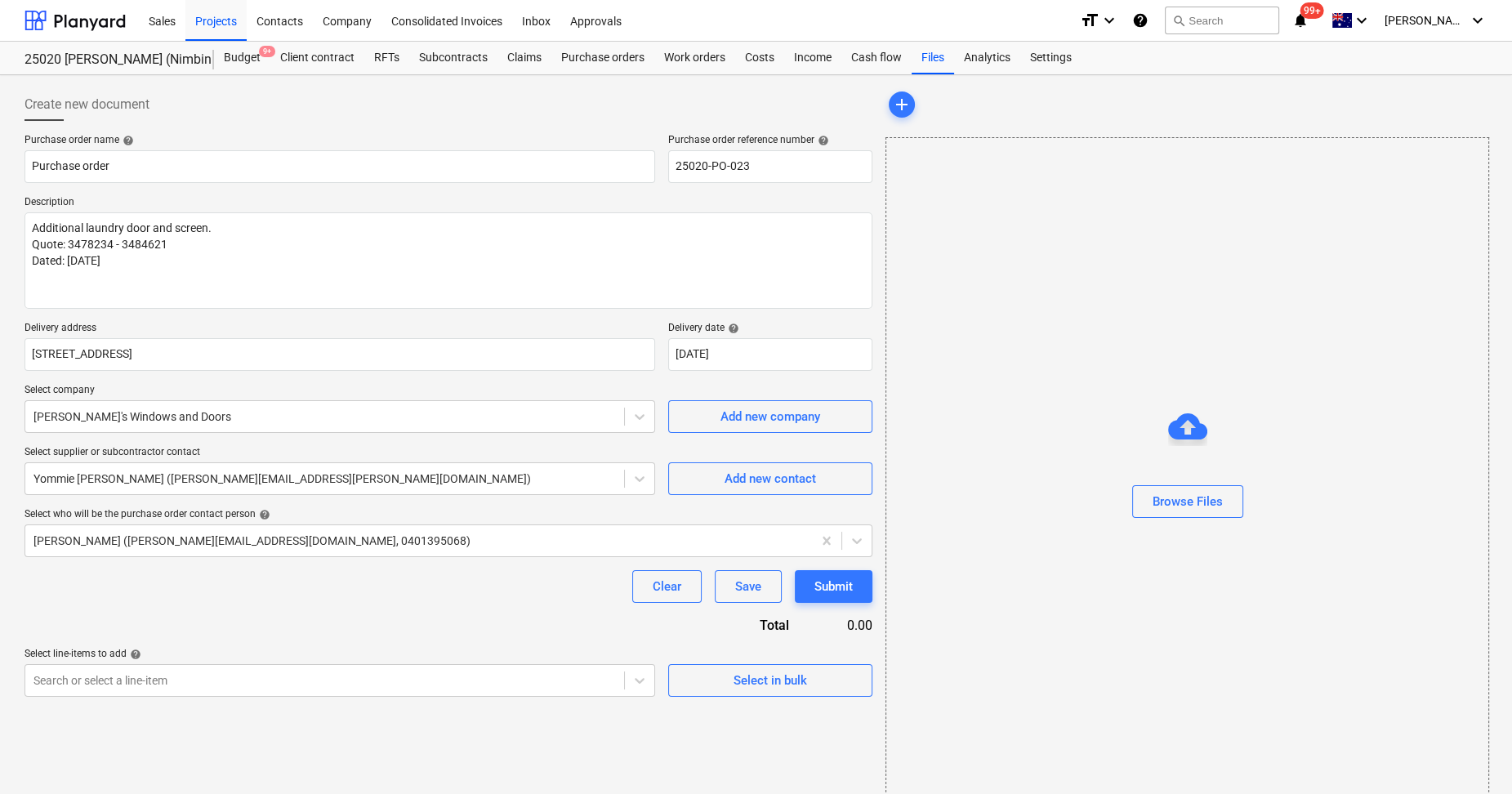
drag, startPoint x: 251, startPoint y: 623, endPoint x: 137, endPoint y: 599, distance: 116.5
click at [136, 599] on div "Clear Save Submit" at bounding box center [448, 587] width 848 height 33
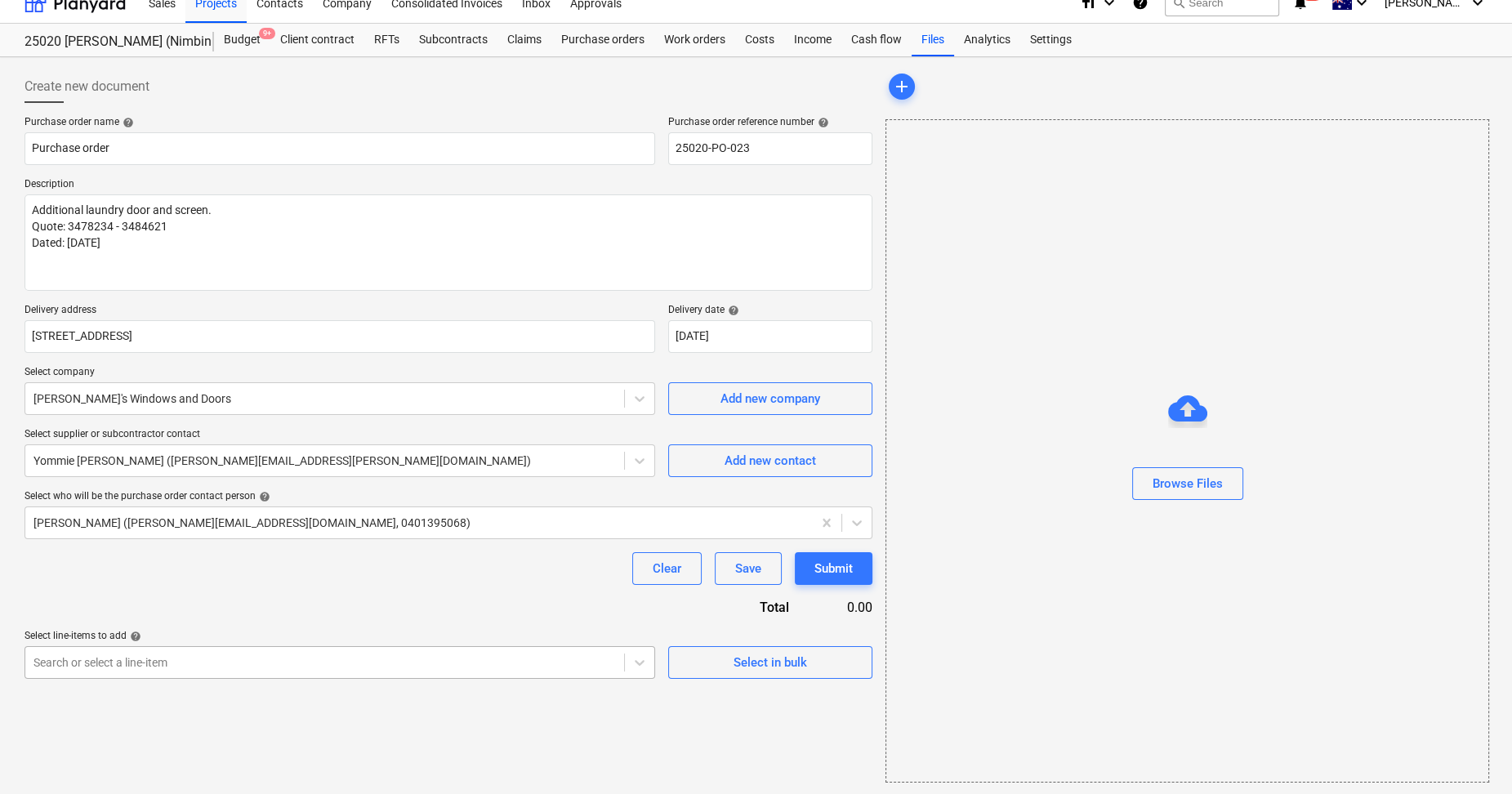
click at [298, 645] on body "Sales Projects Contacts Company Consolidated Invoices Inbox Approvals format_si…" at bounding box center [756, 378] width 1512 height 794
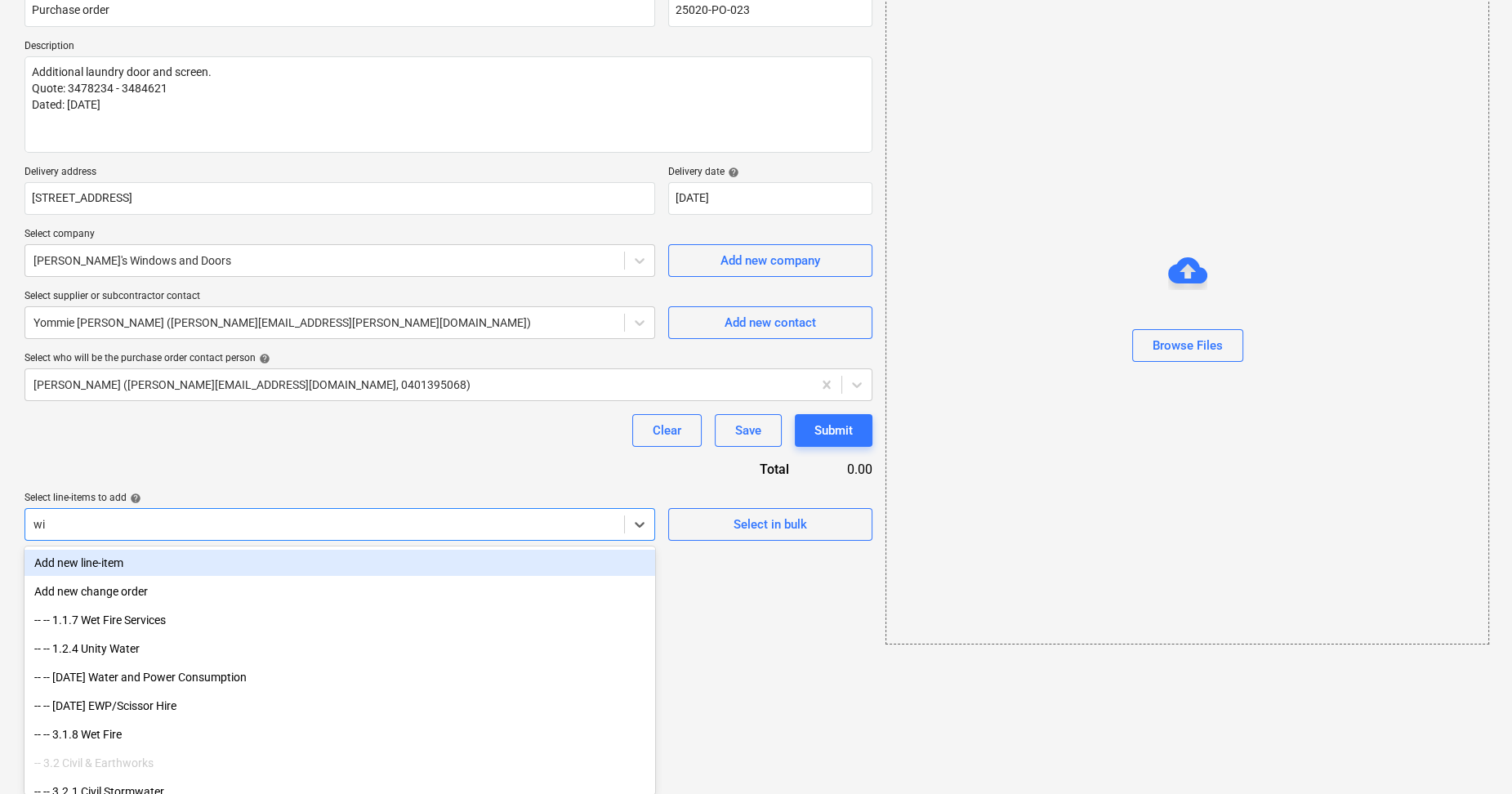
scroll to position [18, 0]
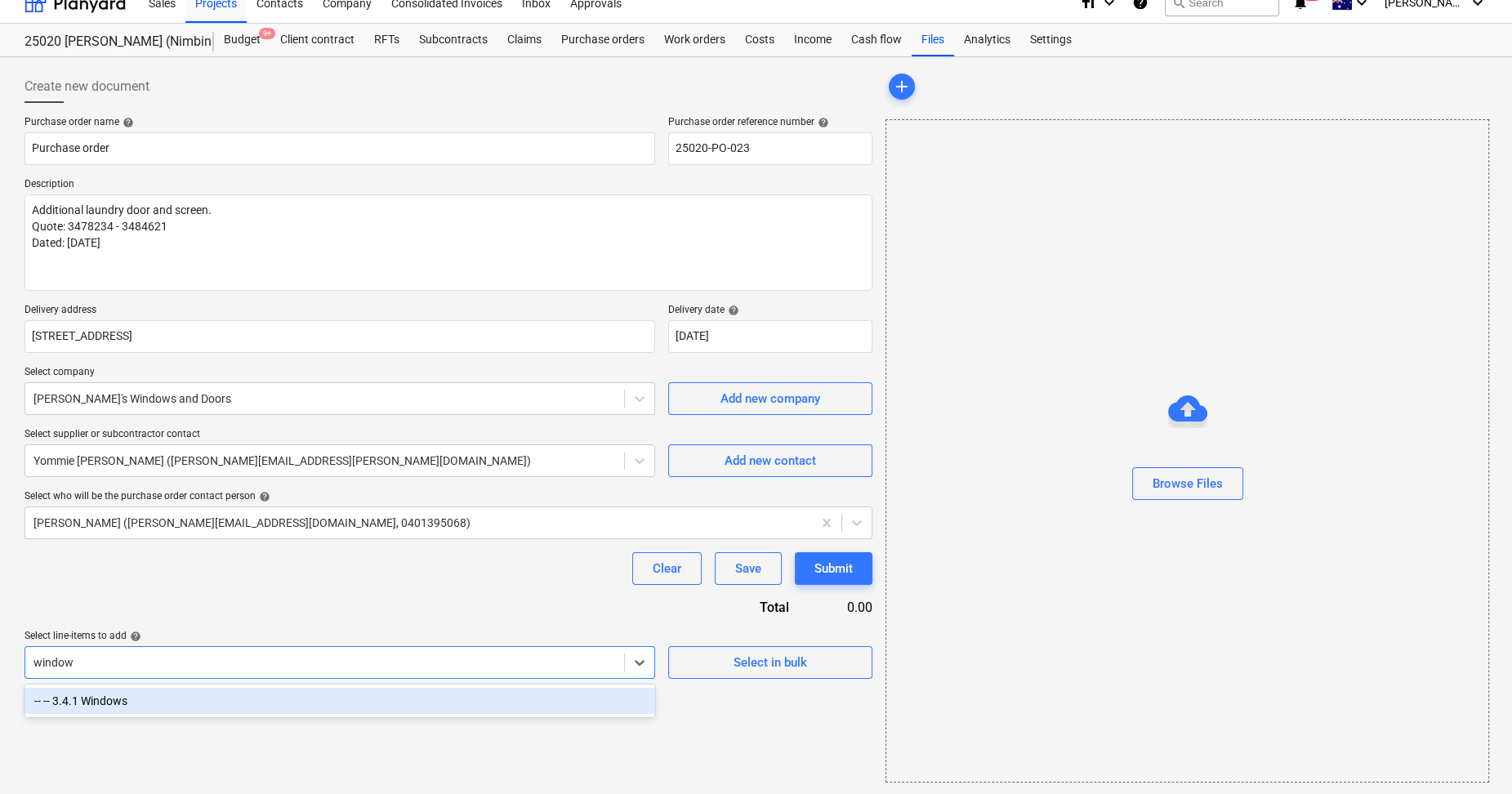
click at [145, 702] on div "-- -- 3.4.1 Windows" at bounding box center [340, 701] width 631 height 26
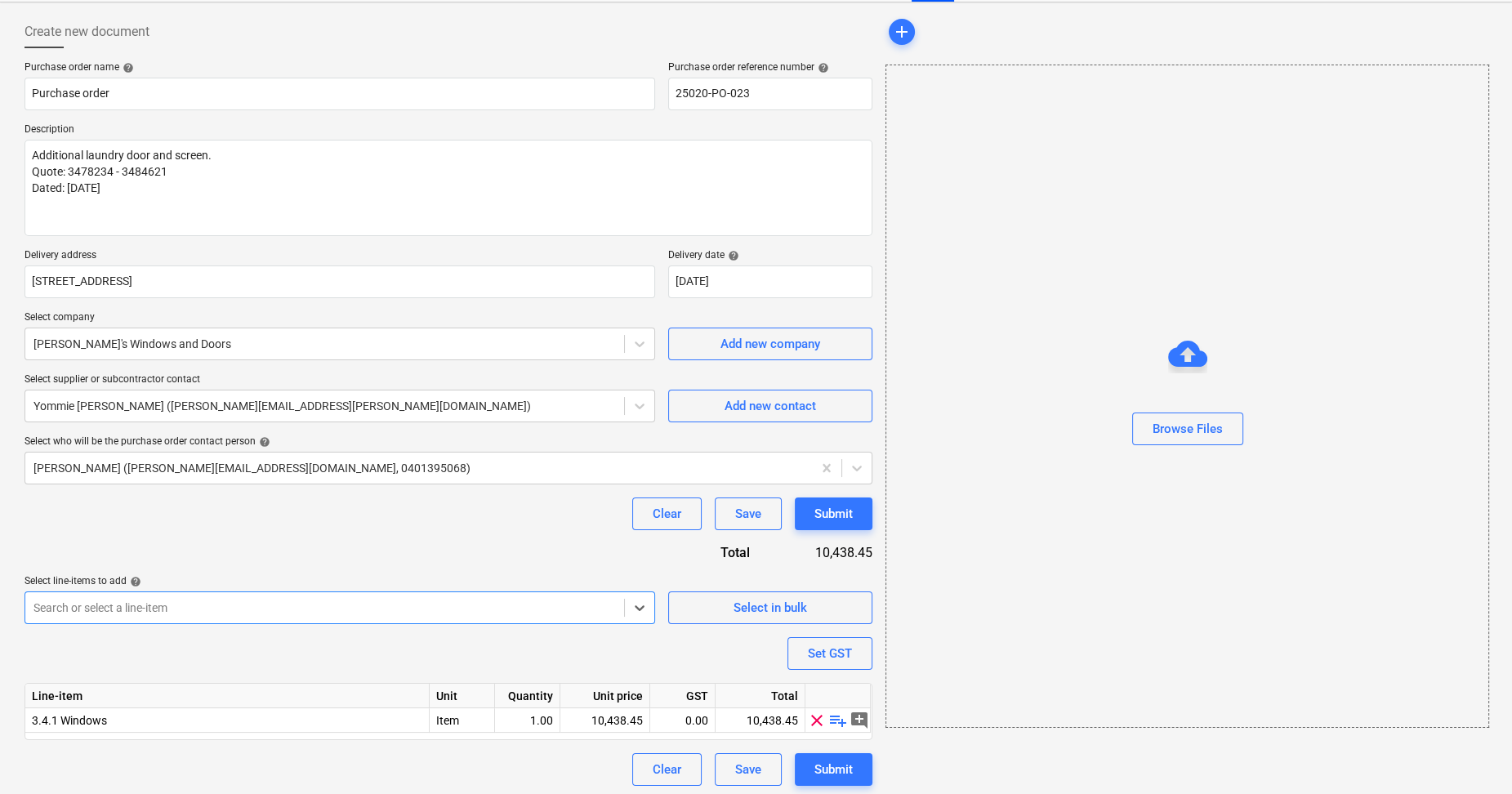
scroll to position [76, 0]
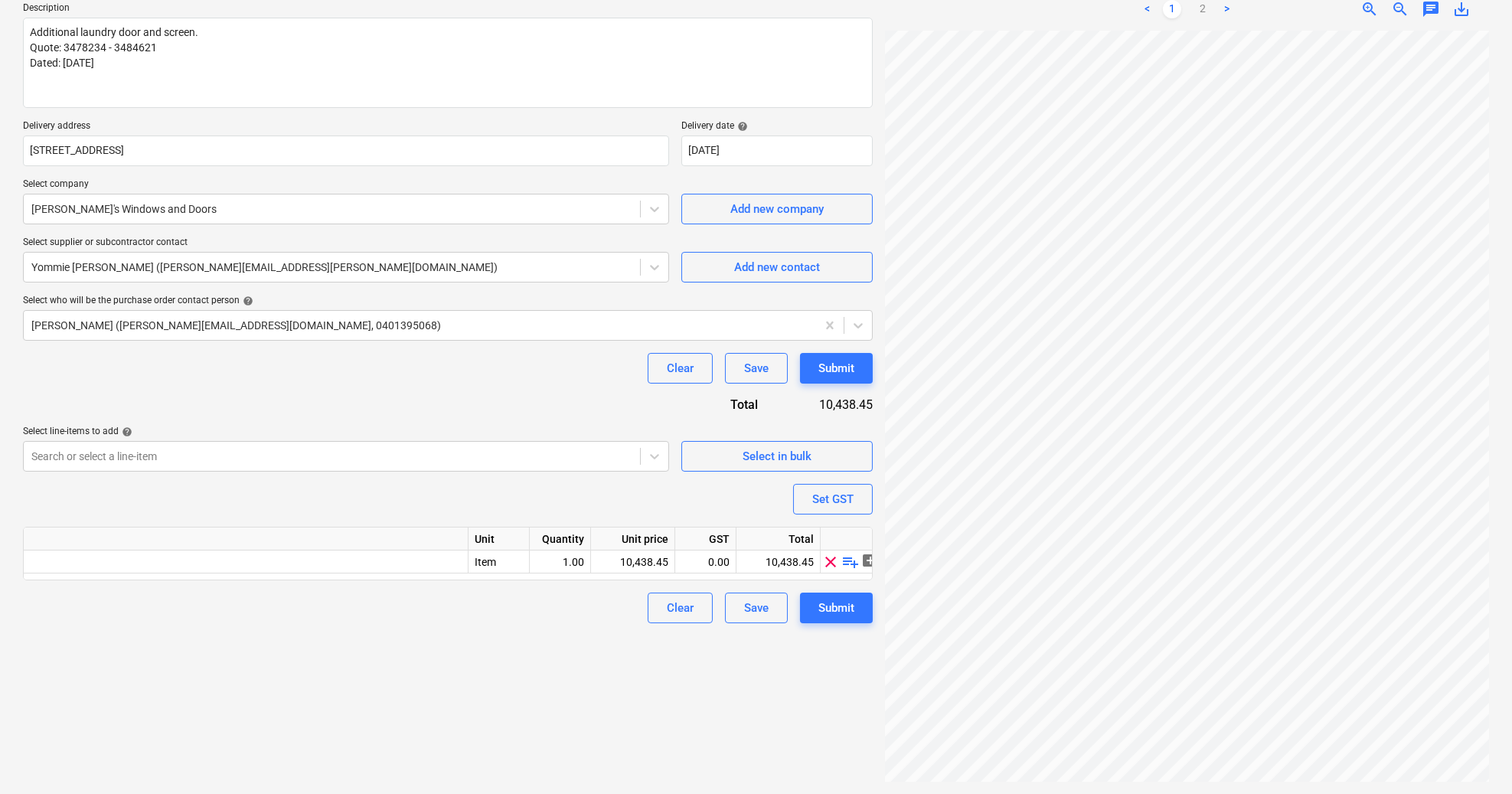
scroll to position [0, 110]
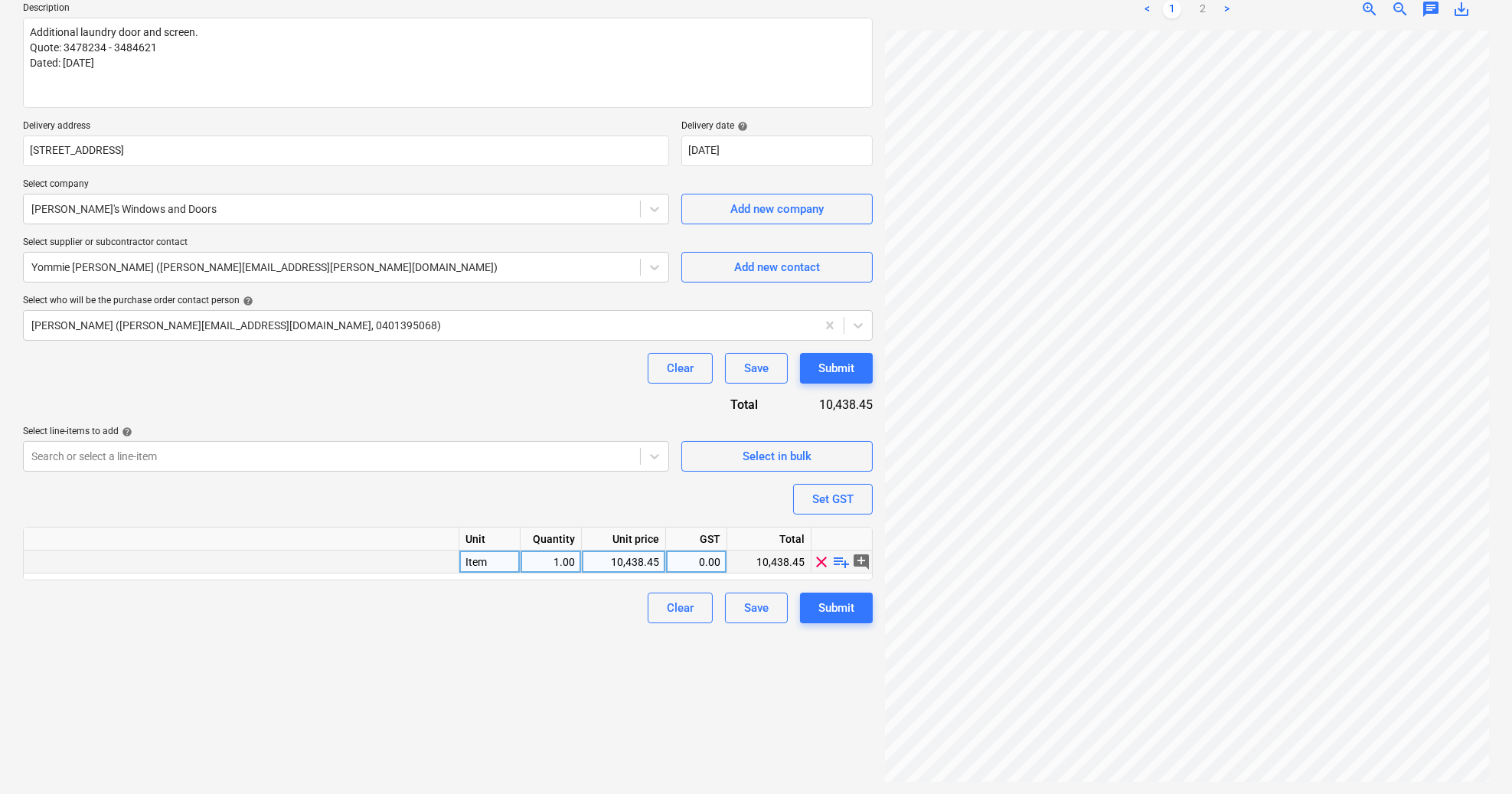
click at [841, 559] on span "playlist_add" at bounding box center [842, 561] width 19 height 19
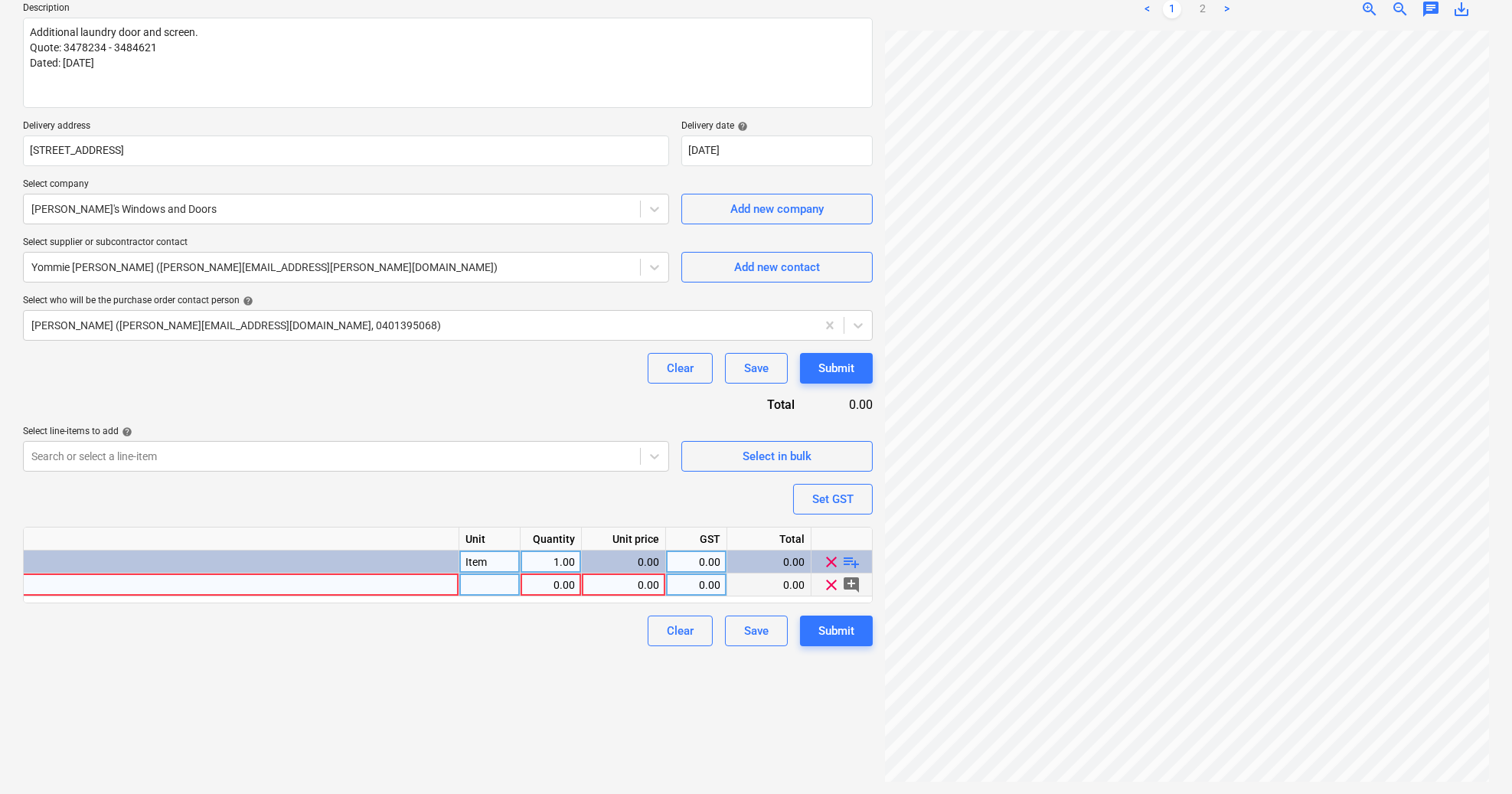
click at [504, 583] on div at bounding box center [490, 584] width 62 height 23
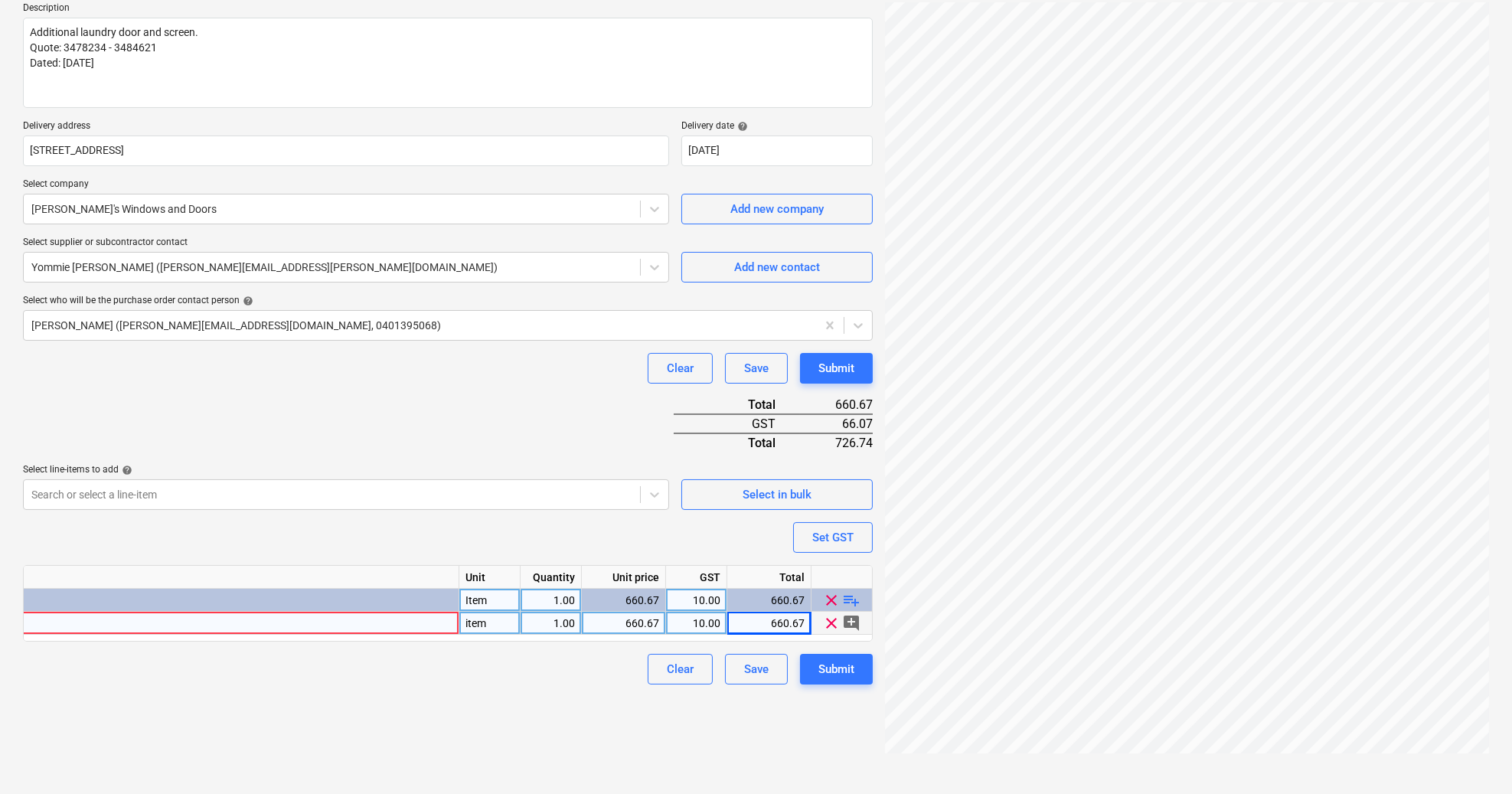
click at [851, 622] on span "add_comment" at bounding box center [852, 622] width 19 height 19
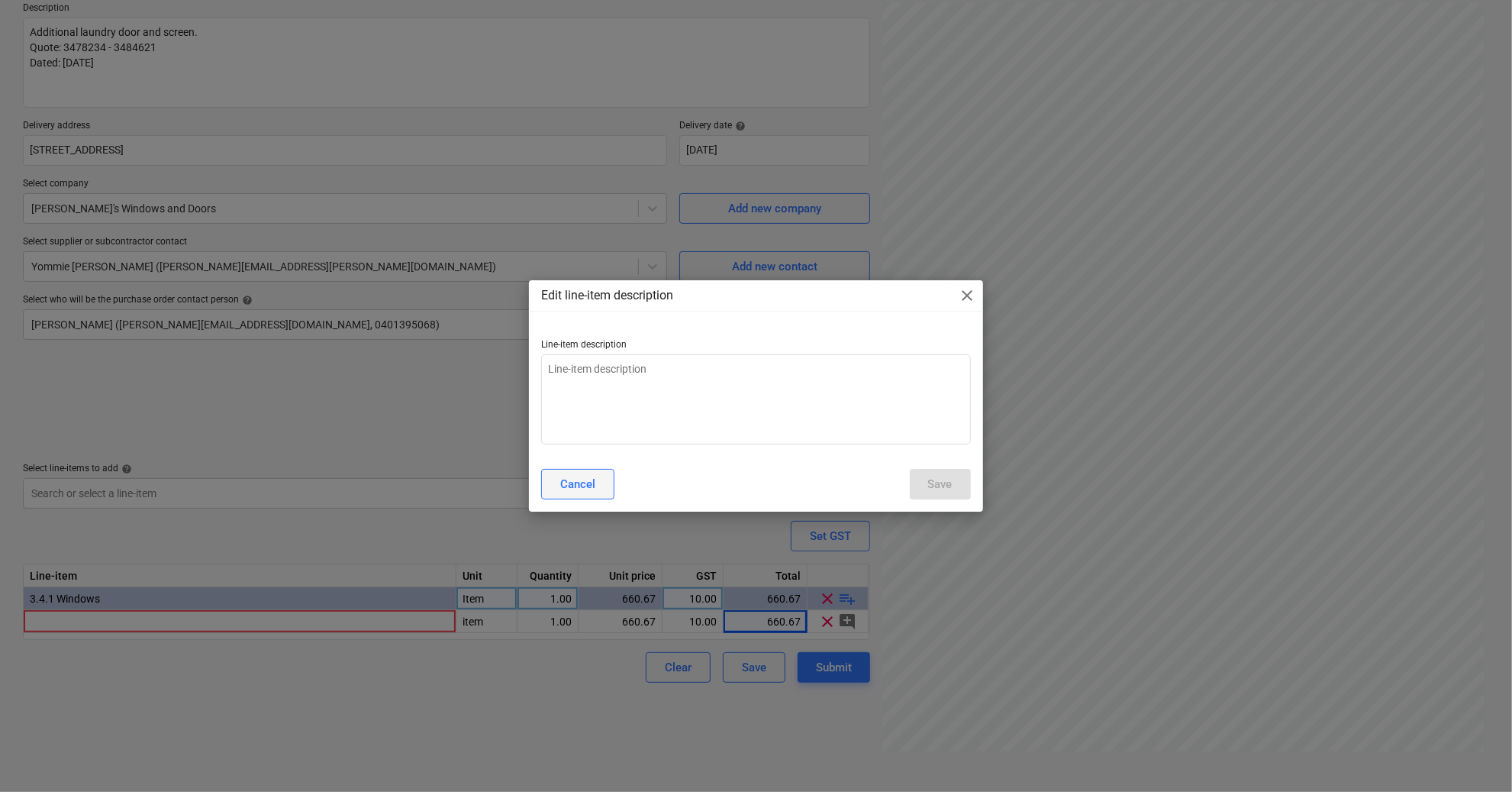
click at [583, 474] on div "Cancel" at bounding box center [577, 484] width 35 height 20
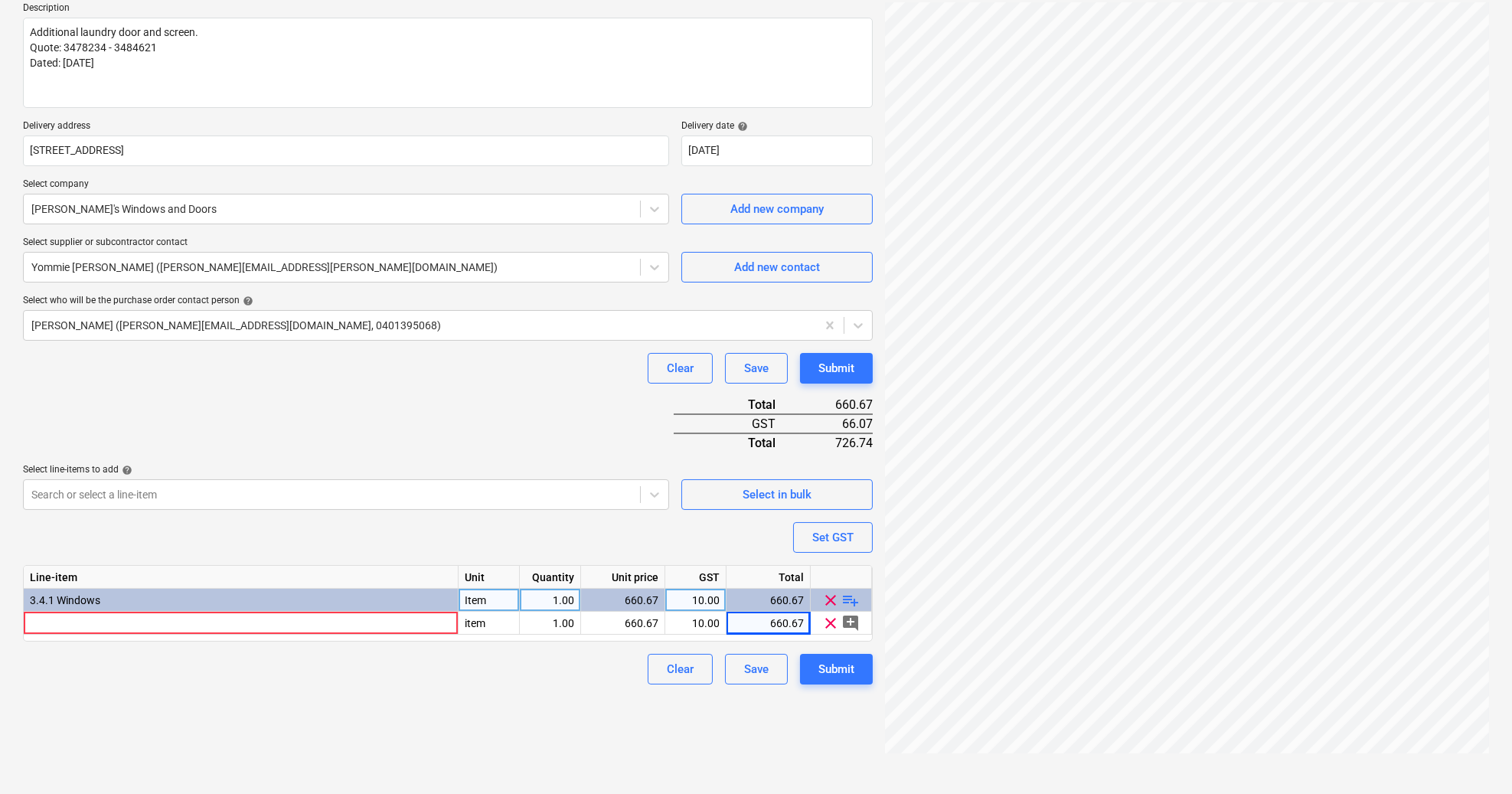
click at [852, 598] on span "playlist_add" at bounding box center [851, 599] width 19 height 19
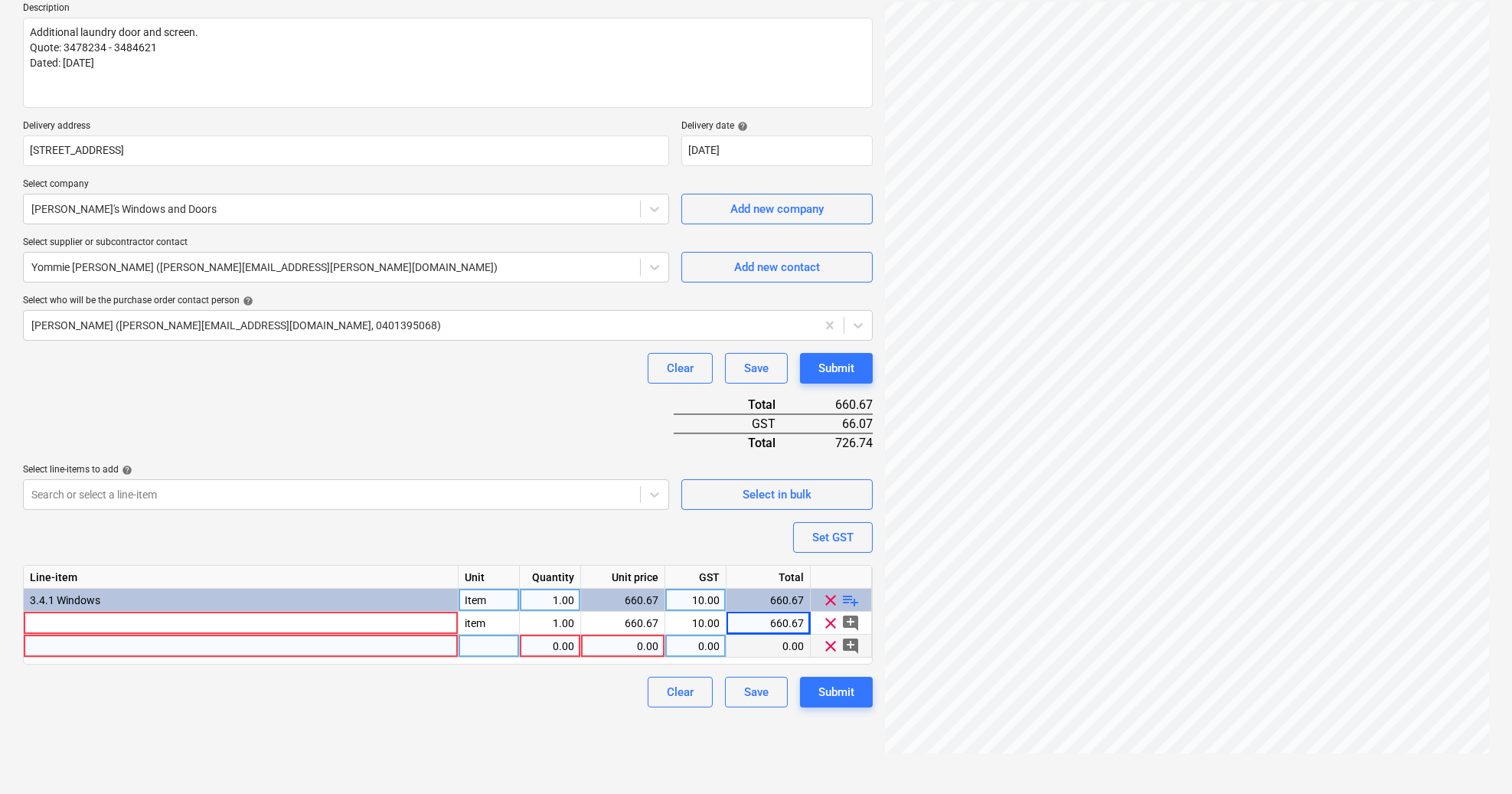
click at [489, 646] on div at bounding box center [489, 646] width 62 height 23
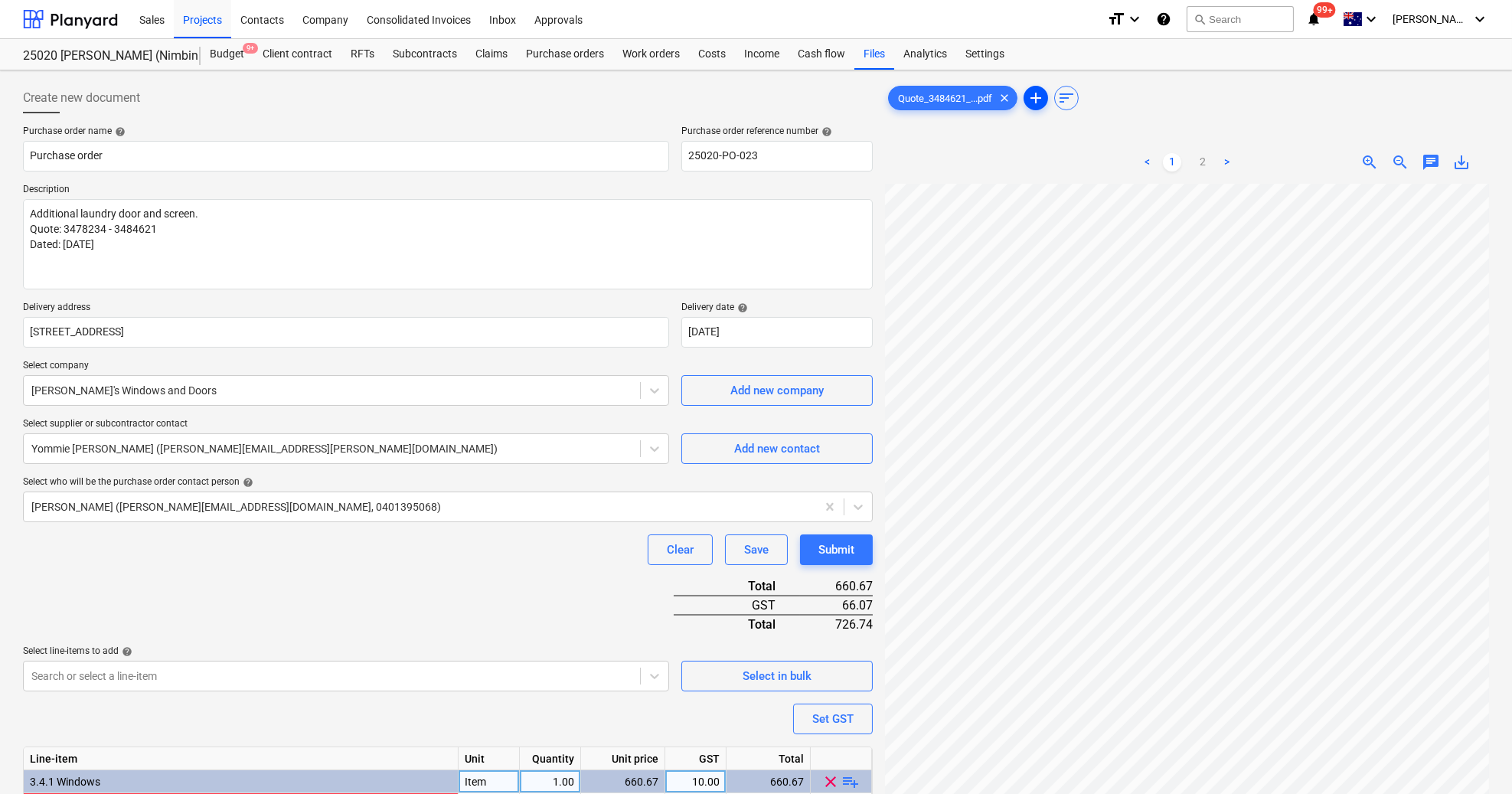
click at [1039, 100] on span "add" at bounding box center [1035, 98] width 19 height 19
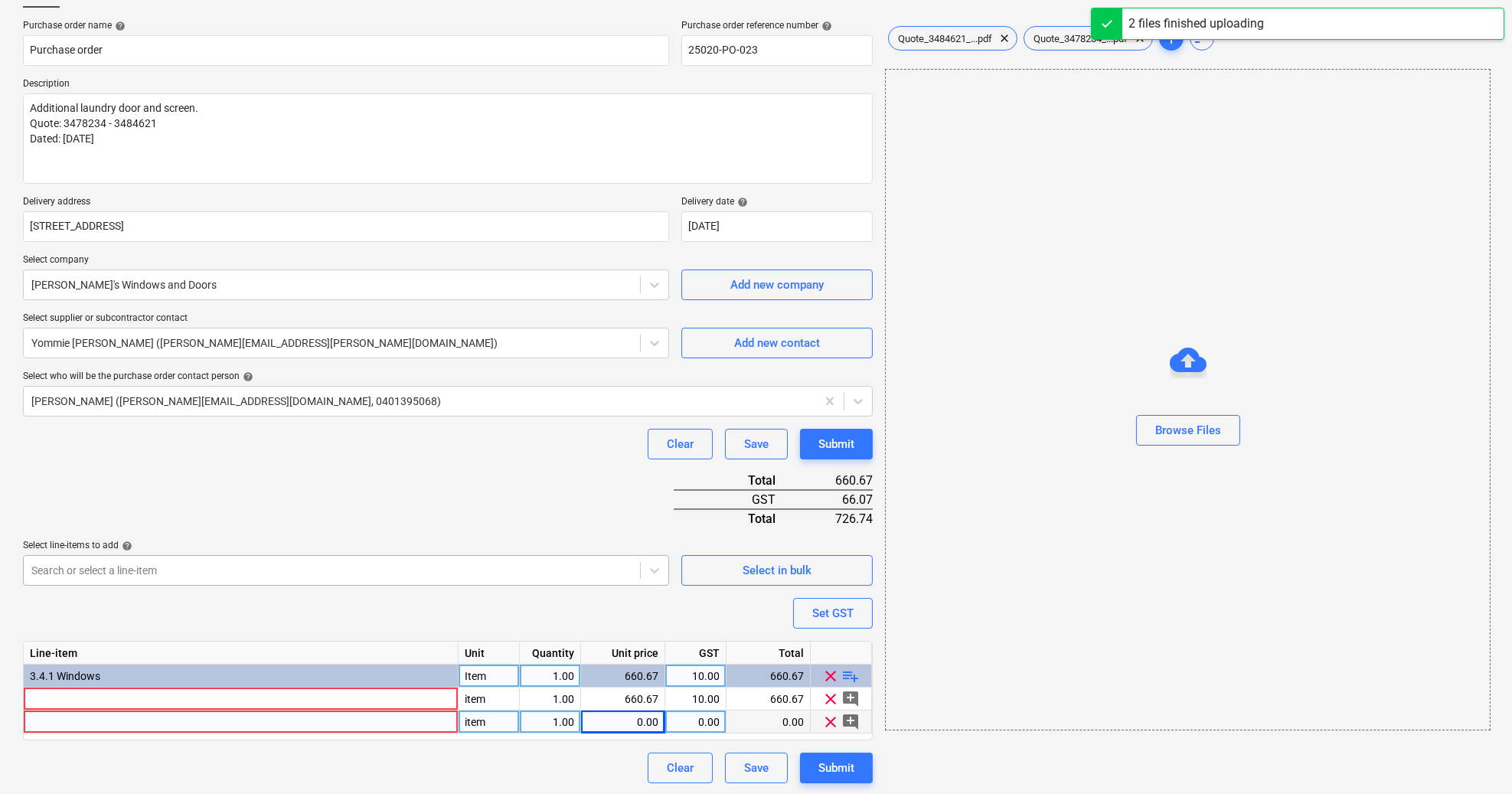
scroll to position [107, 0]
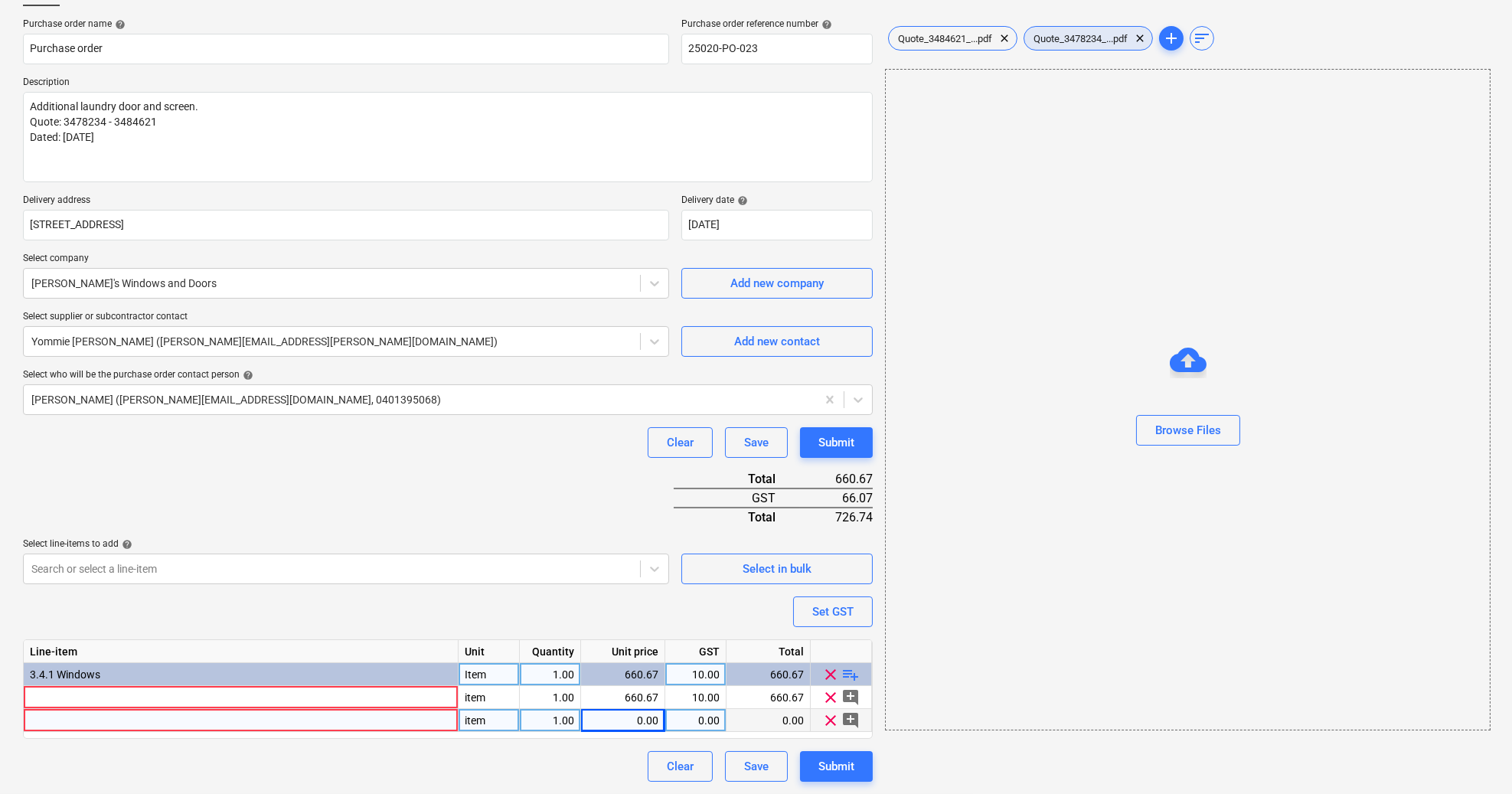
click at [1072, 40] on span "Quote_3478234_...pdf" at bounding box center [1080, 39] width 113 height 11
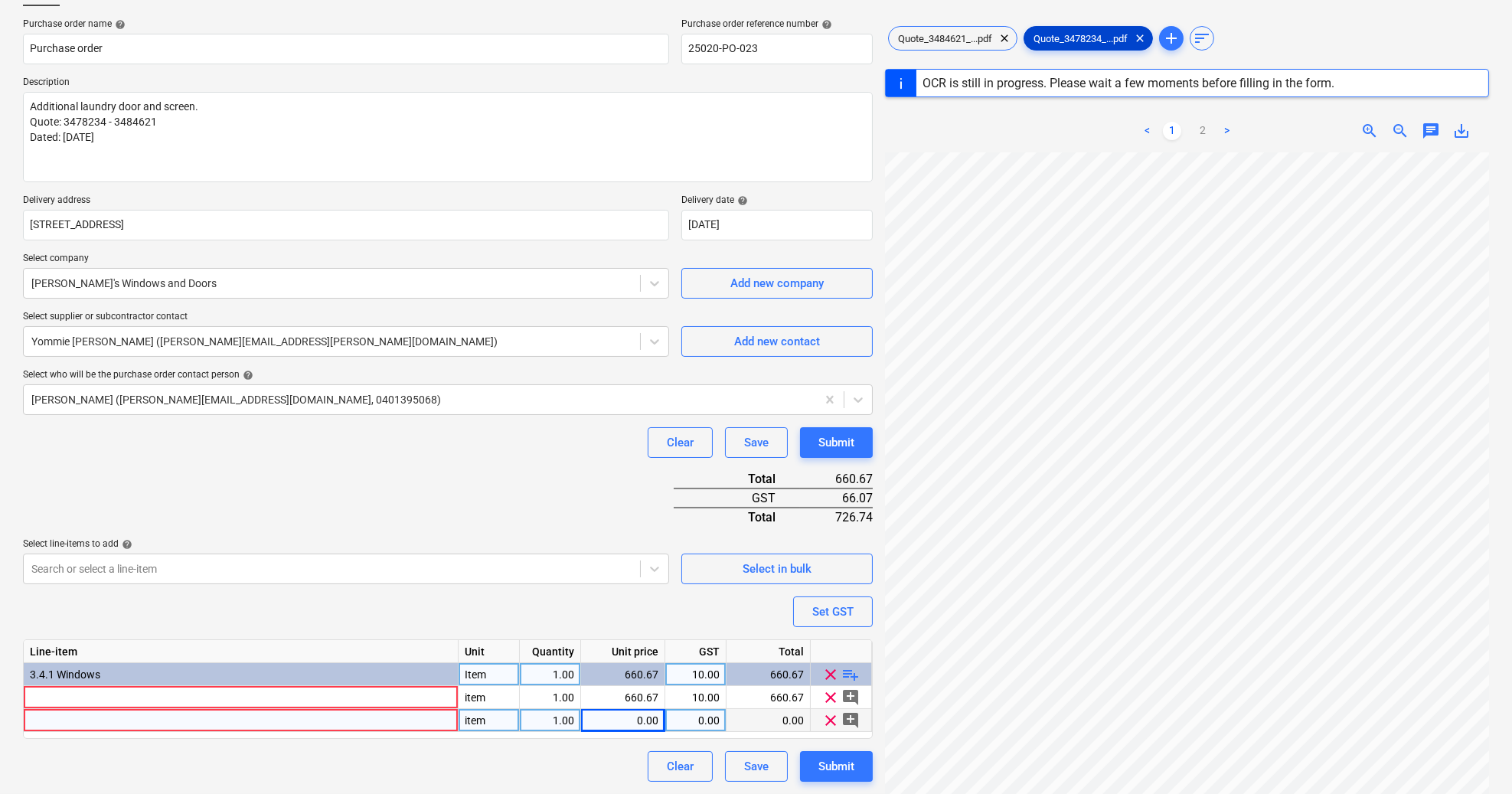
scroll to position [227, 0]
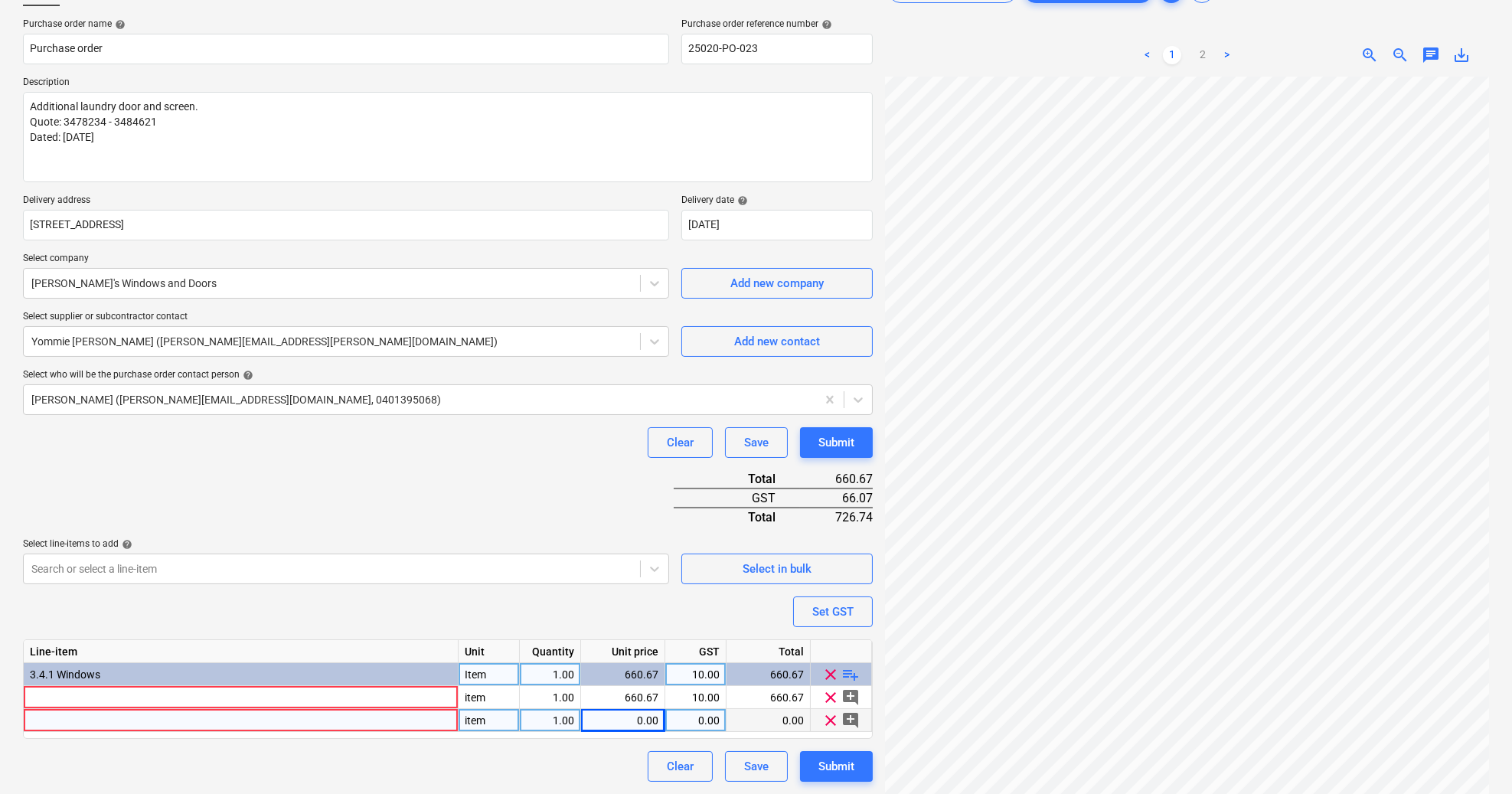
scroll to position [227, 88]
click at [624, 719] on div "0.00" at bounding box center [622, 720] width 71 height 23
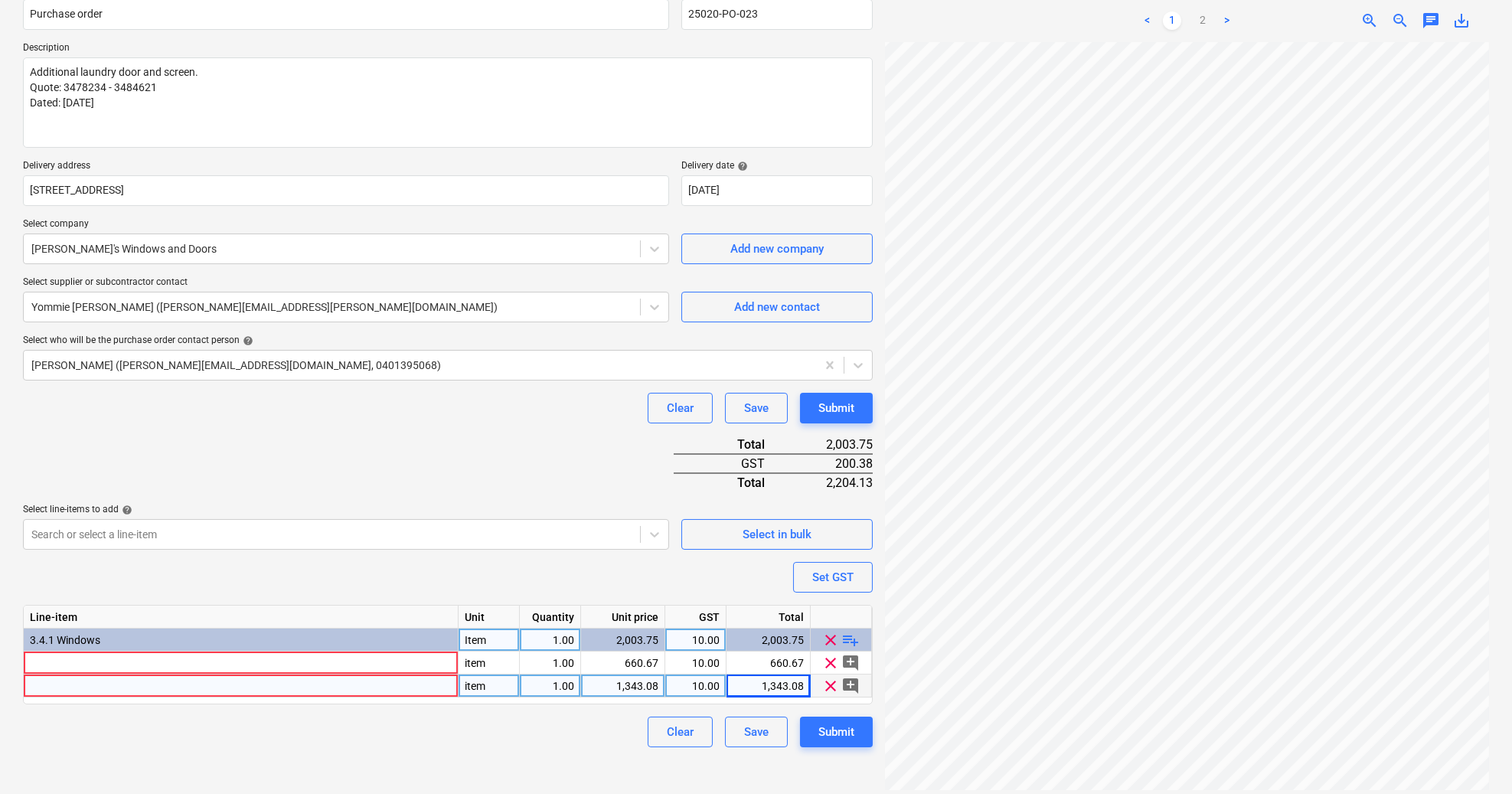
scroll to position [153, 0]
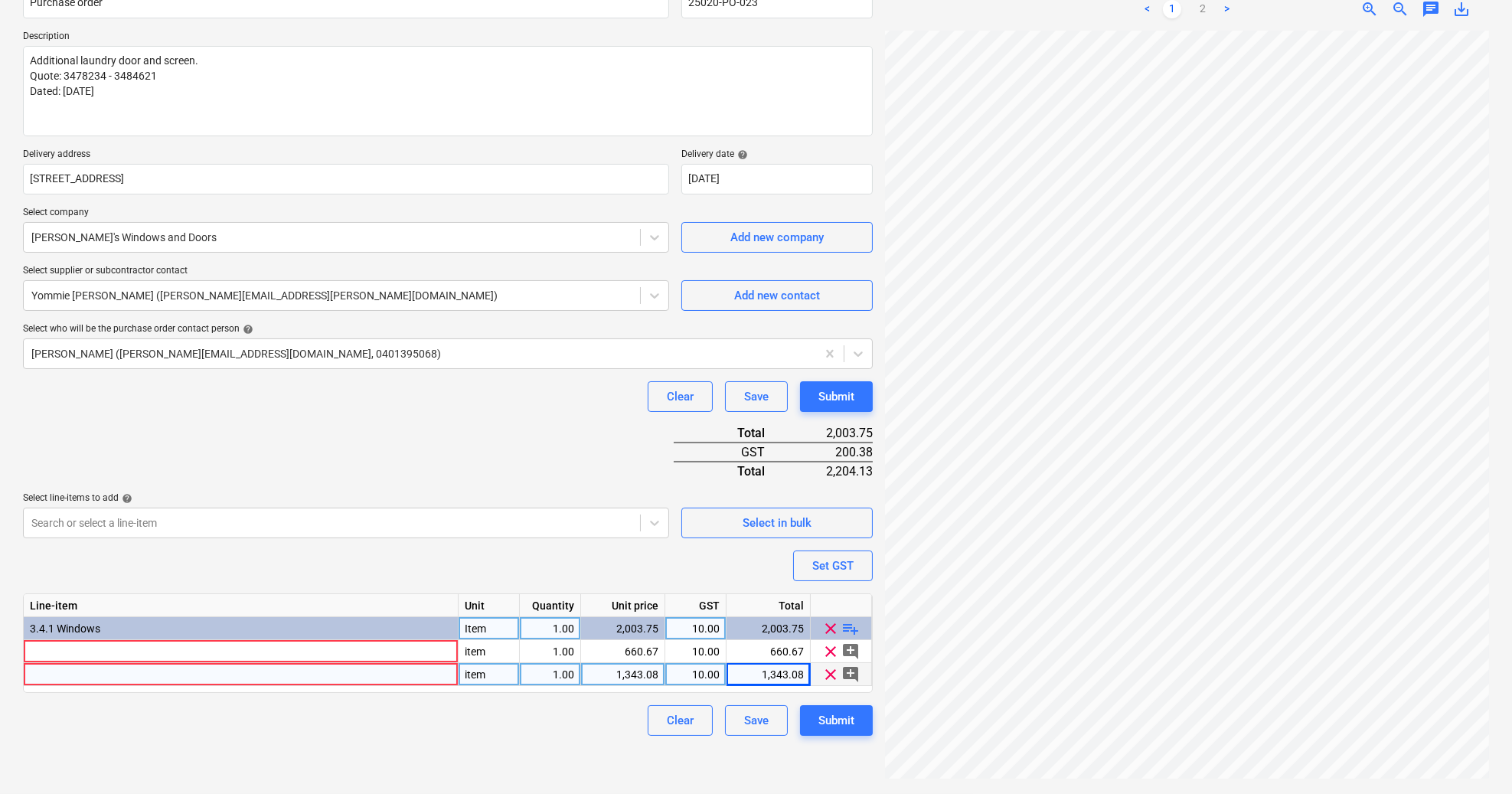
click at [77, 678] on div at bounding box center [240, 674] width 435 height 23
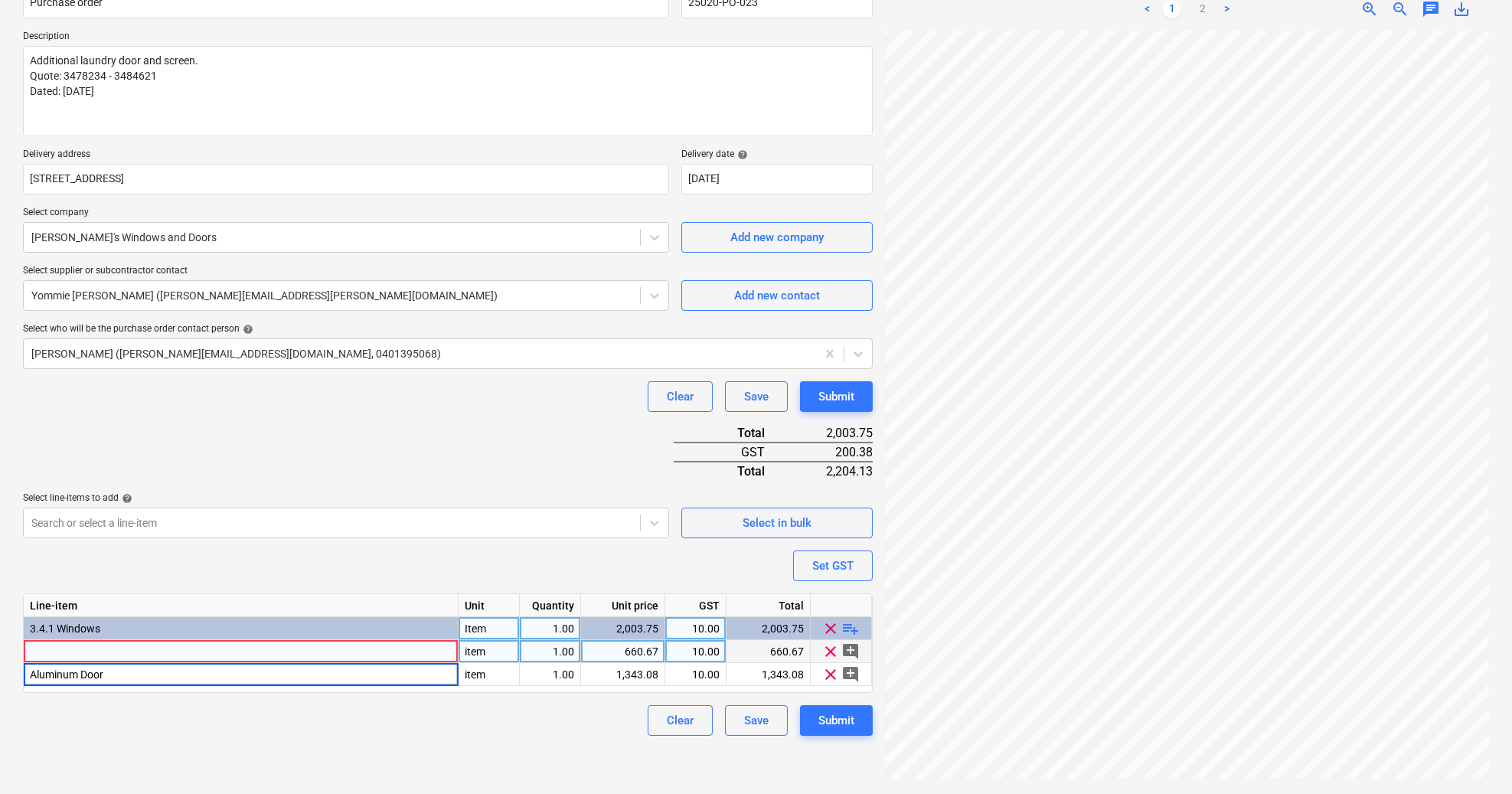
click at [57, 656] on div at bounding box center [240, 652] width 435 height 23
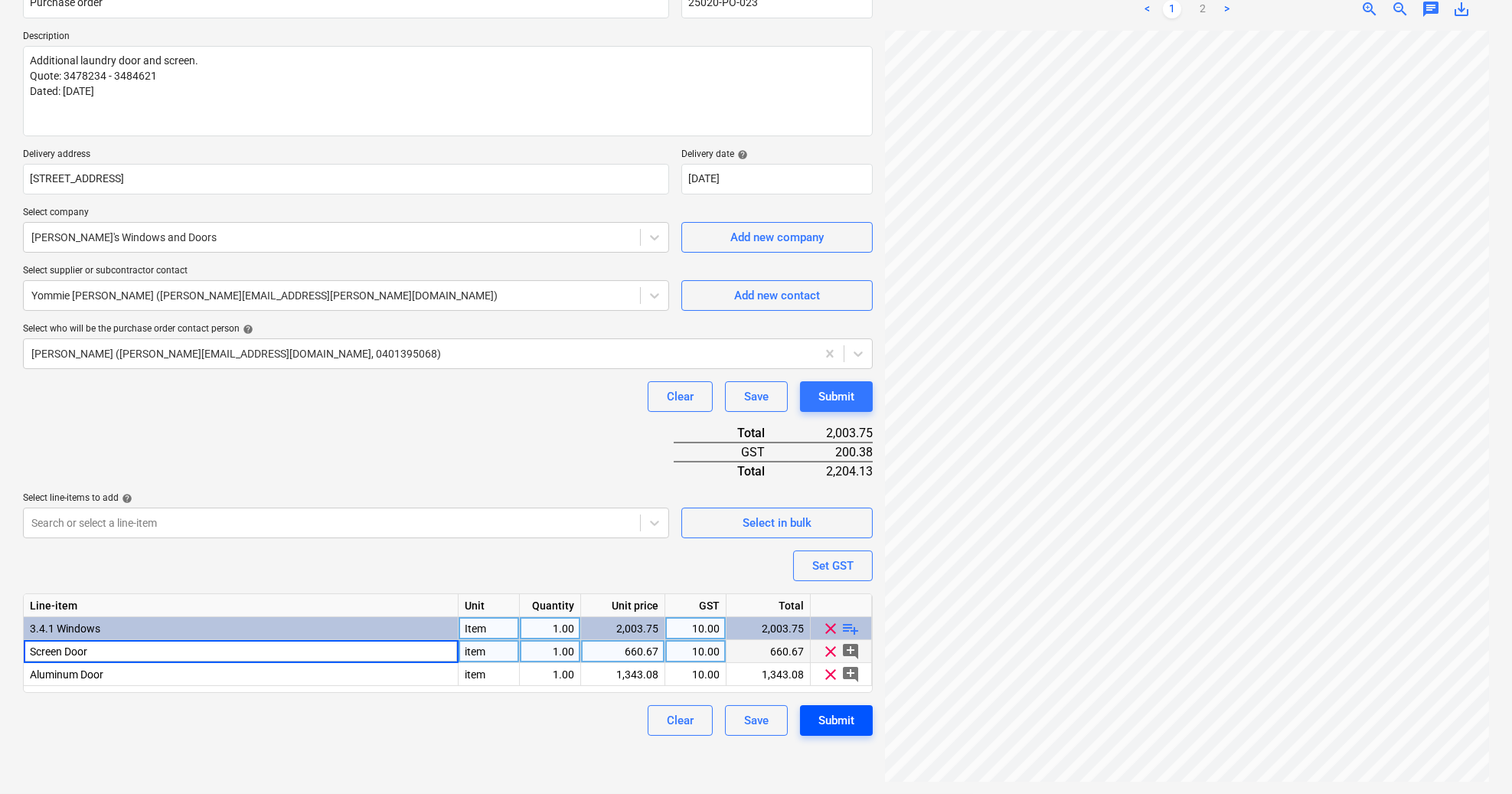
click at [845, 723] on div "Submit" at bounding box center [836, 720] width 36 height 20
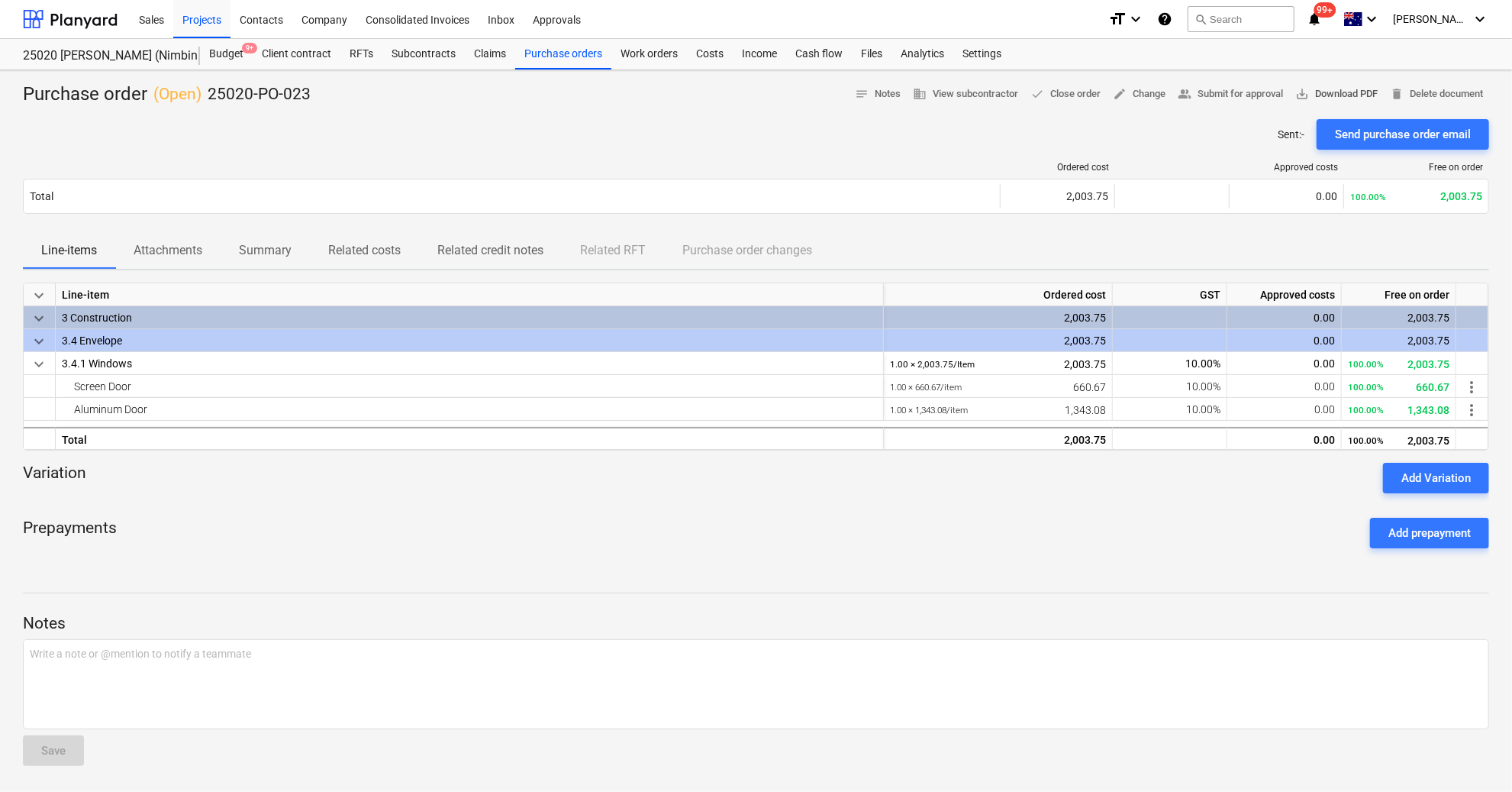
click at [1326, 94] on span "save_alt Download PDF" at bounding box center [1337, 94] width 82 height 18
